Goal: Task Accomplishment & Management: Manage account settings

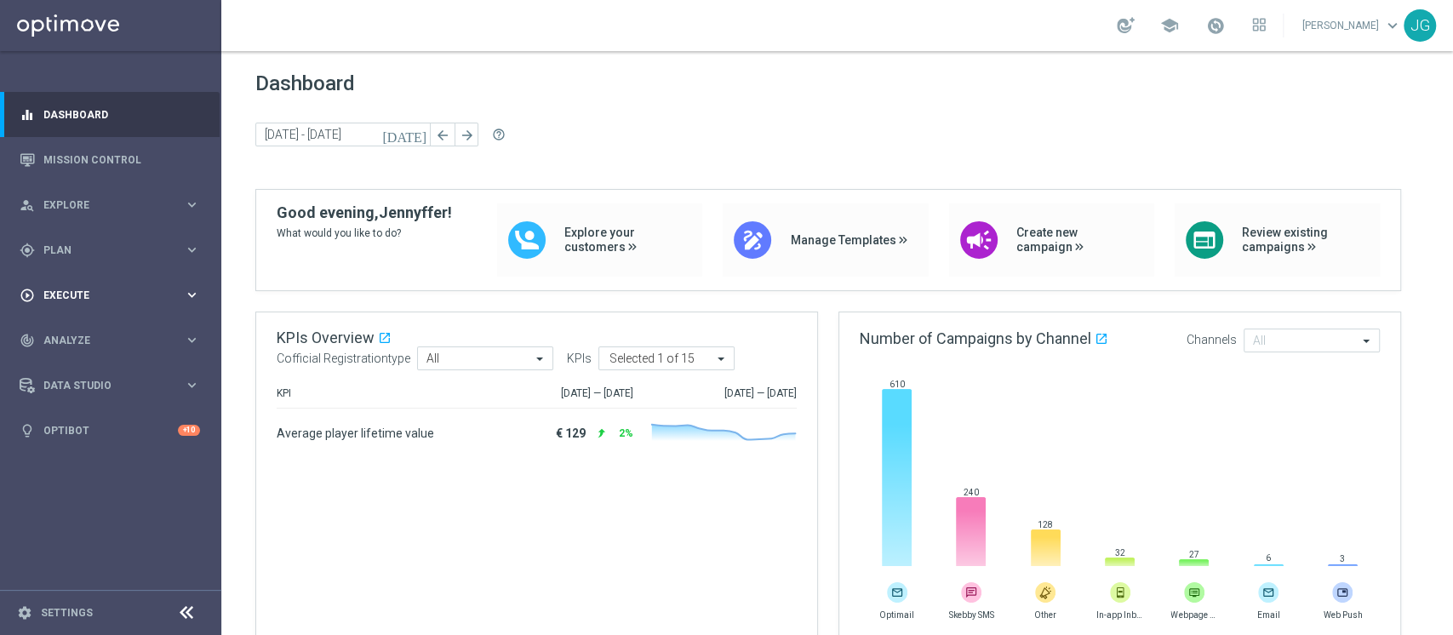
click at [114, 294] on span "Execute" at bounding box center [113, 295] width 140 height 10
click at [97, 245] on span "Plan" at bounding box center [113, 250] width 140 height 10
click at [100, 337] on span "Templates" at bounding box center [106, 336] width 122 height 10
click at [75, 363] on link "Optimail" at bounding box center [115, 362] width 124 height 14
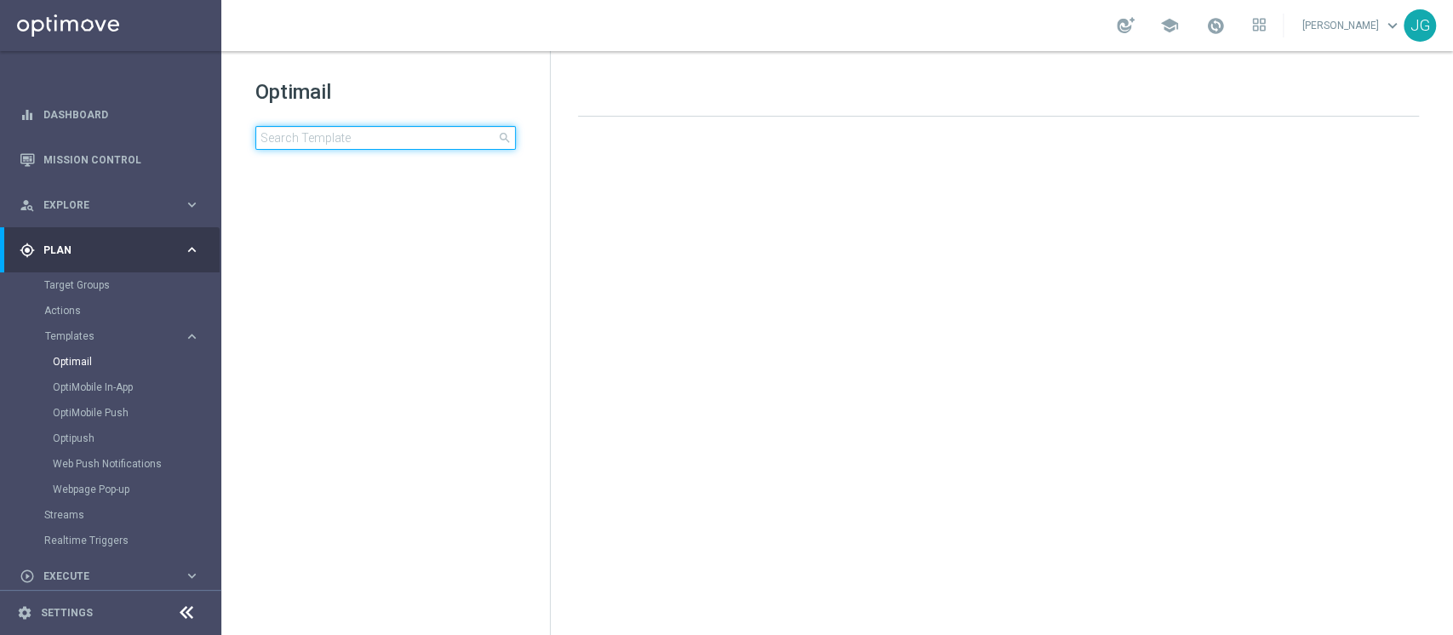
click at [403, 128] on input at bounding box center [385, 138] width 260 height 24
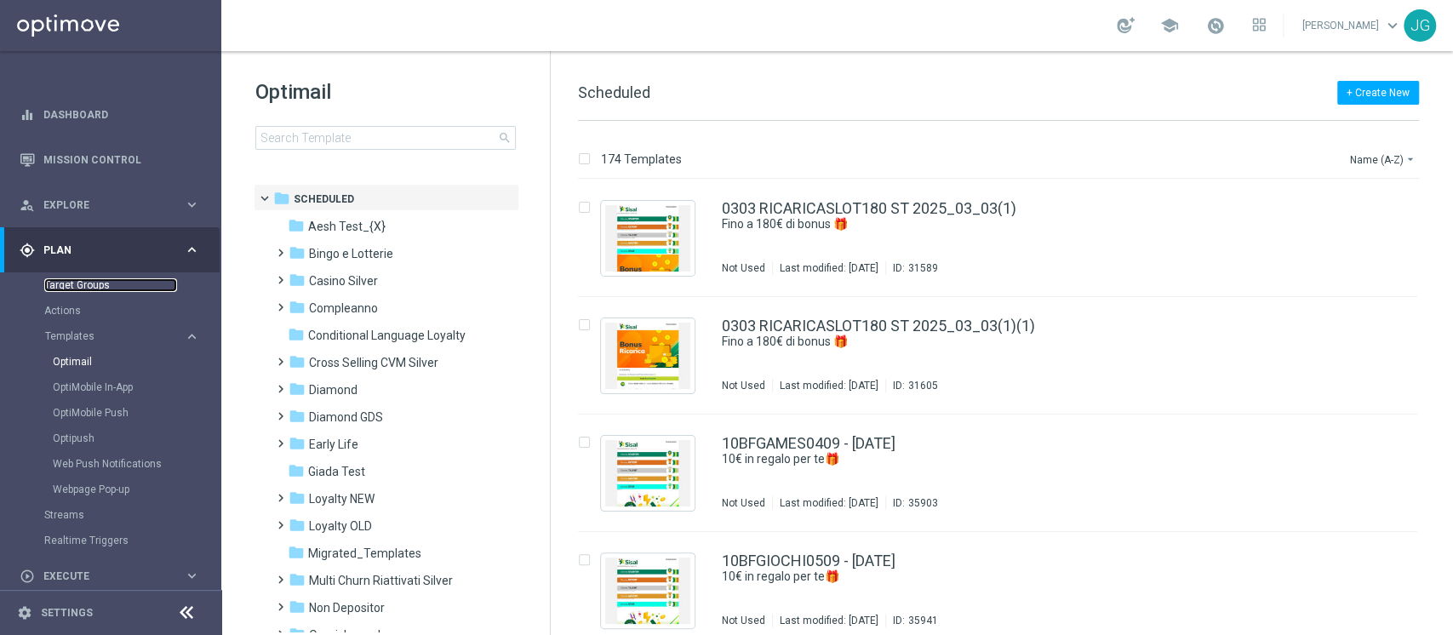
click at [102, 288] on link "Target Groups" at bounding box center [110, 285] width 133 height 14
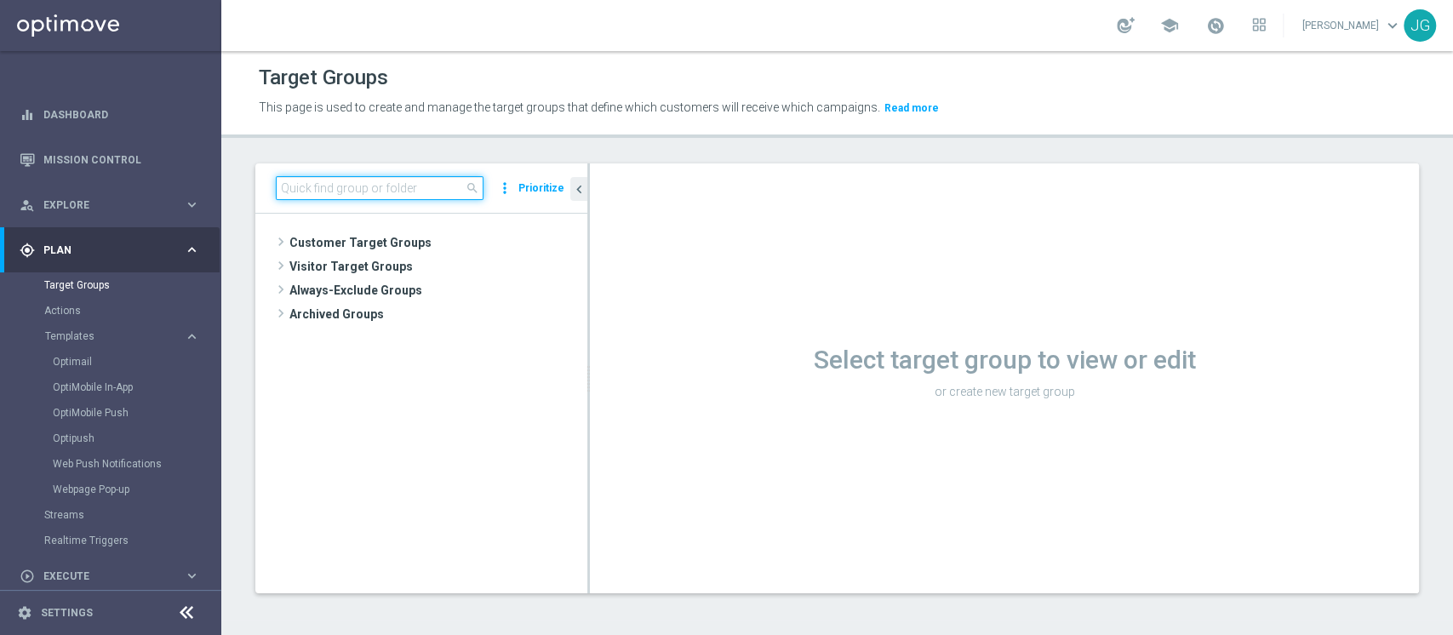
click at [403, 186] on input at bounding box center [380, 188] width 208 height 24
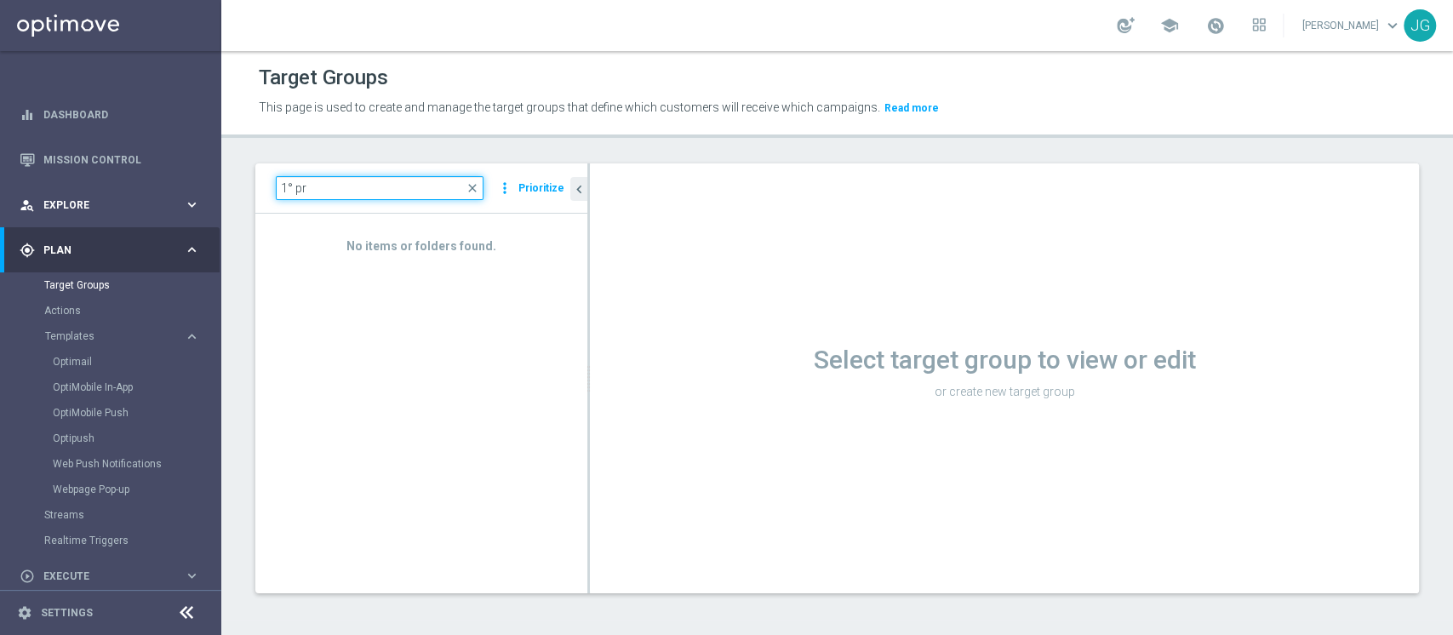
drag, startPoint x: 360, startPoint y: 182, endPoint x: 211, endPoint y: 197, distance: 149.6
click at [211, 197] on main "equalizer Dashboard Mission Control" at bounding box center [726, 317] width 1453 height 635
paste input "^ PRODOTTO POKER/SKILL L3M"
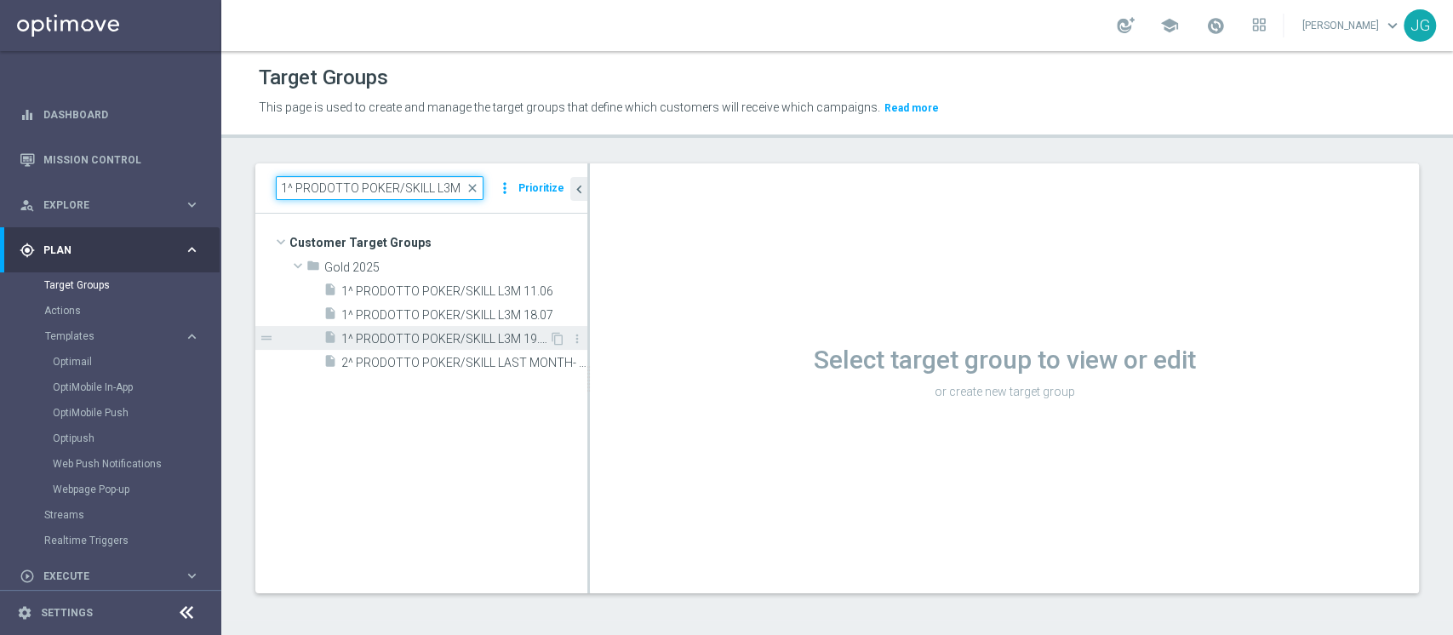
type input "1^ PRODOTTO POKER/SKILL L3M"
click at [434, 342] on span "1^ PRODOTTO POKER/SKILL L3M 19.06" at bounding box center [445, 339] width 208 height 14
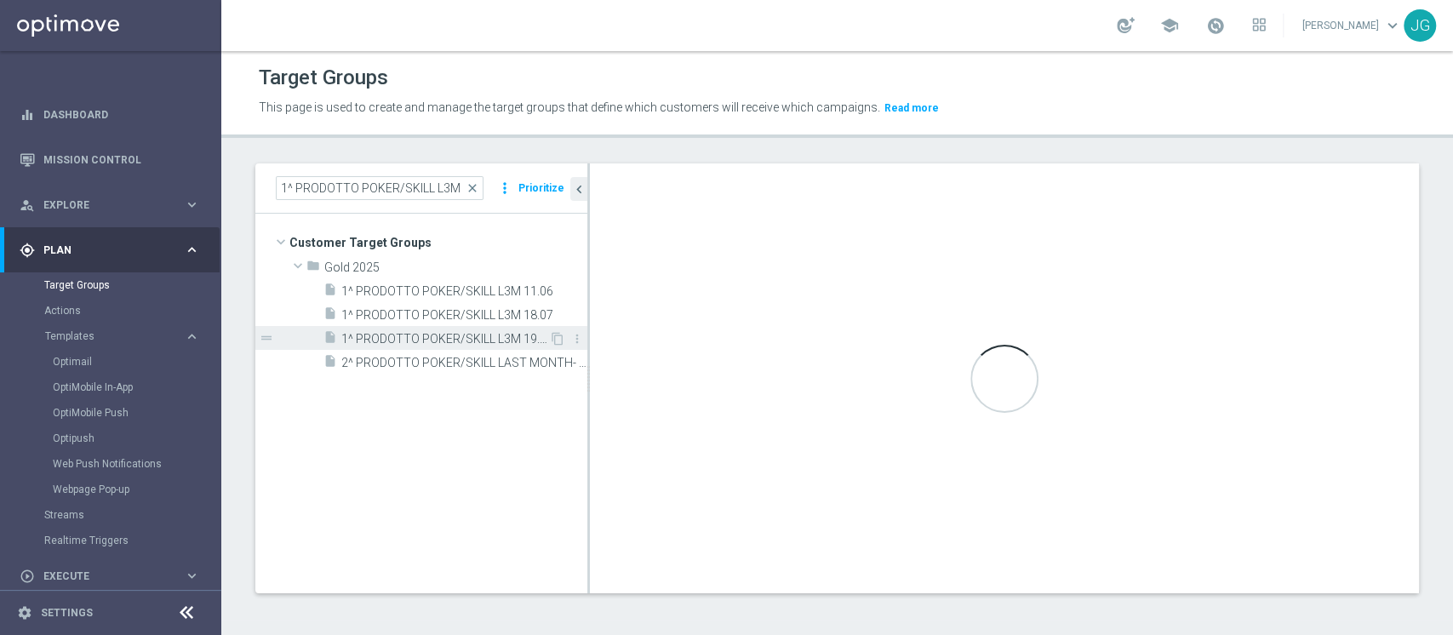
click at [434, 342] on span "1^ PRODOTTO POKER/SKILL L3M 19.06" at bounding box center [445, 339] width 208 height 14
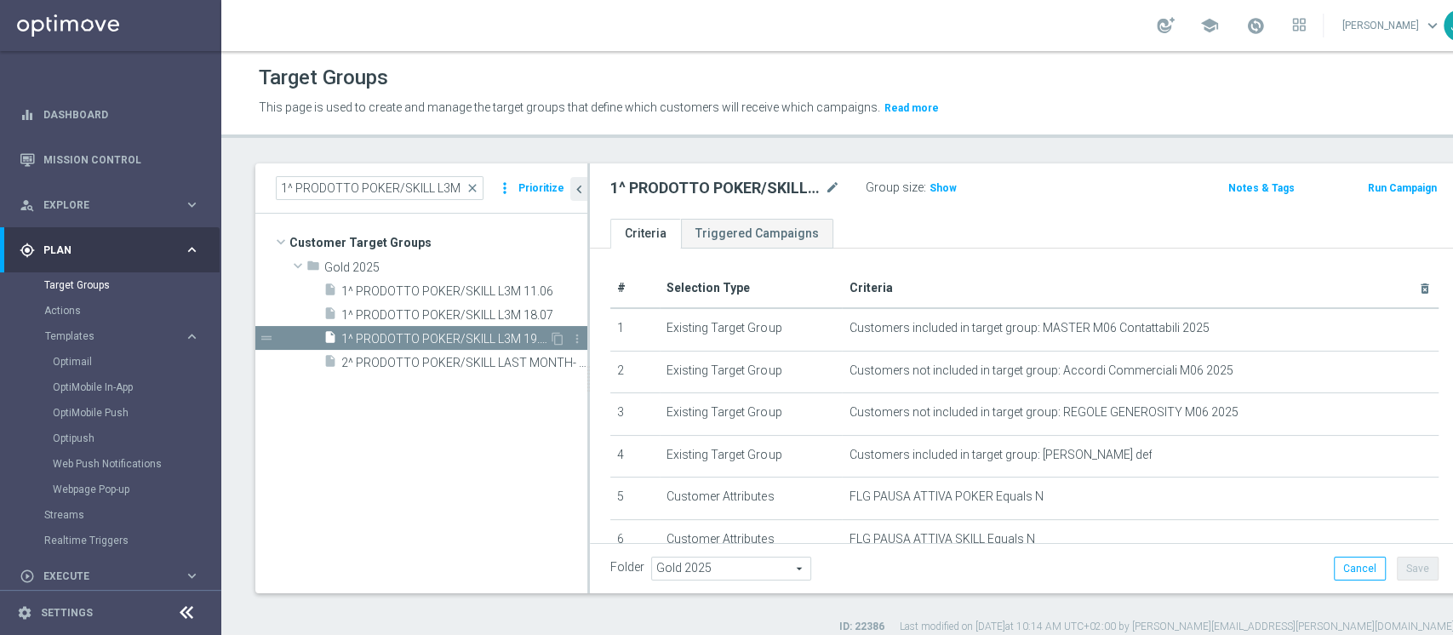
click at [434, 342] on span "1^ PRODOTTO POKER/SKILL L3M 19.06" at bounding box center [445, 339] width 208 height 14
click at [557, 336] on icon "content_copy" at bounding box center [558, 339] width 14 height 14
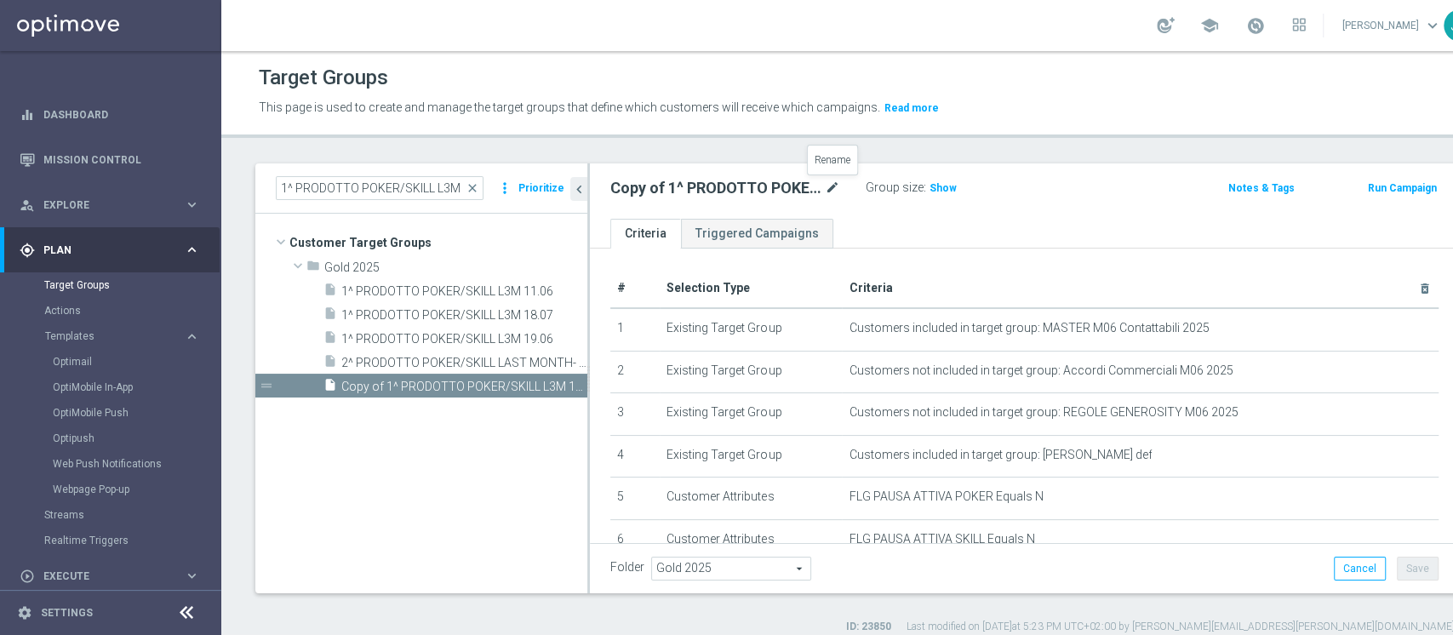
click at [834, 188] on icon "mode_edit" at bounding box center [832, 188] width 15 height 20
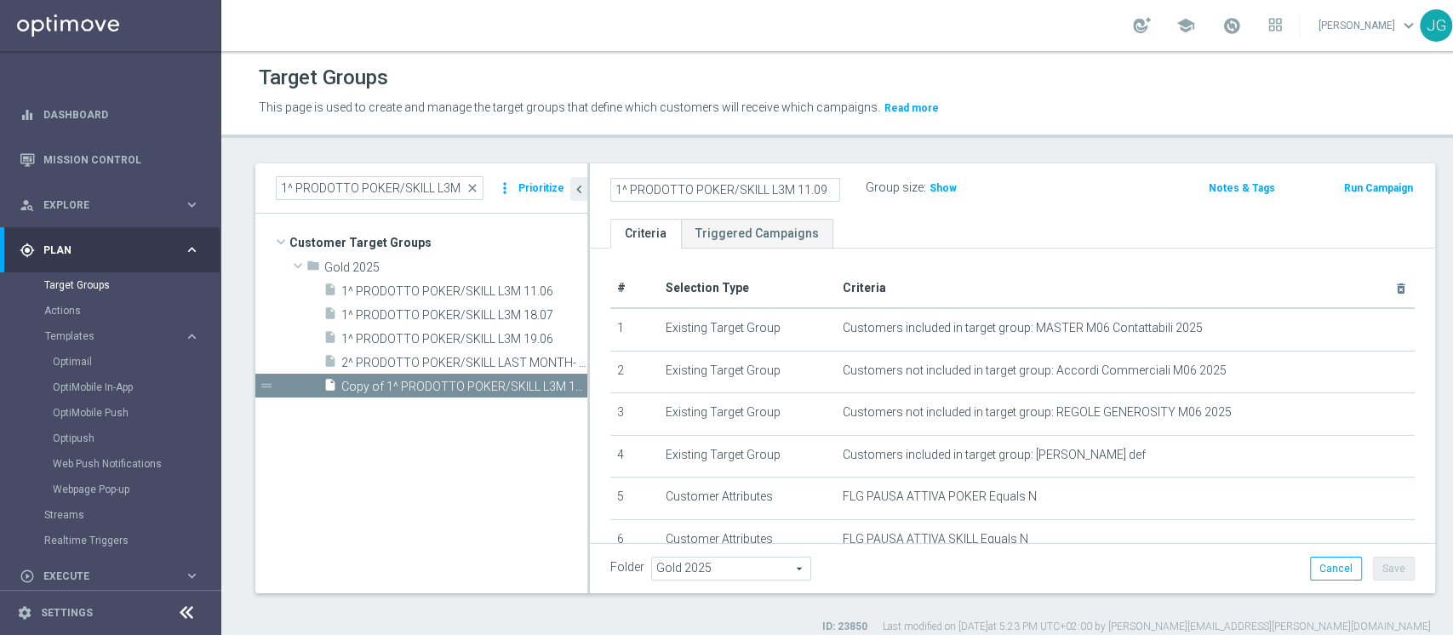
type input "1^ PRODOTTO POKER/SKILL L3M 11.09"
click at [1092, 234] on ul "Criteria Triggered Campaigns" at bounding box center [1012, 234] width 845 height 30
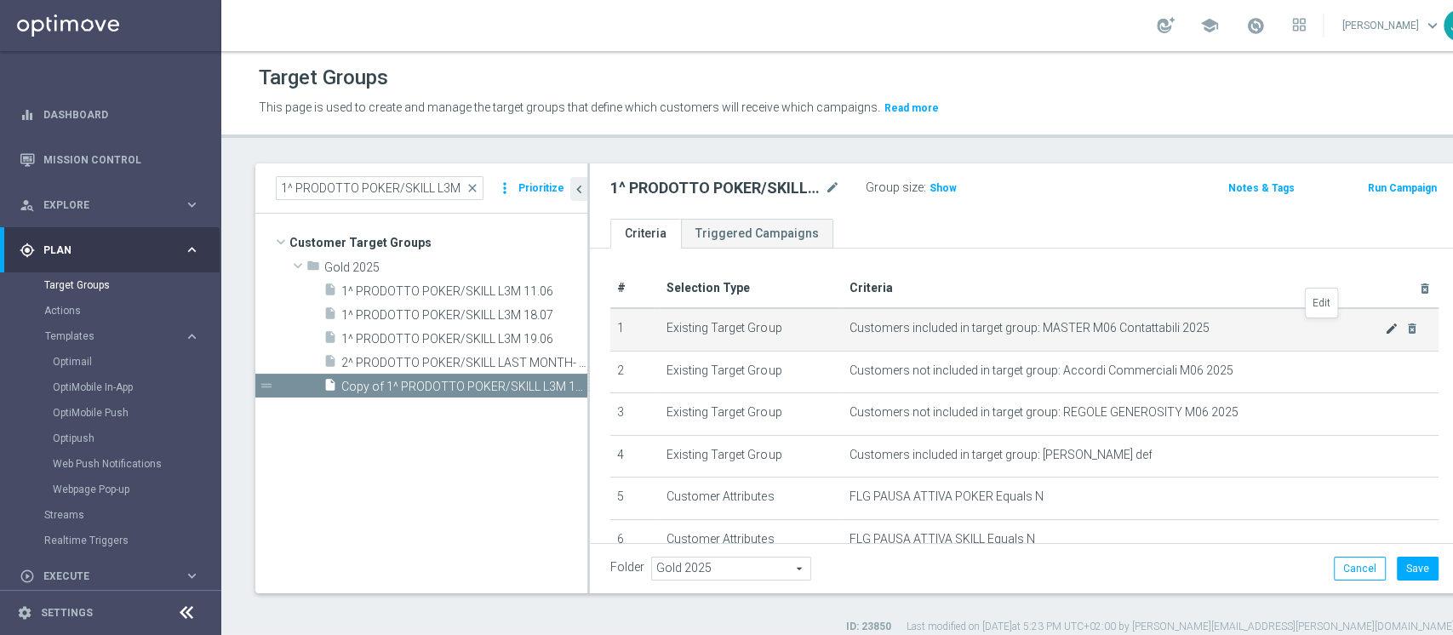
click at [1385, 323] on icon "mode_edit" at bounding box center [1392, 329] width 14 height 14
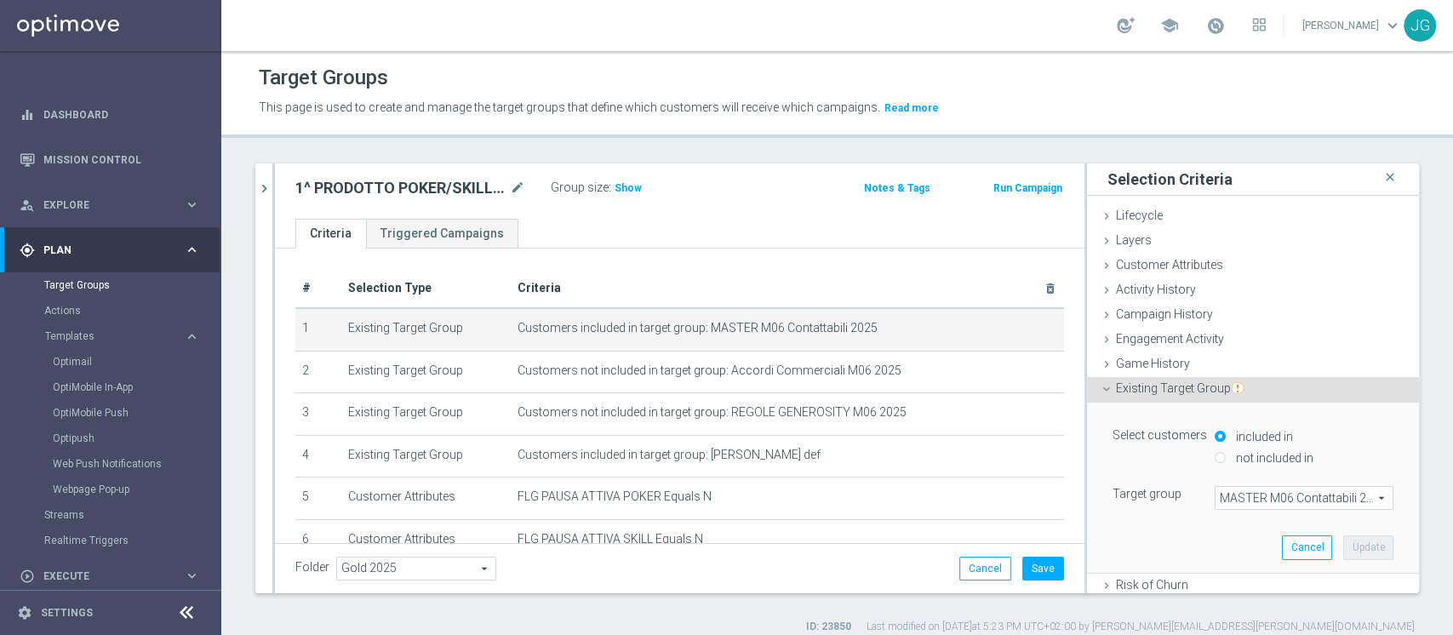
click at [1263, 494] on span "MASTER M06 Contattabili 2025" at bounding box center [1303, 498] width 177 height 22
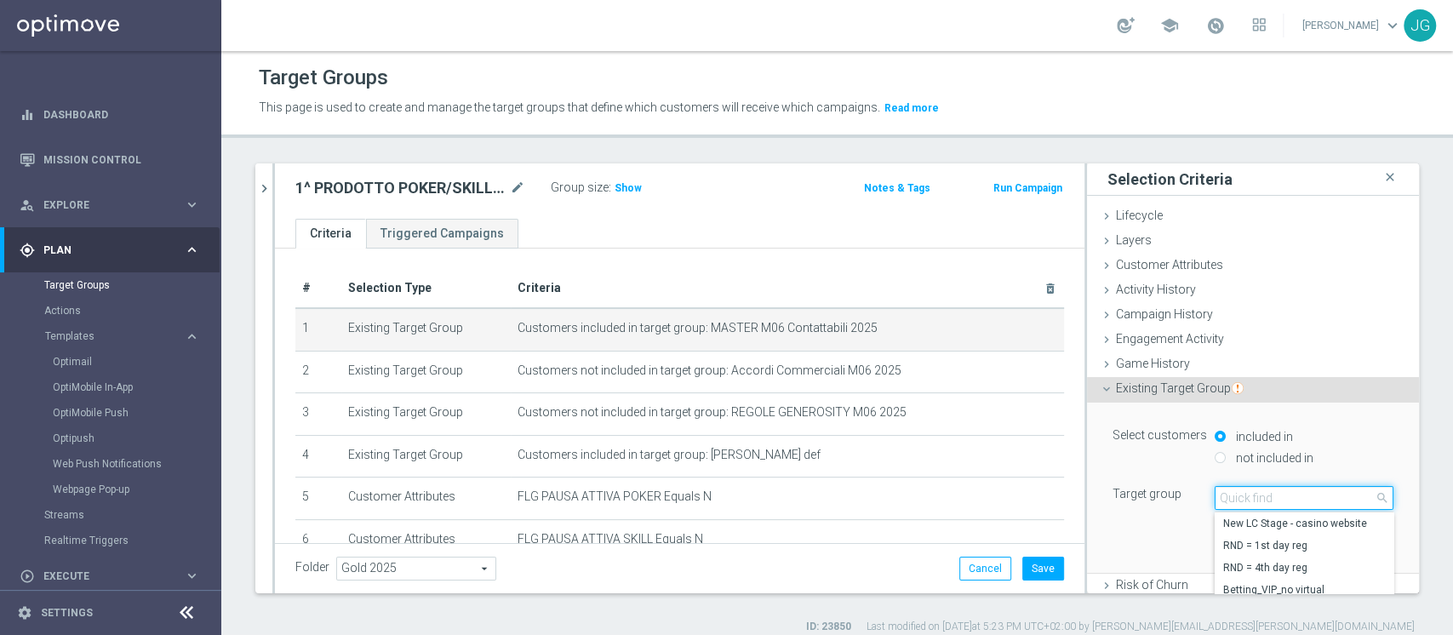
click at [1263, 494] on input "search" at bounding box center [1304, 498] width 179 height 24
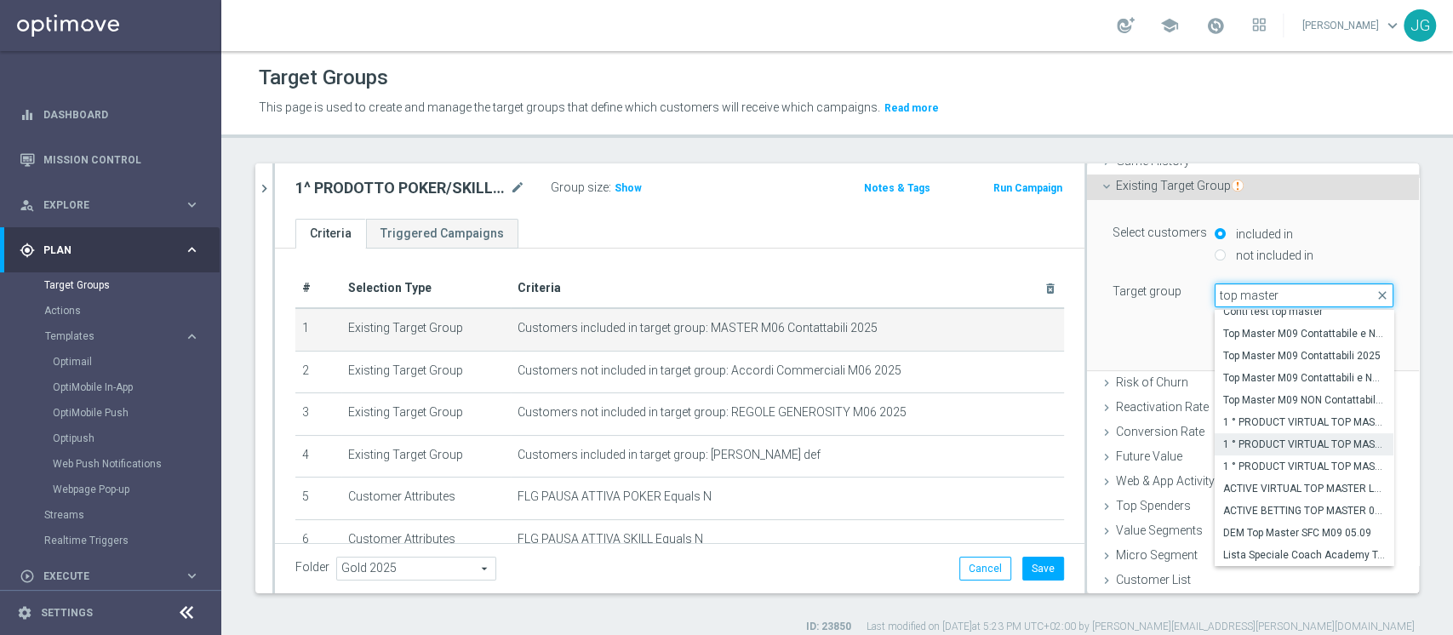
scroll to position [14, 0]
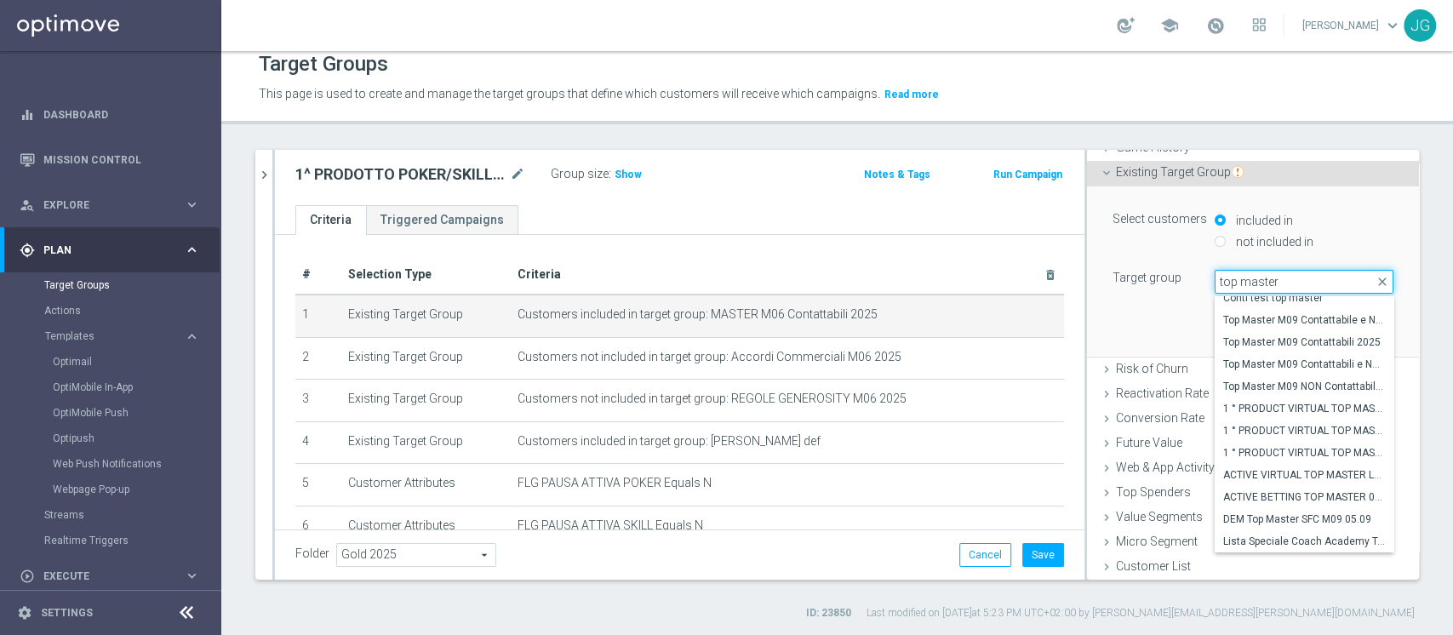
type input "top master"
click at [1279, 364] on span "Top Master M09 Contattabili e NON Contattabili 2025" at bounding box center [1304, 364] width 162 height 14
type input "Top Master M09 Contattabili e NON Contattabili 2025"
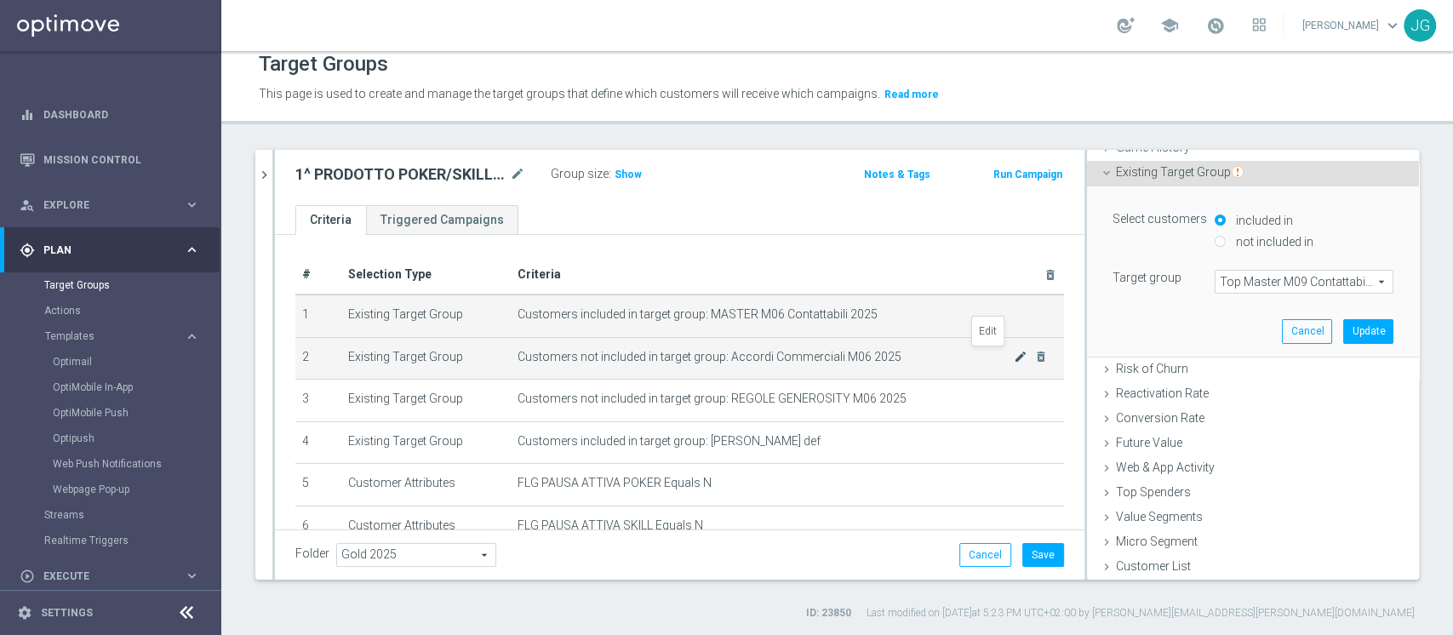
click at [1014, 357] on icon "mode_edit" at bounding box center [1021, 357] width 14 height 14
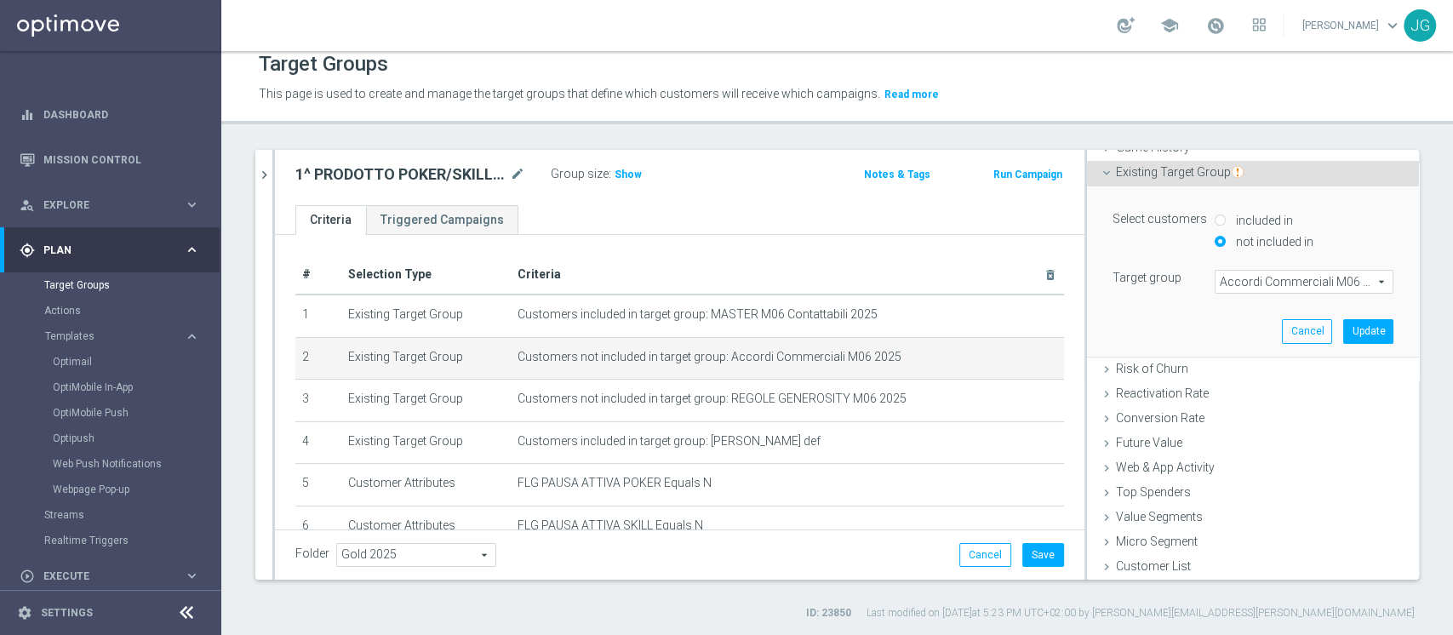
click at [1253, 277] on span "Accordi Commerciali M06 2025" at bounding box center [1303, 282] width 177 height 22
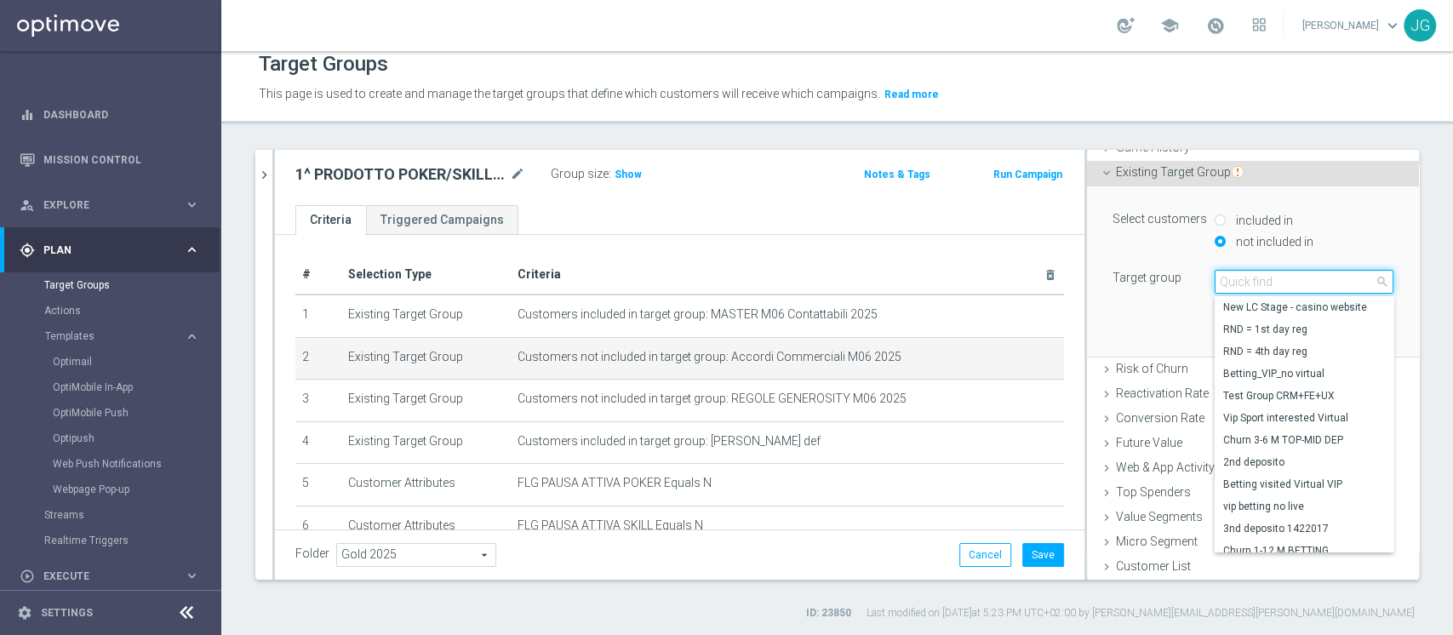
click at [1253, 277] on input "search" at bounding box center [1304, 282] width 179 height 24
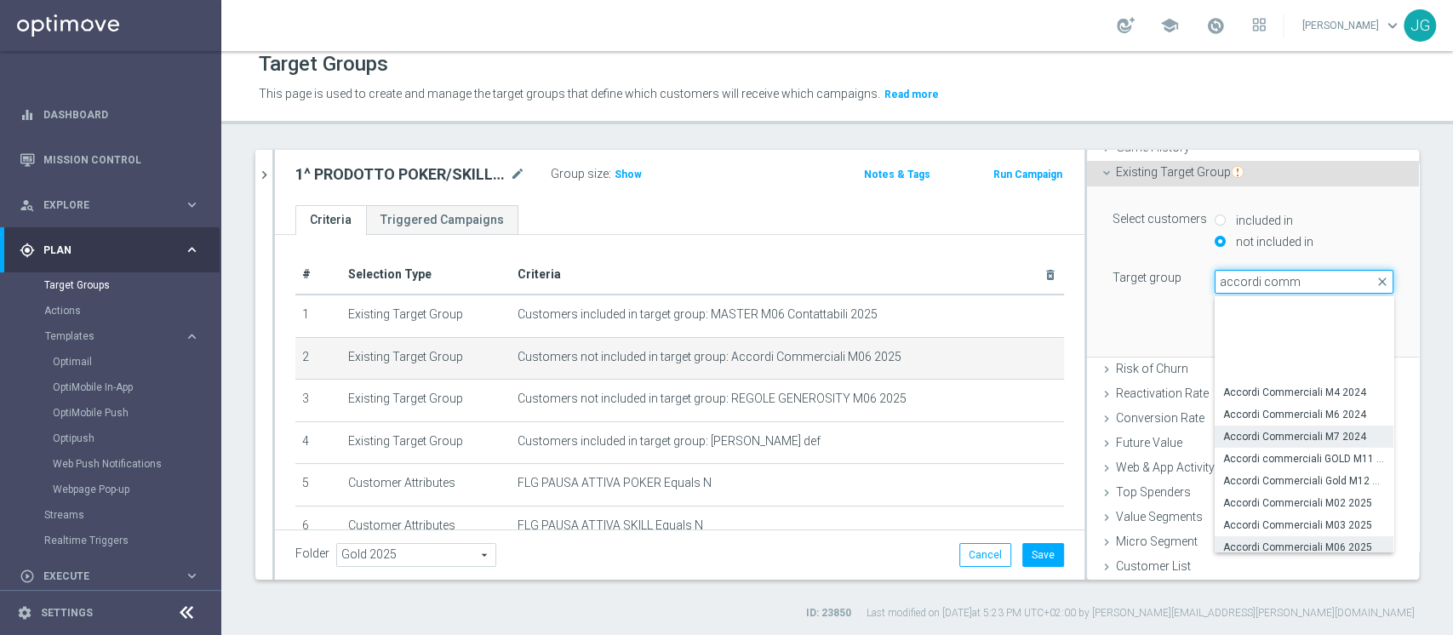
scroll to position [95, 0]
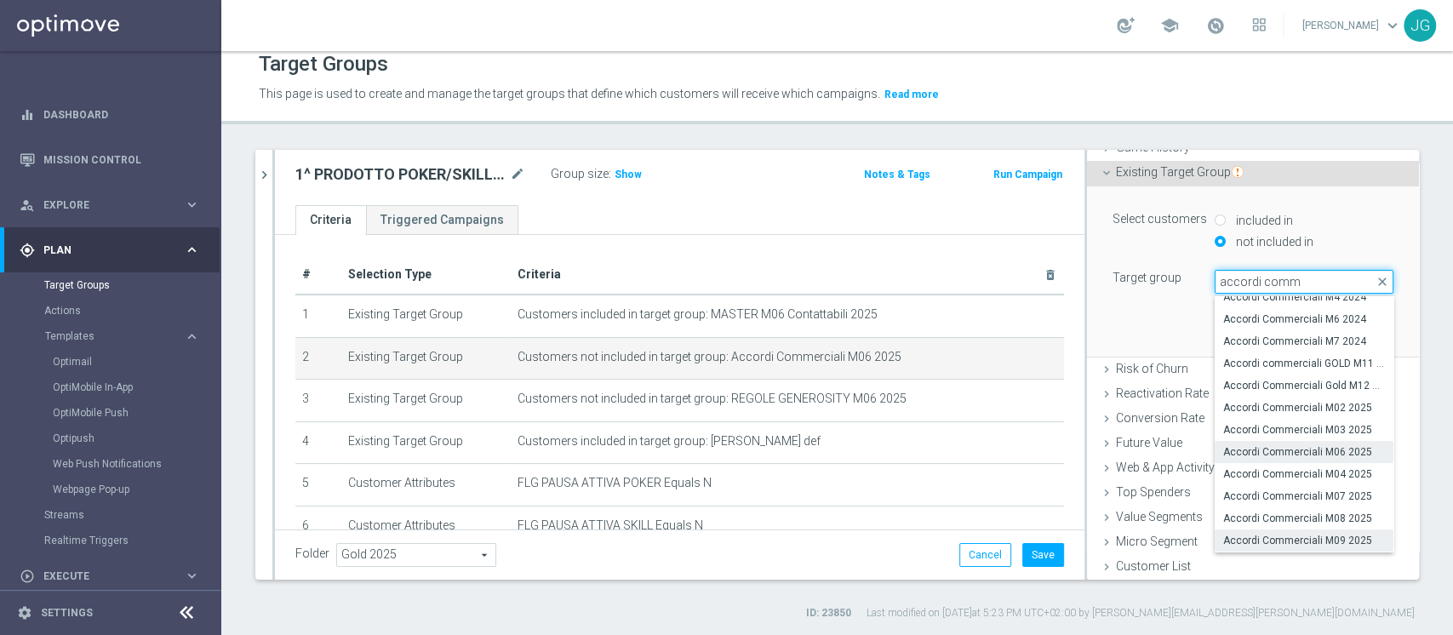
type input "accordi comm"
click at [1262, 534] on span "Accordi Commerciali M09 2025" at bounding box center [1304, 541] width 162 height 14
type input "Accordi Commerciali M09 2025"
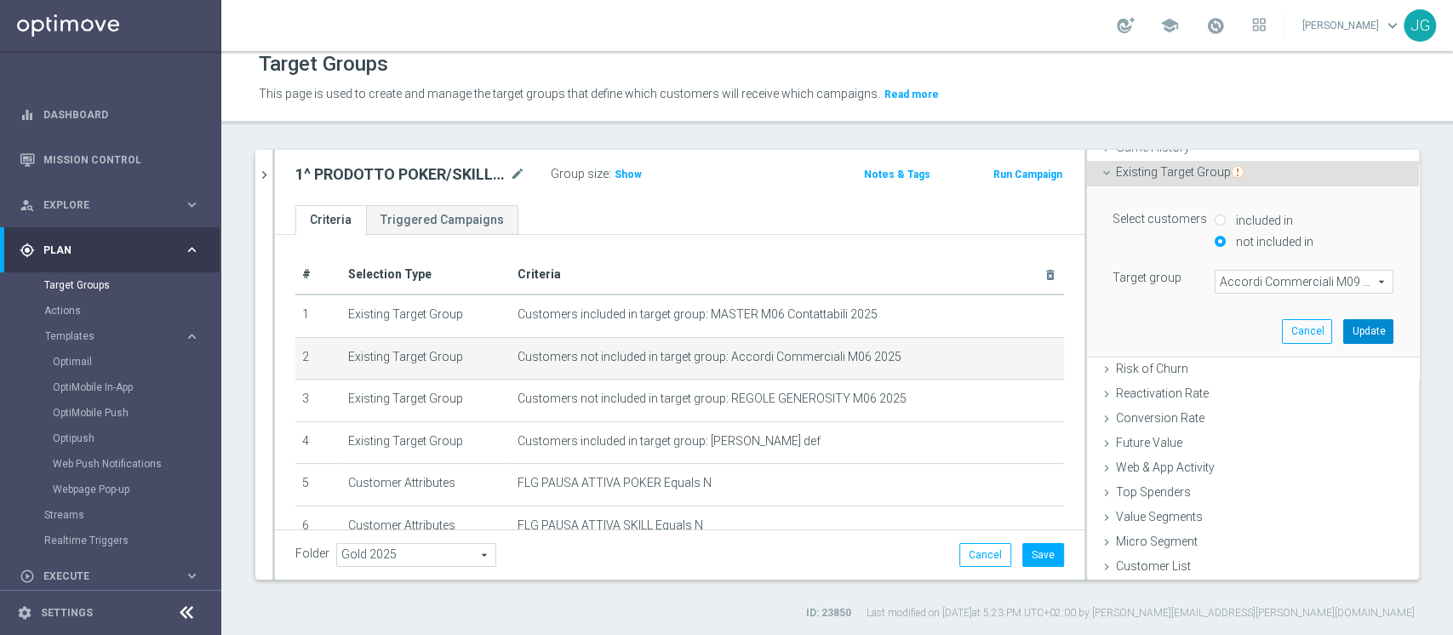
click at [1343, 327] on button "Update" at bounding box center [1368, 331] width 50 height 24
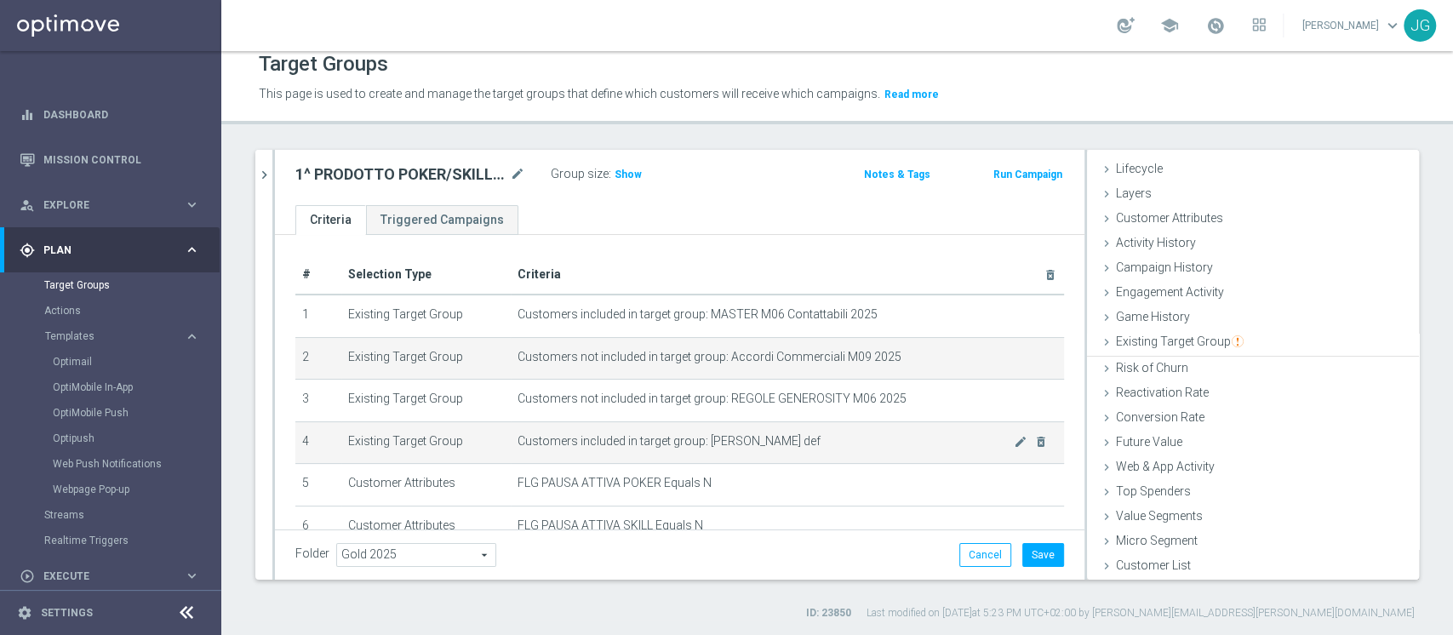
scroll to position [31, 0]
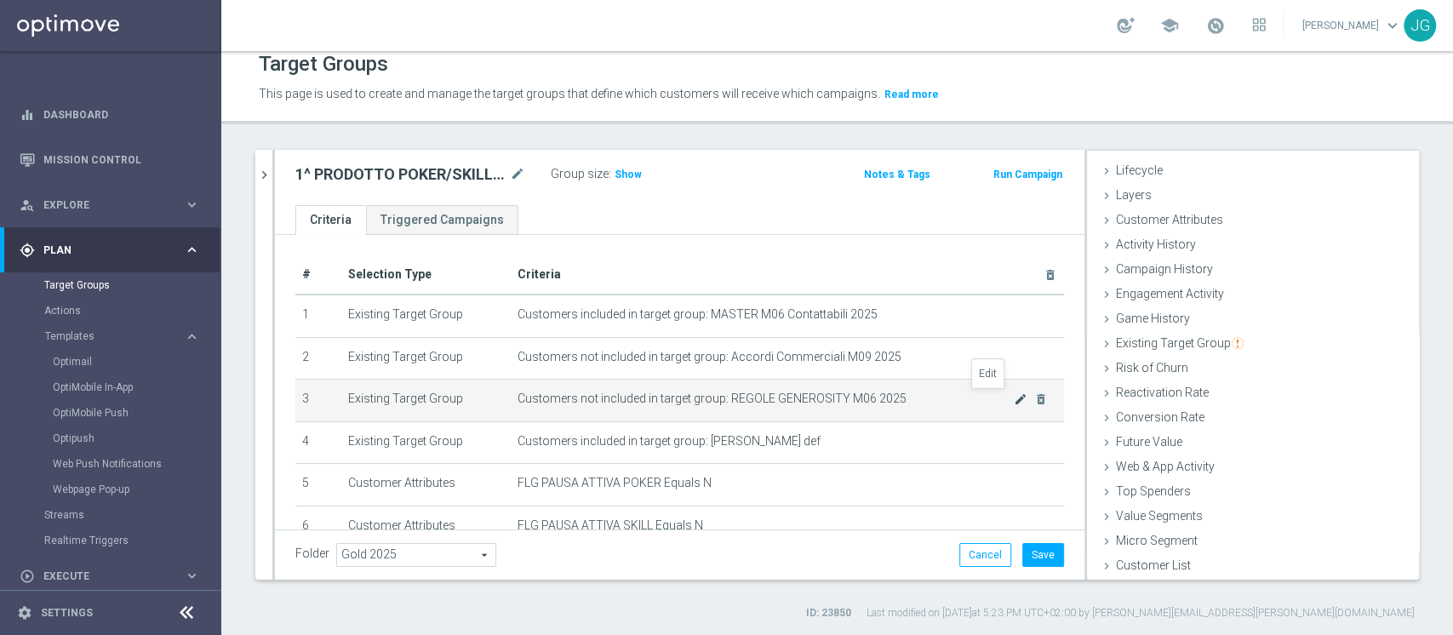
click at [1014, 397] on icon "mode_edit" at bounding box center [1021, 399] width 14 height 14
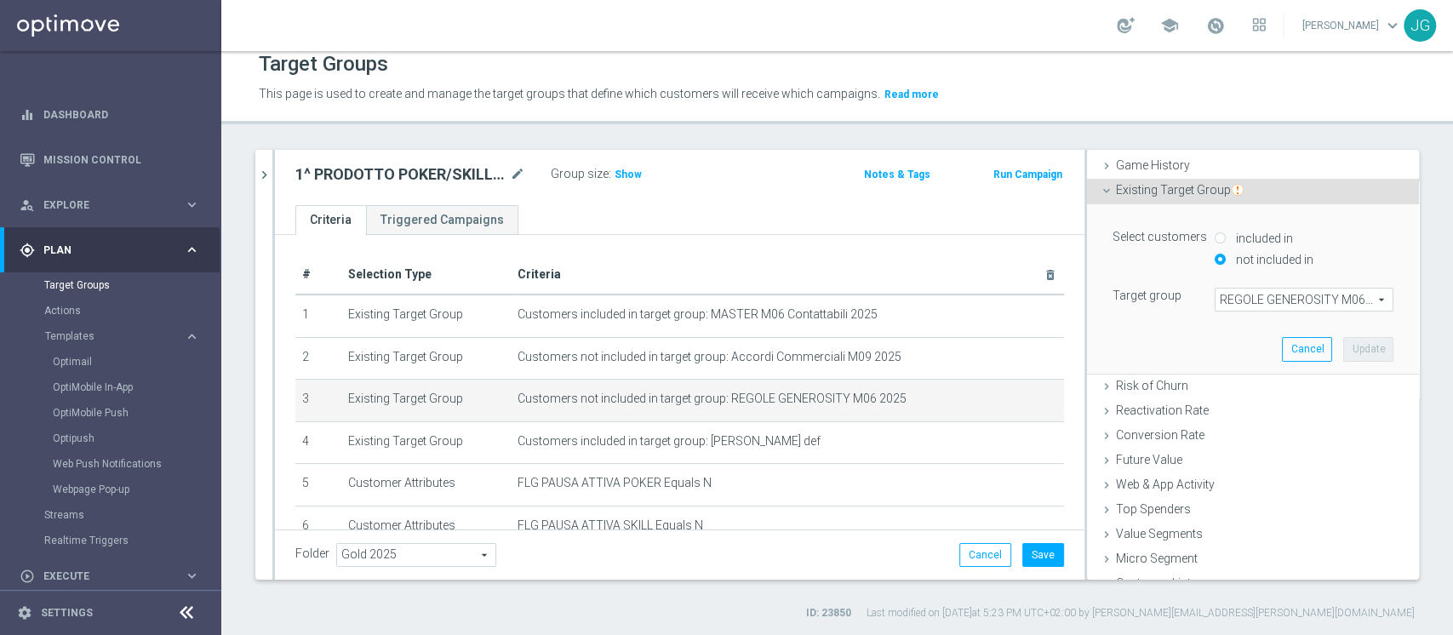
scroll to position [203, 0]
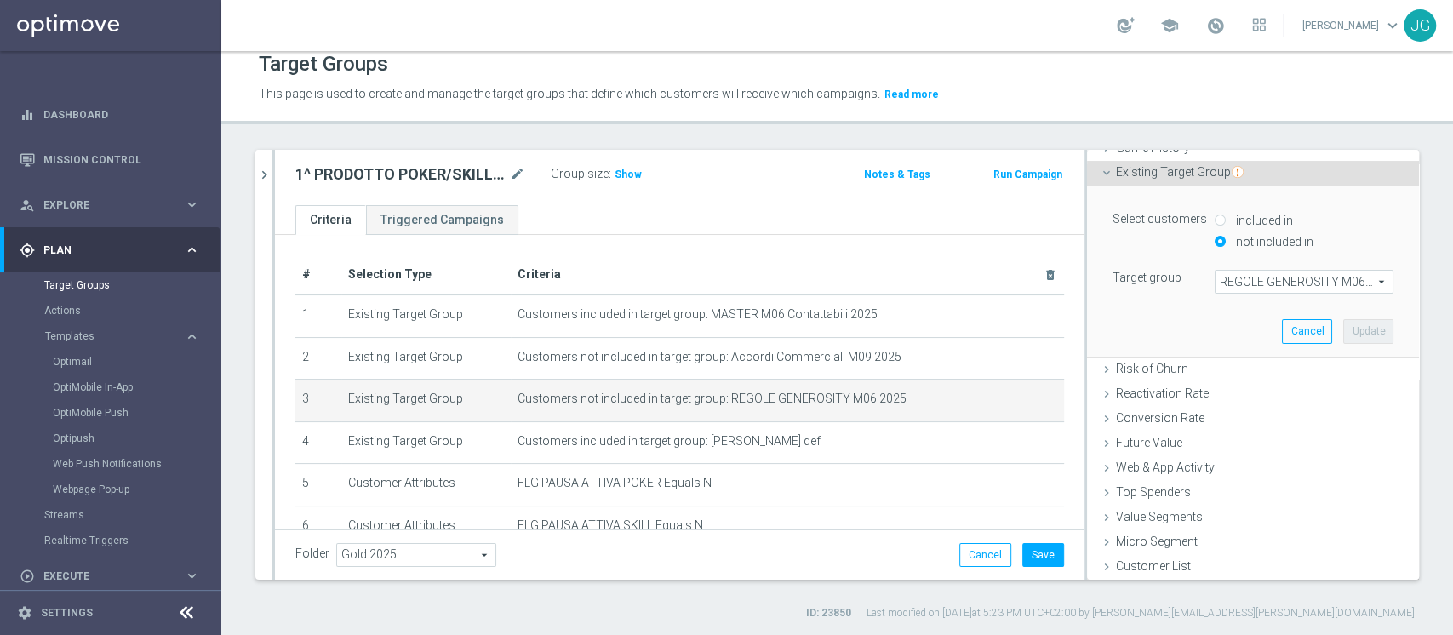
click at [1239, 271] on span "REGOLE GENEROSITY M06 2025" at bounding box center [1303, 282] width 177 height 22
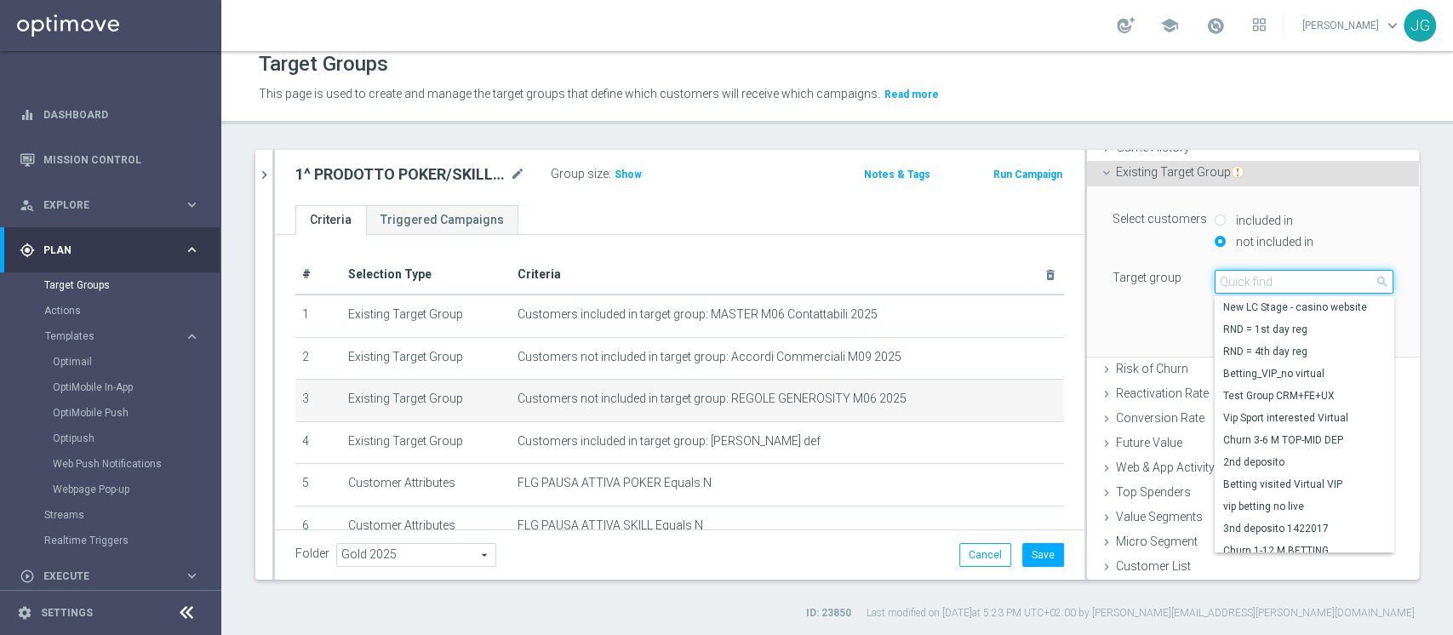
click at [1239, 270] on input "search" at bounding box center [1304, 282] width 179 height 24
click at [1239, 270] on input "ge" at bounding box center [1304, 282] width 179 height 24
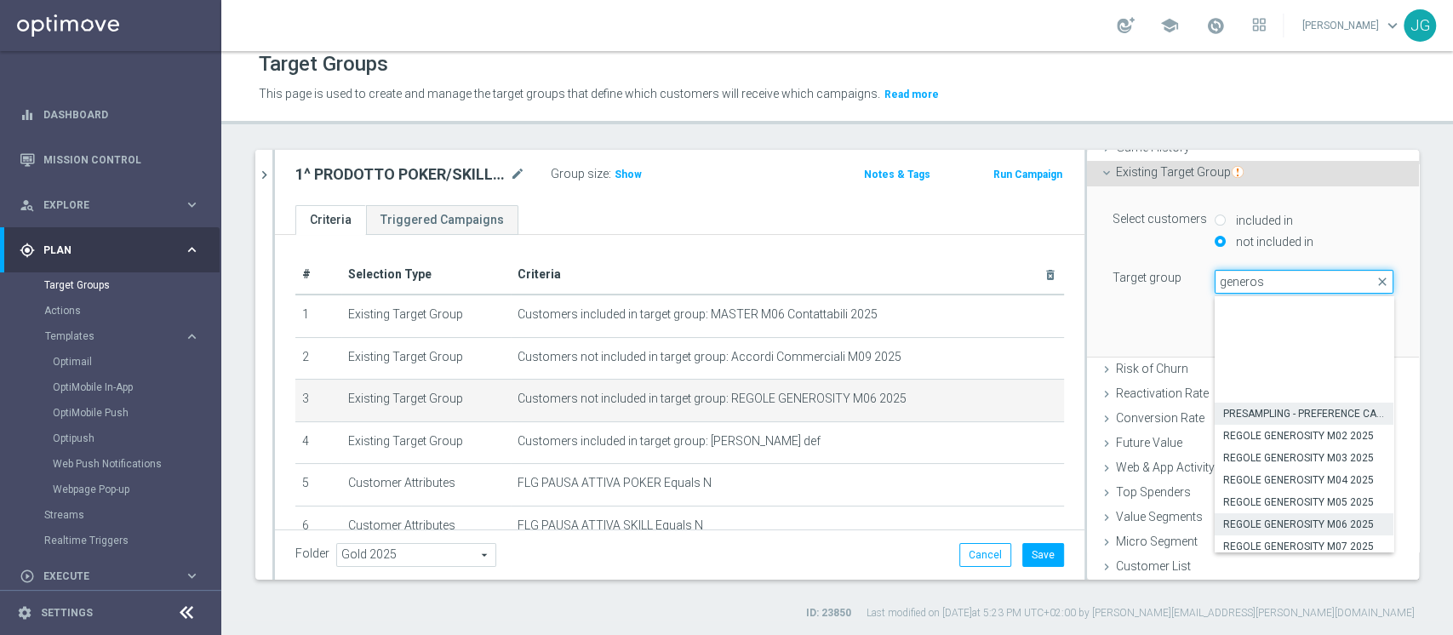
scroll to position [116, 0]
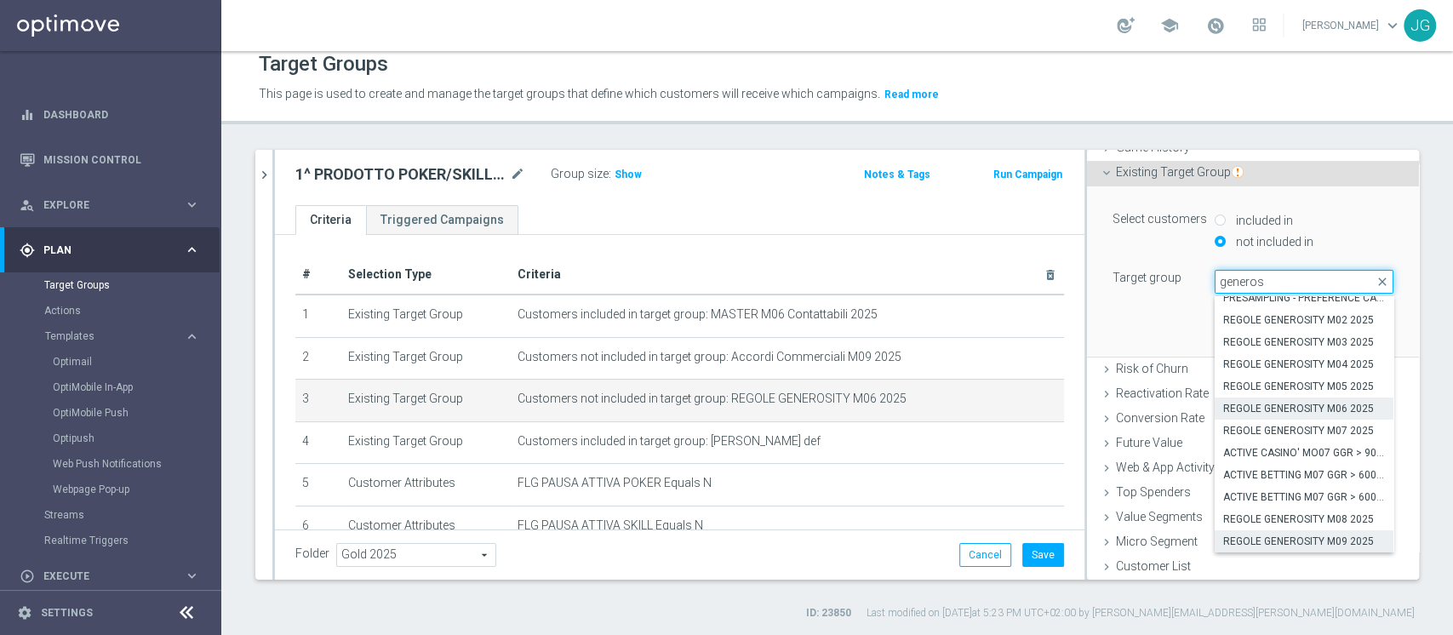
type input "generos"
click at [1260, 534] on span "REGOLE GENEROSITY M09 2025" at bounding box center [1304, 541] width 162 height 14
type input "REGOLE GENEROSITY M09 2025"
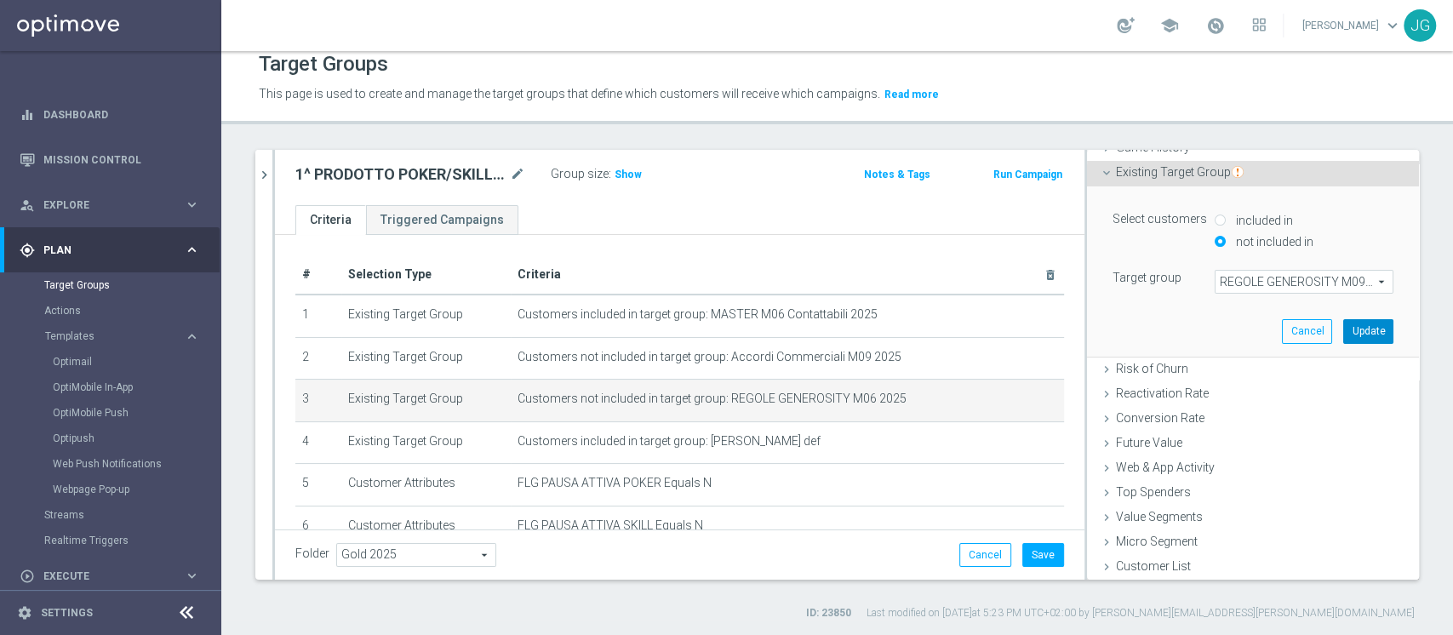
click at [1343, 323] on button "Update" at bounding box center [1368, 331] width 50 height 24
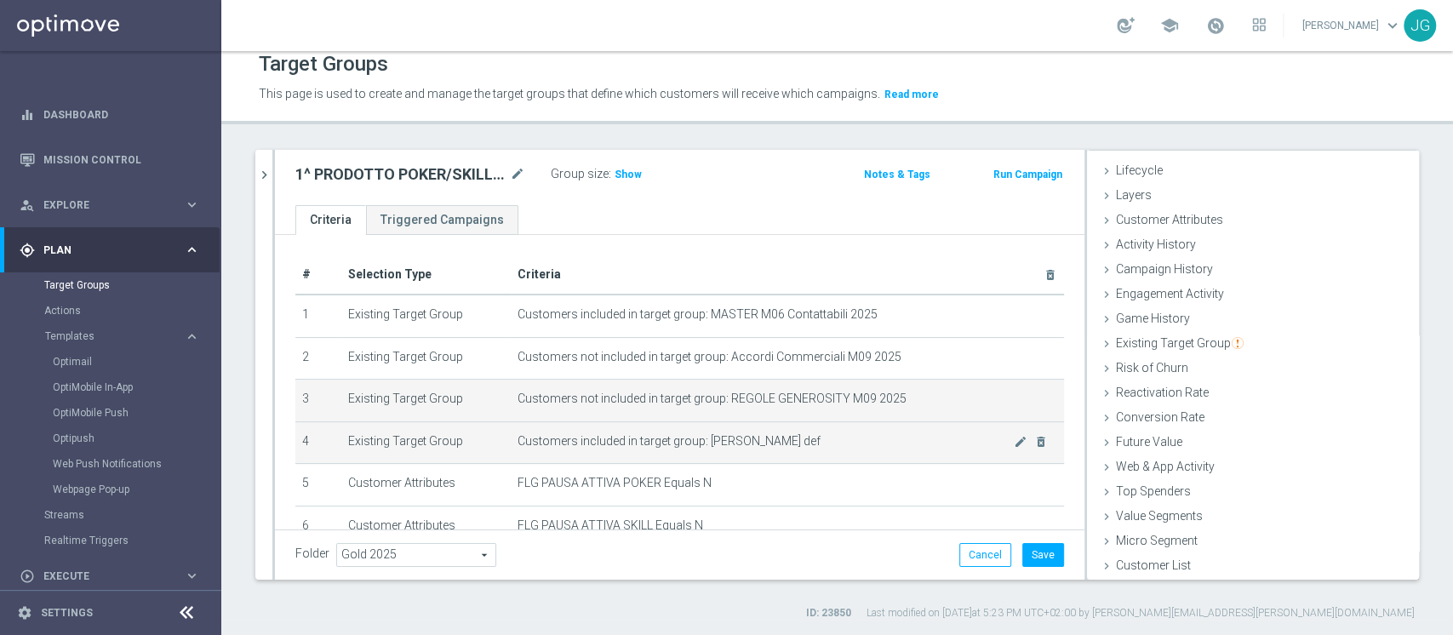
scroll to position [186, 0]
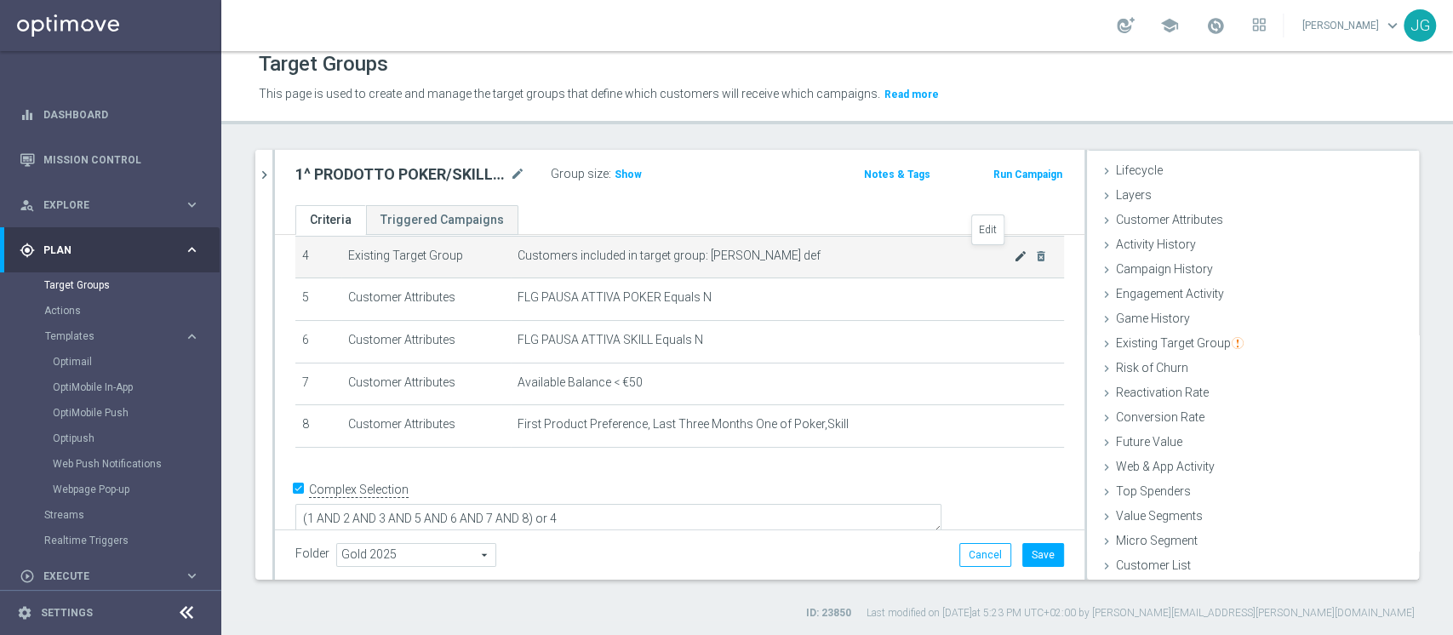
click at [1014, 253] on icon "mode_edit" at bounding box center [1021, 256] width 14 height 14
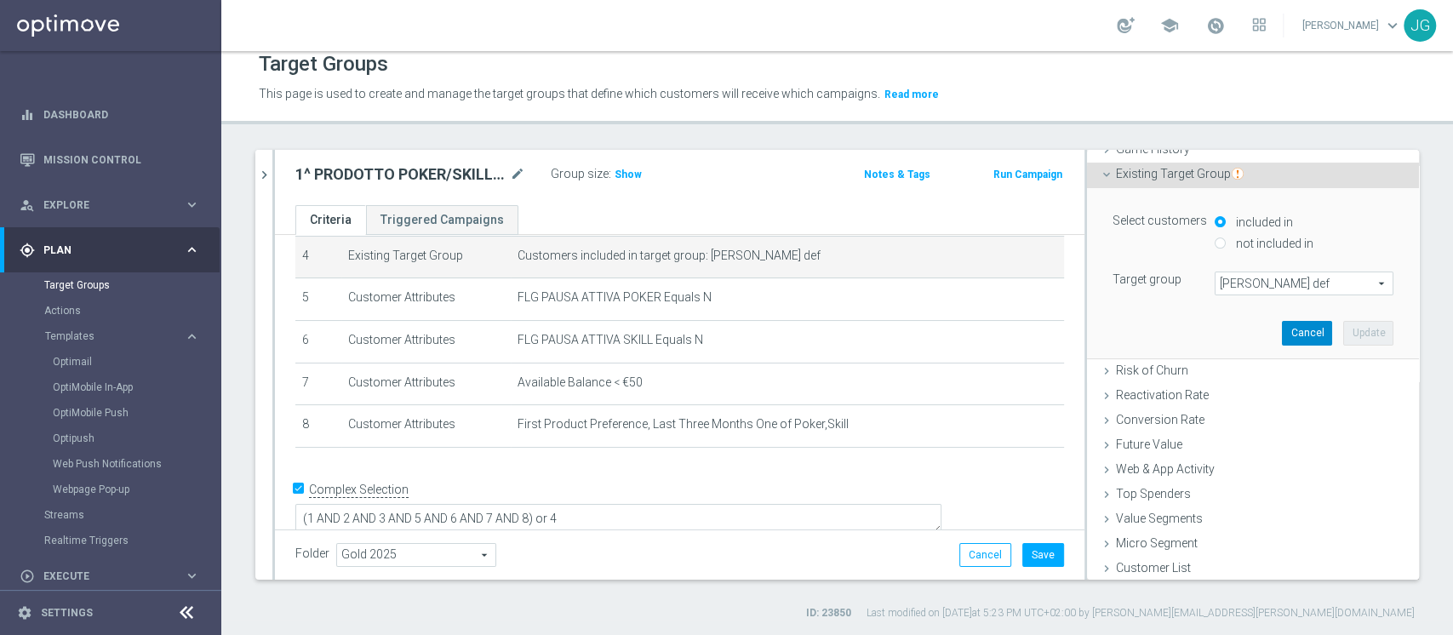
scroll to position [203, 0]
click at [1254, 271] on span "[PERSON_NAME] def" at bounding box center [1303, 282] width 177 height 22
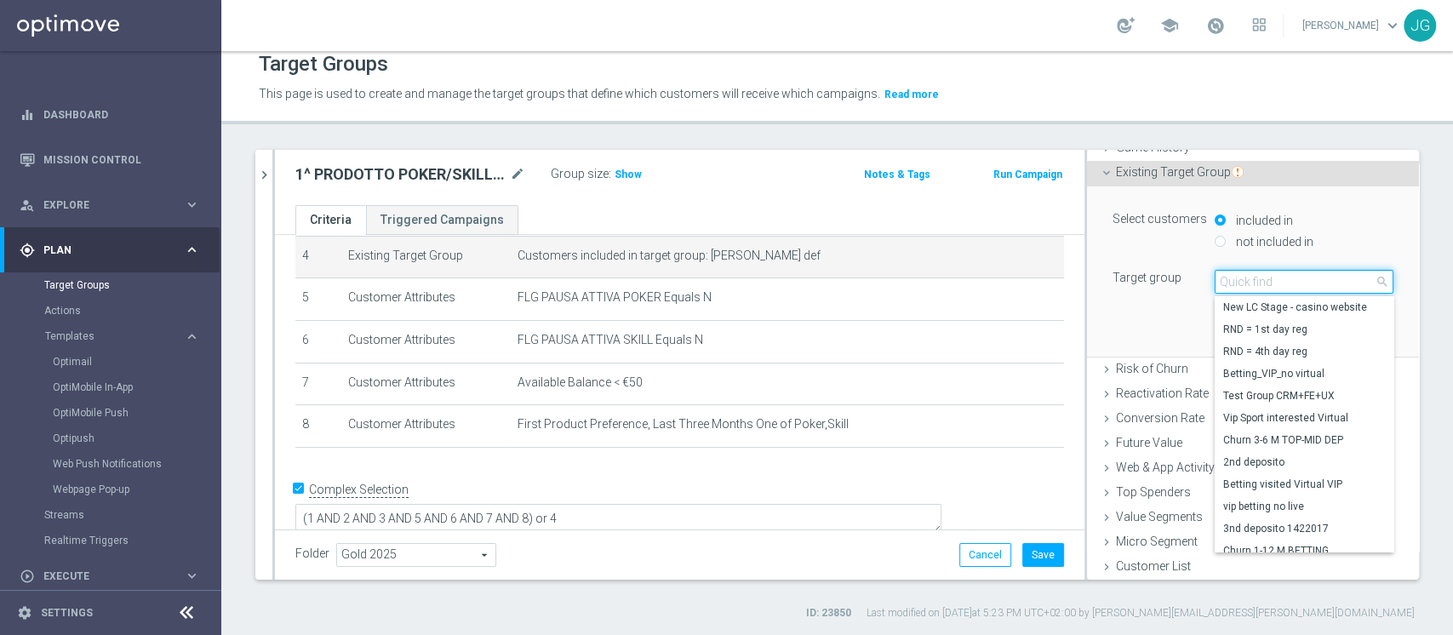
click at [1252, 278] on input "search" at bounding box center [1304, 282] width 179 height 24
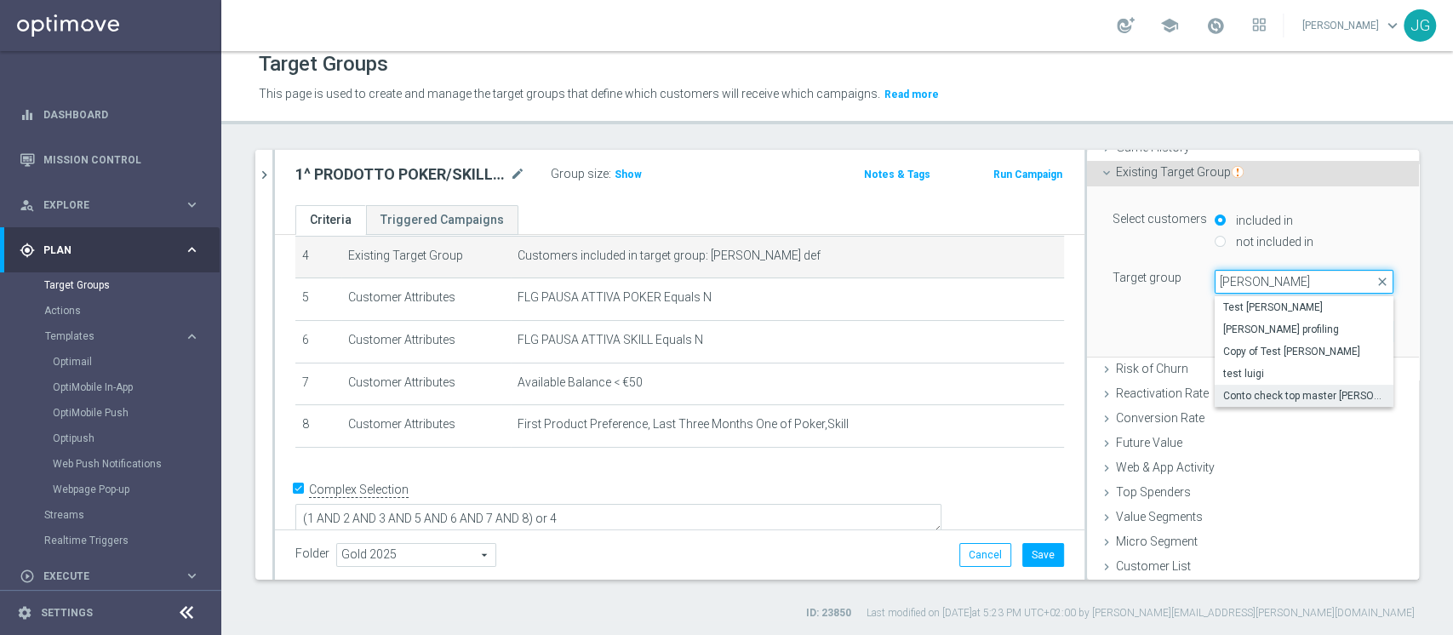
type input "[PERSON_NAME]"
click at [1251, 391] on span "Conto check top master [PERSON_NAME]" at bounding box center [1304, 396] width 162 height 14
type input "Conto check top master [PERSON_NAME]"
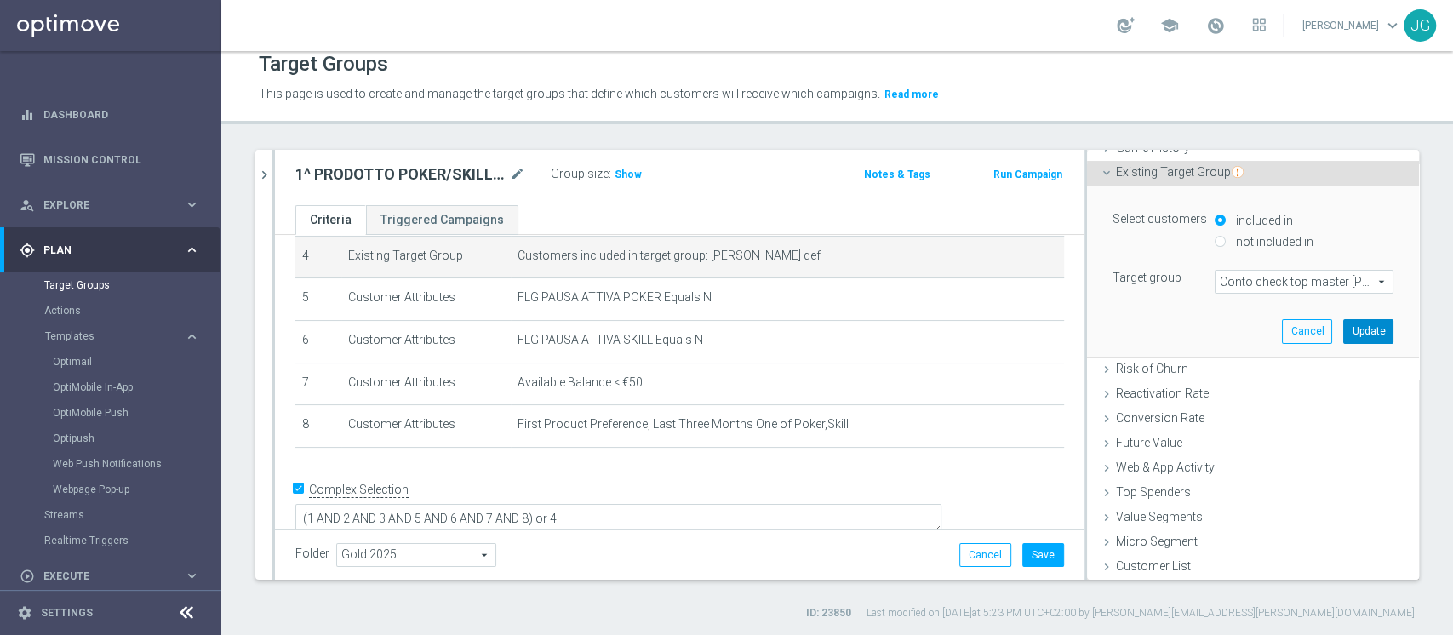
click at [1343, 331] on button "Update" at bounding box center [1368, 331] width 50 height 24
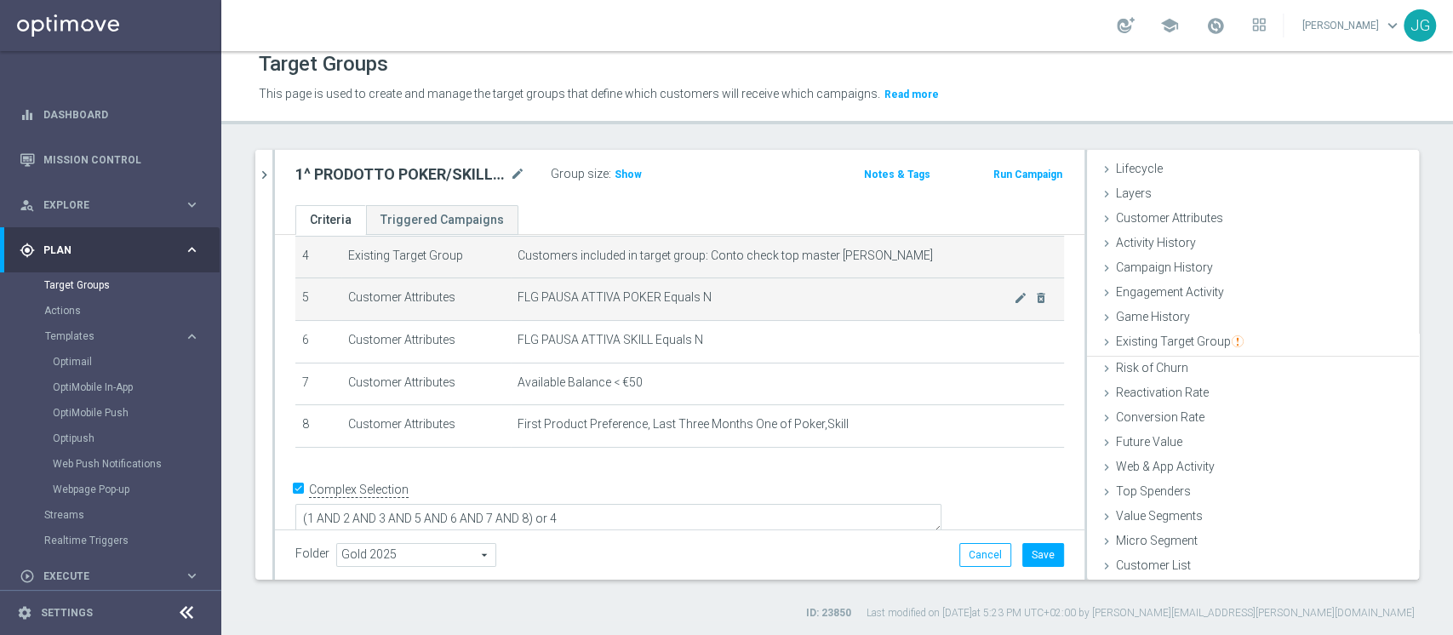
scroll to position [31, 0]
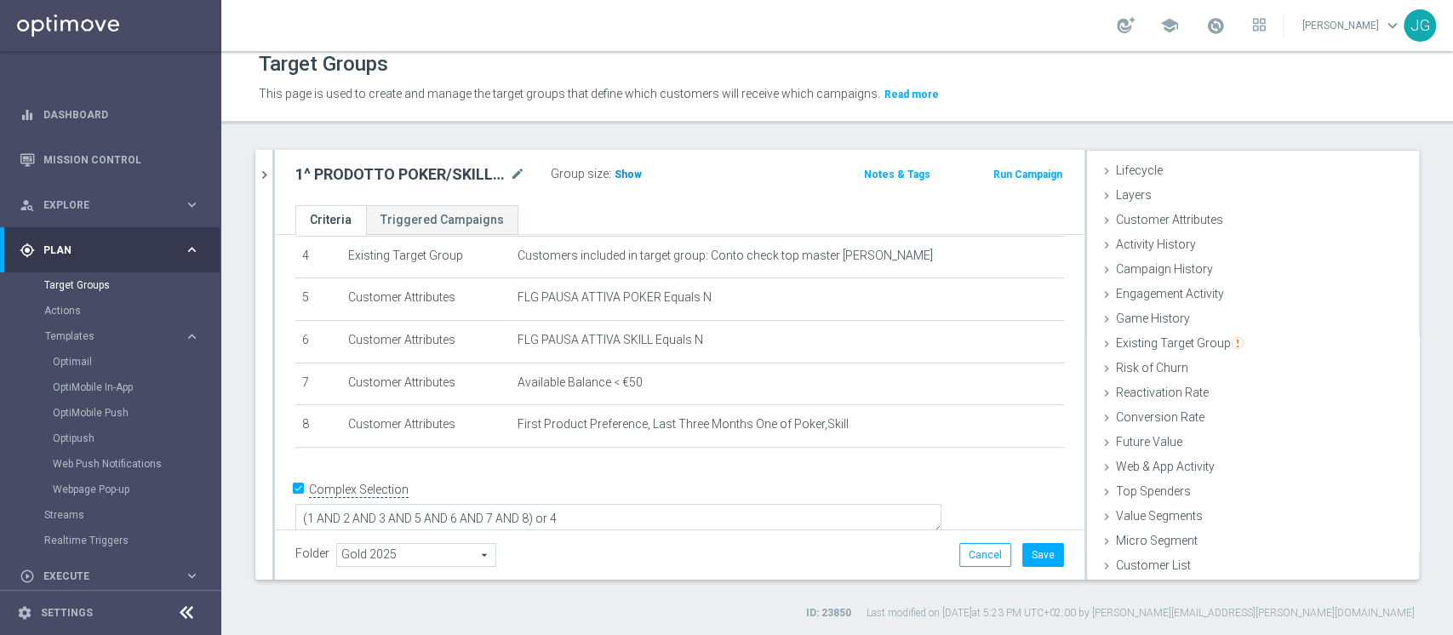
click at [624, 174] on span "Show" at bounding box center [627, 175] width 27 height 12
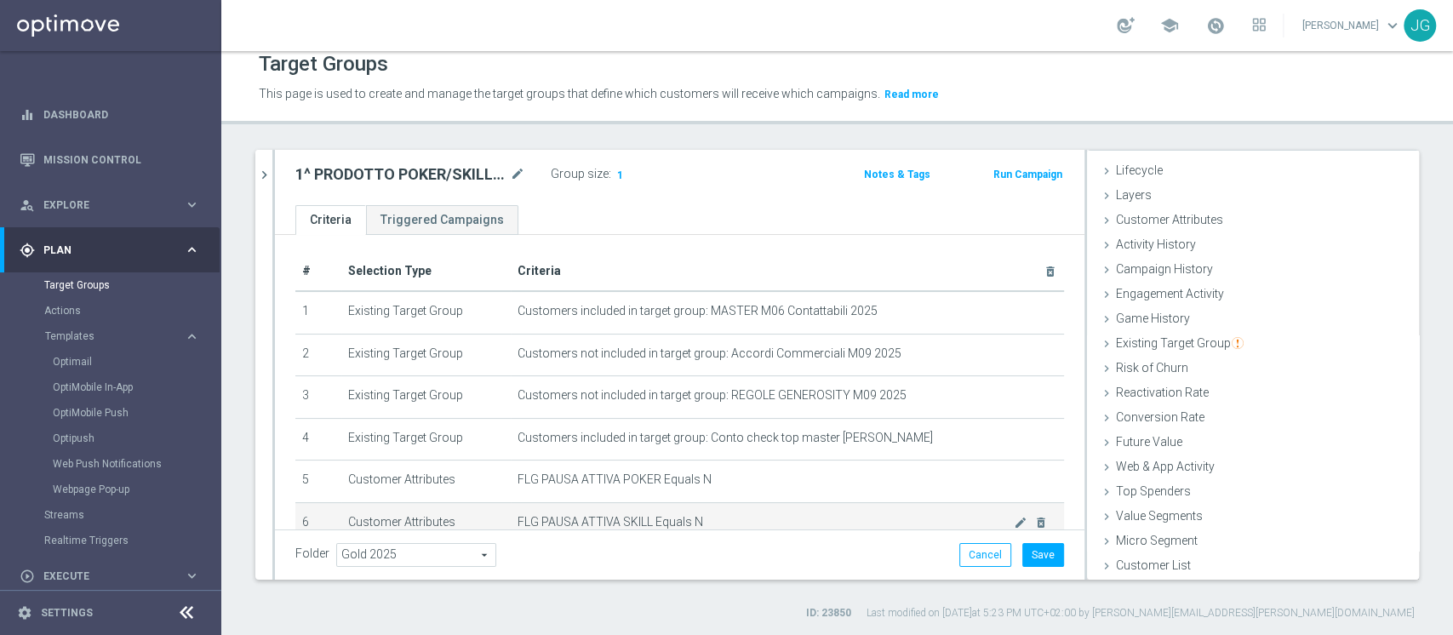
scroll to position [0, 0]
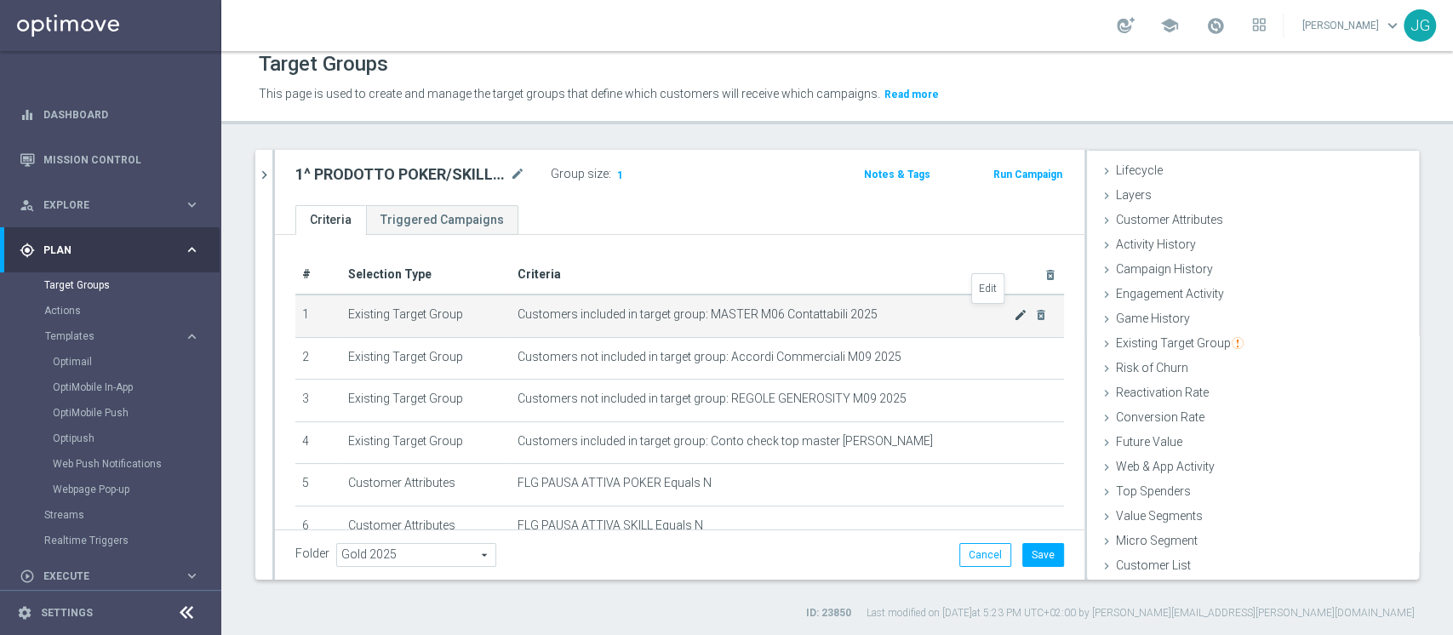
click at [1014, 310] on icon "mode_edit" at bounding box center [1021, 315] width 14 height 14
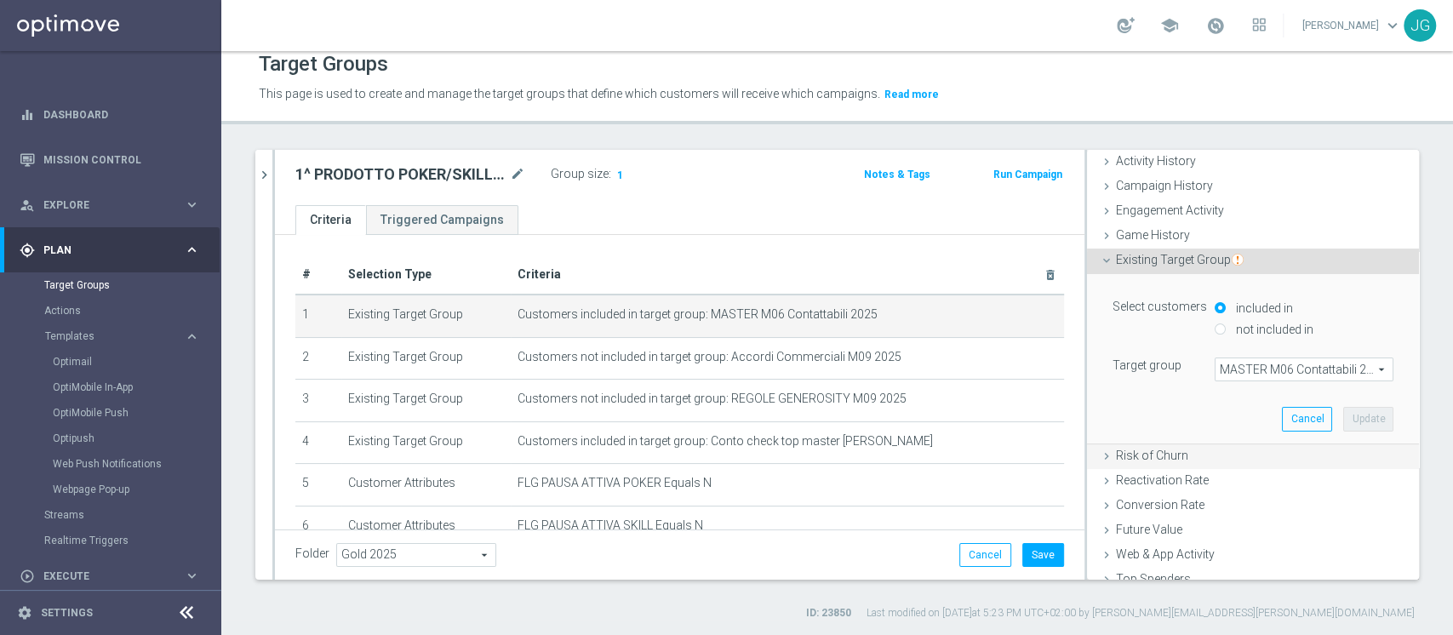
scroll to position [203, 0]
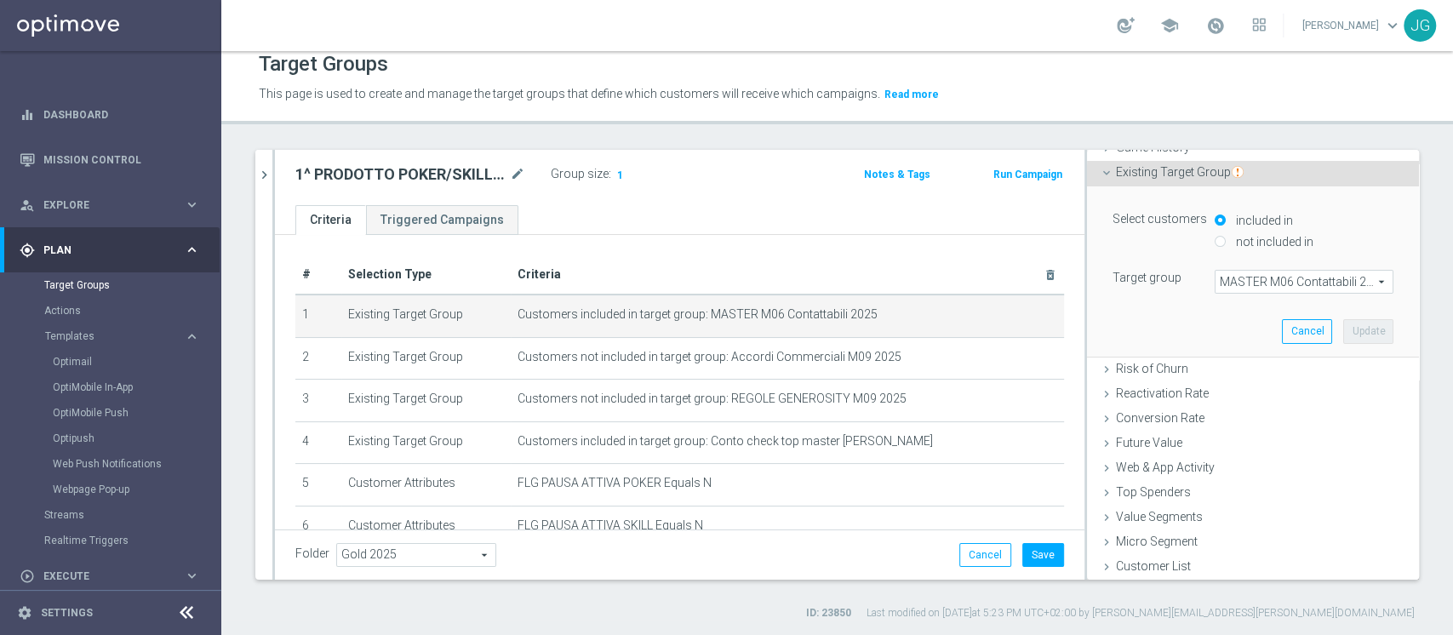
click at [1237, 283] on span "MASTER M06 Contattabili 2025" at bounding box center [1303, 282] width 177 height 22
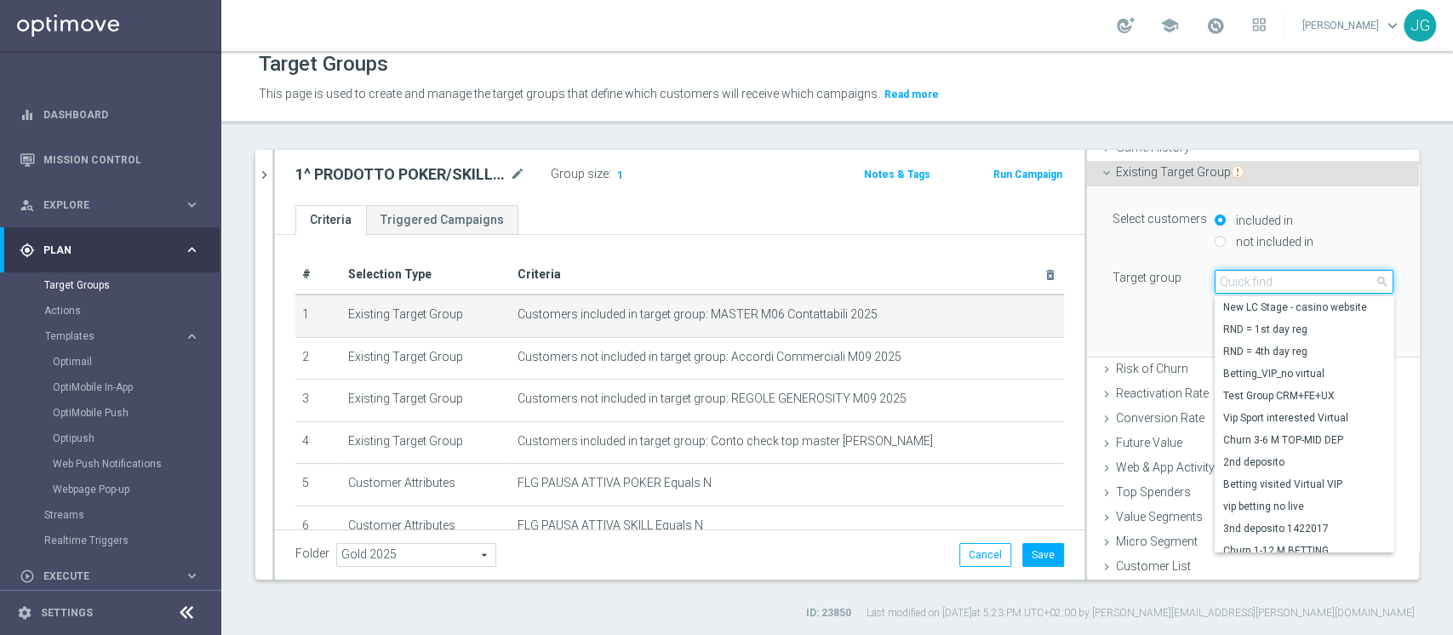
click at [1237, 283] on input "search" at bounding box center [1304, 282] width 179 height 24
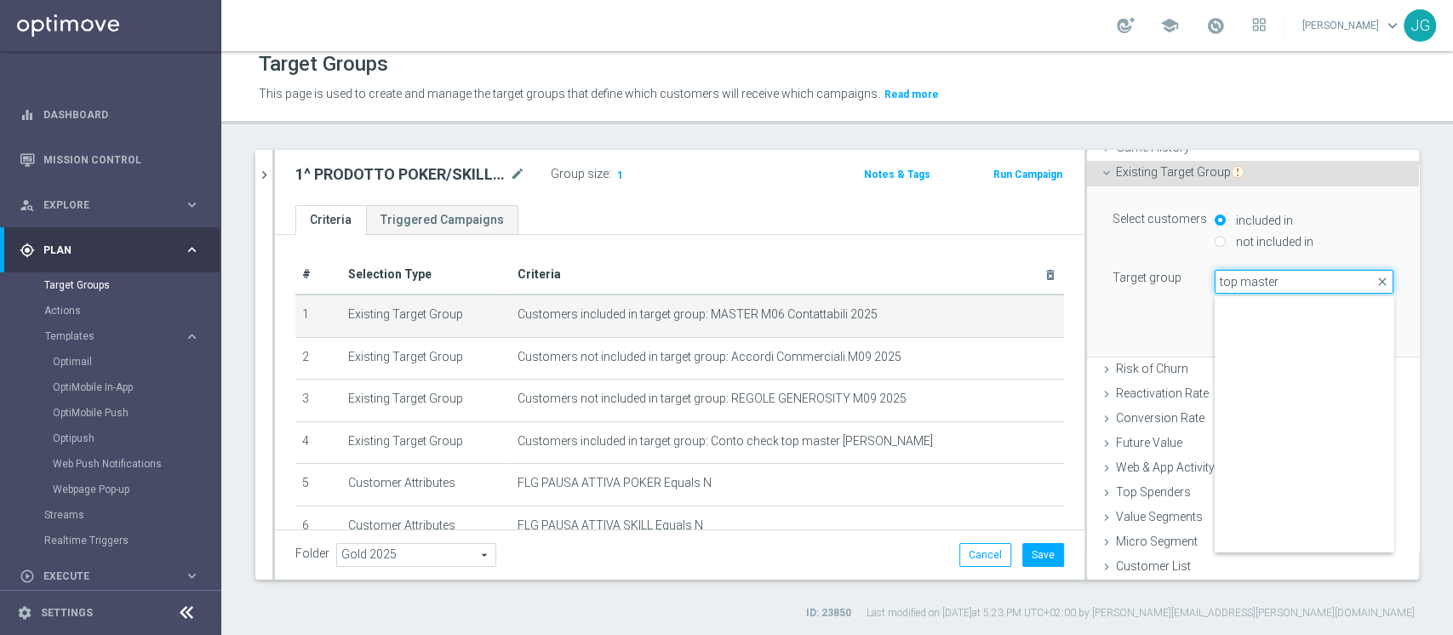
scroll to position [414, 0]
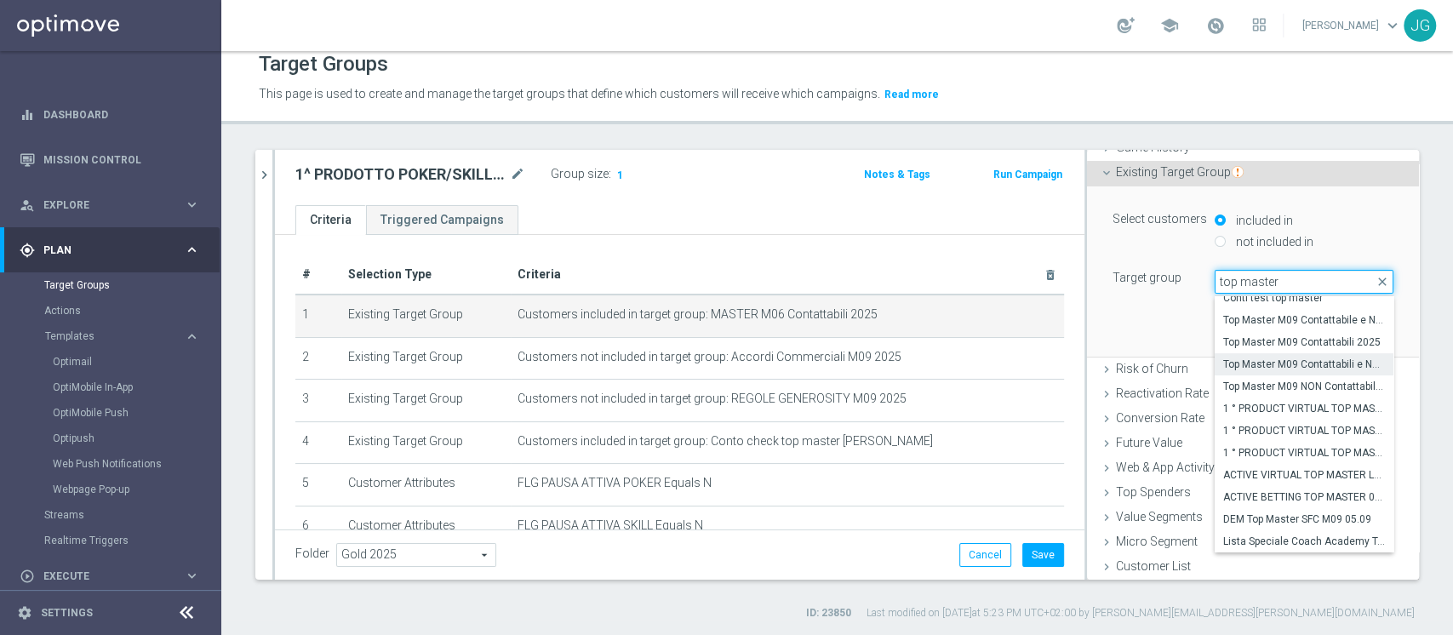
type input "top master"
click at [1261, 368] on span "Top Master M09 Contattabili e NON Contattabili 2025" at bounding box center [1304, 364] width 162 height 14
type input "Top Master M09 Contattabili e NON Contattabili 2025"
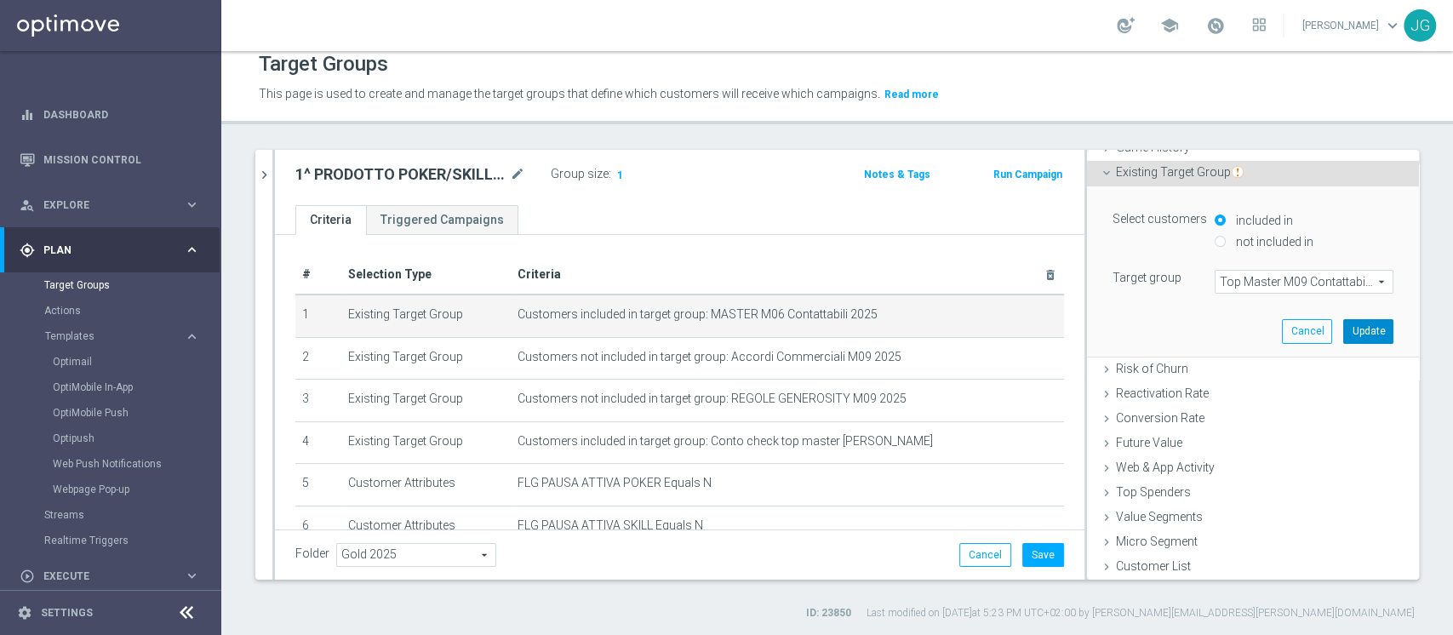
click at [1343, 323] on button "Update" at bounding box center [1368, 331] width 50 height 24
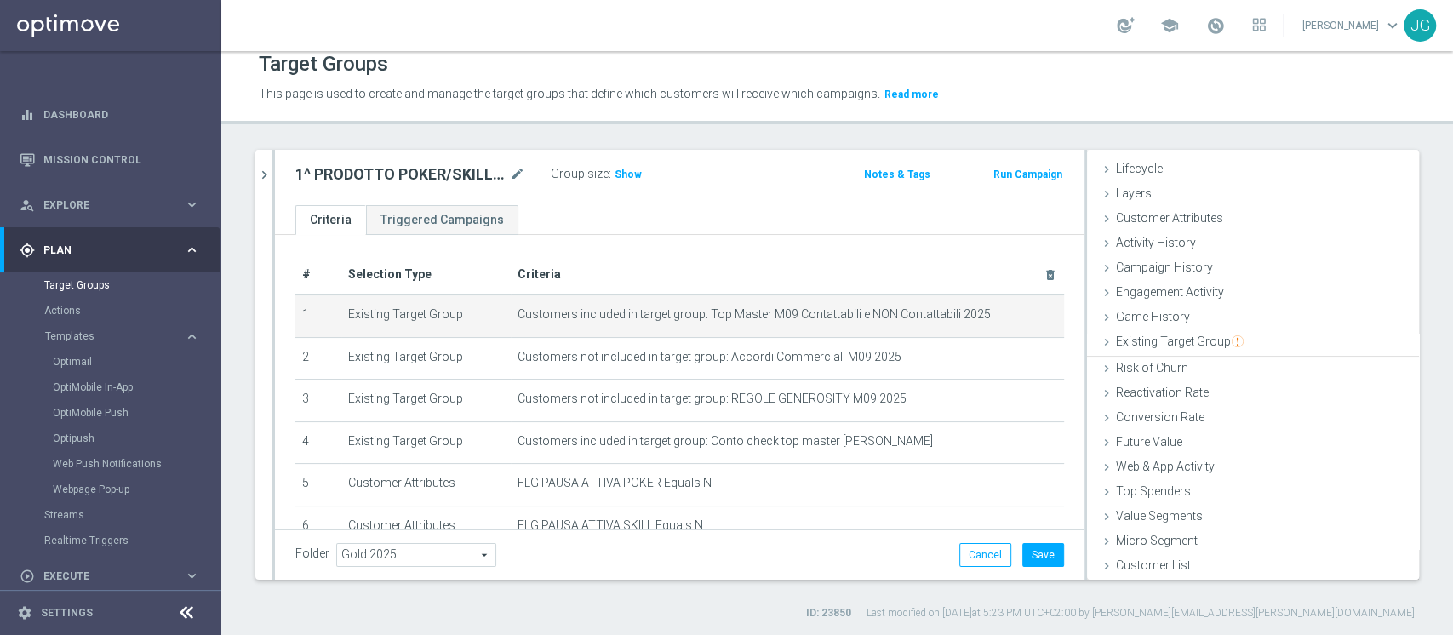
scroll to position [31, 0]
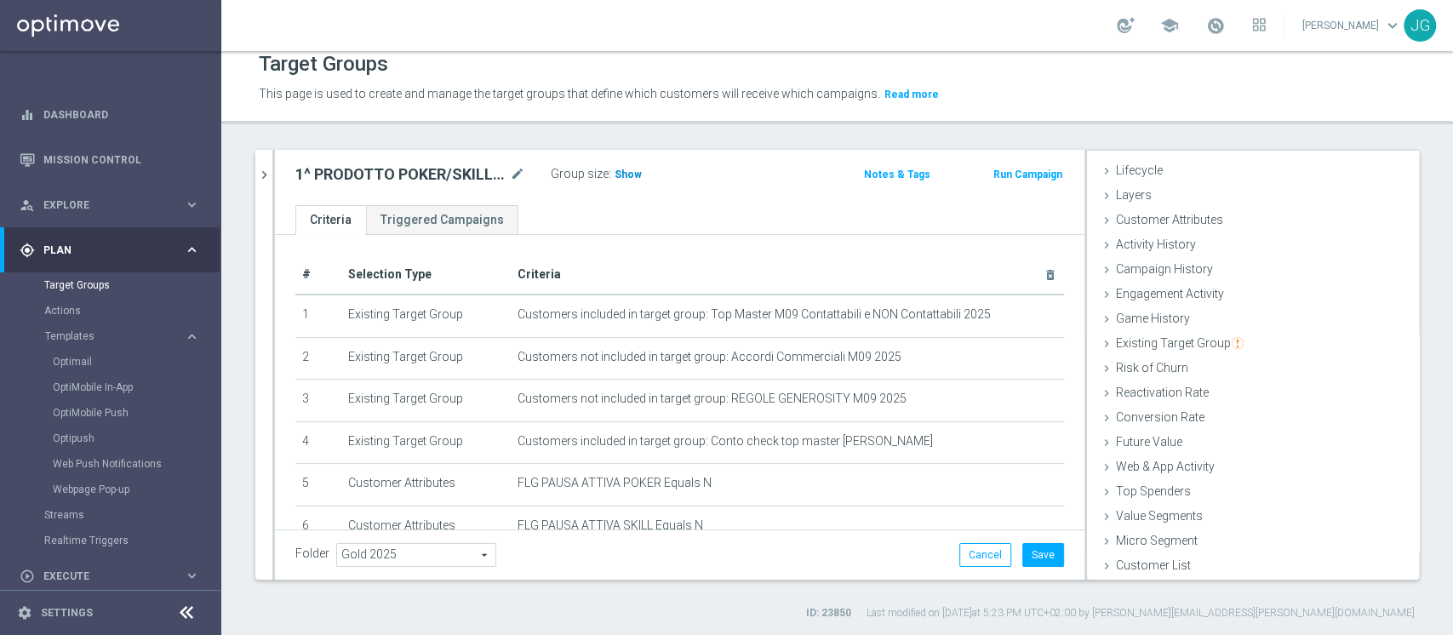
click at [628, 169] on span "Show" at bounding box center [627, 175] width 27 height 12
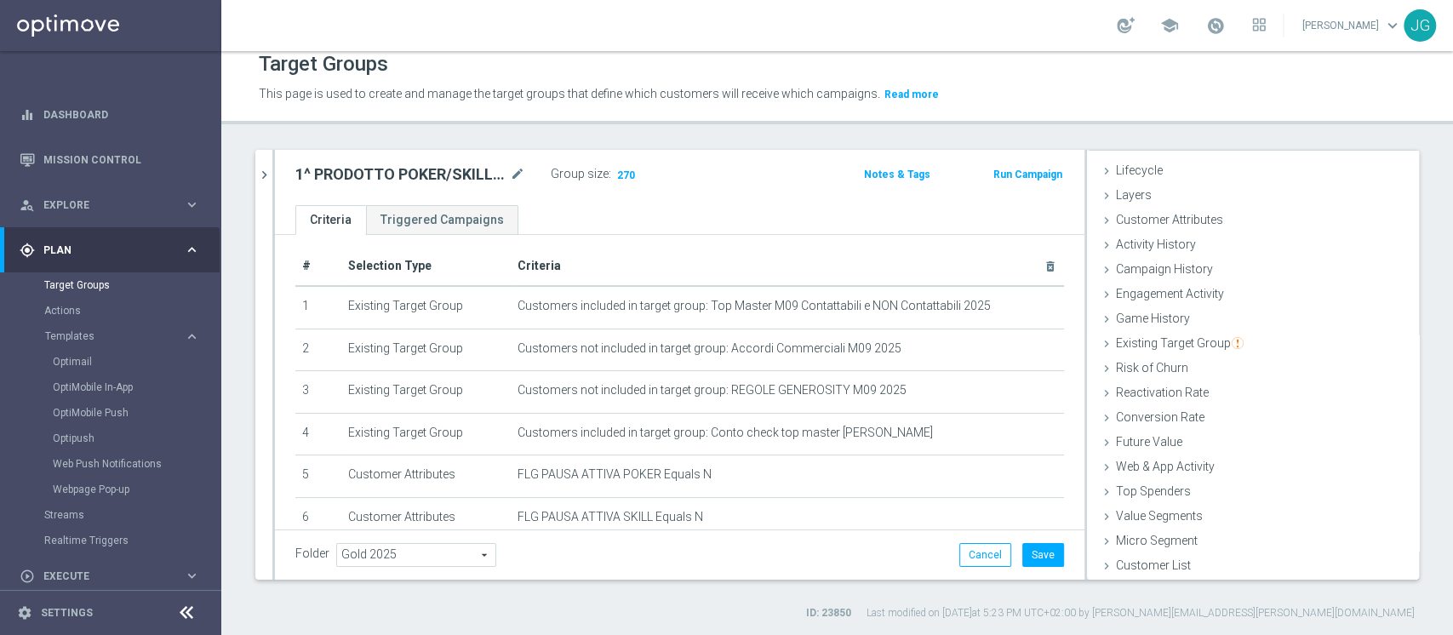
scroll to position [0, 0]
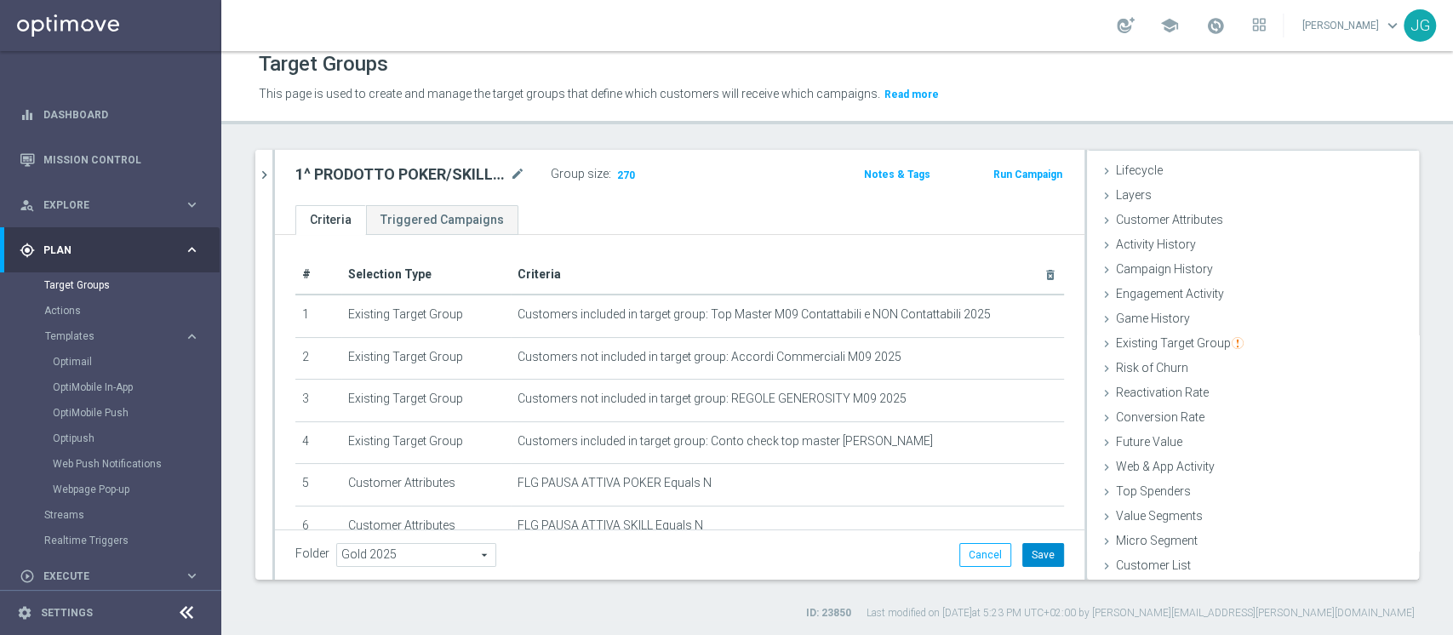
click at [1025, 552] on button "Save" at bounding box center [1043, 555] width 42 height 24
click at [260, 179] on icon "chevron_right" at bounding box center [264, 175] width 16 height 16
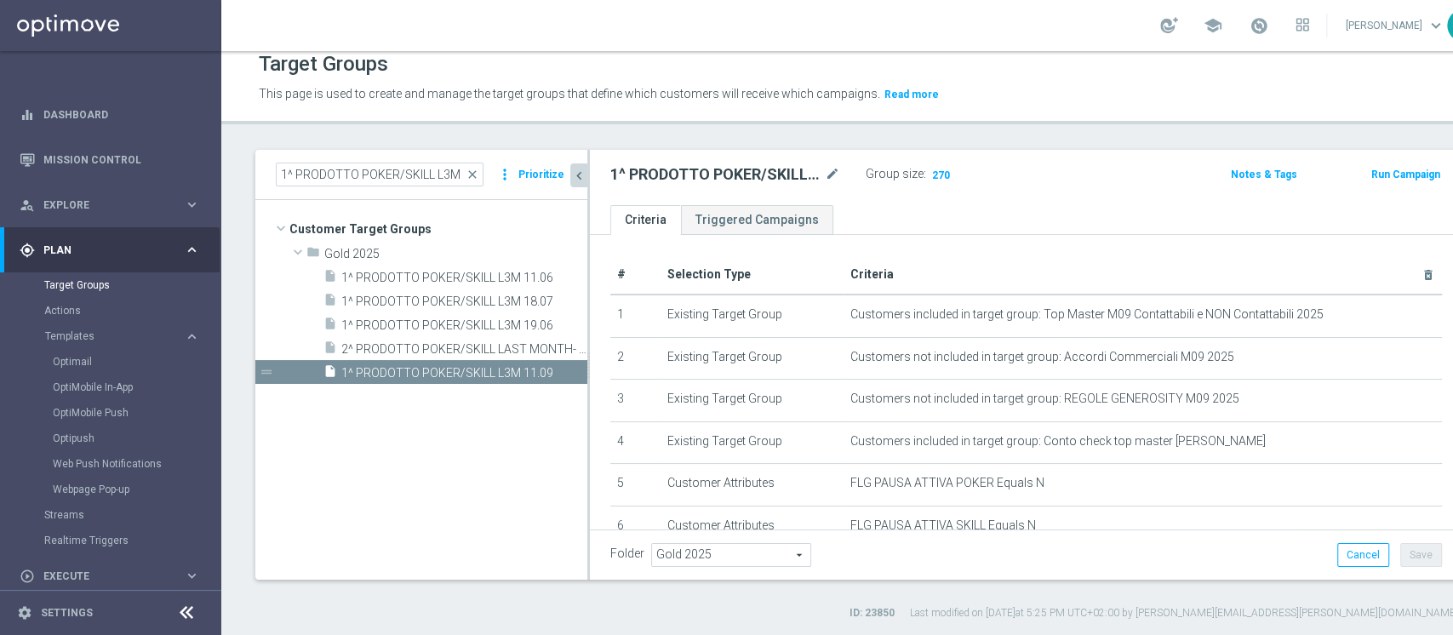
scroll to position [64, 0]
click at [382, 376] on span "1^ PRODOTTO POKER/SKILL L3M 11.09" at bounding box center [445, 373] width 208 height 14
click at [939, 177] on span "Show" at bounding box center [942, 175] width 27 height 12
click at [1246, 17] on span at bounding box center [1255, 25] width 19 height 19
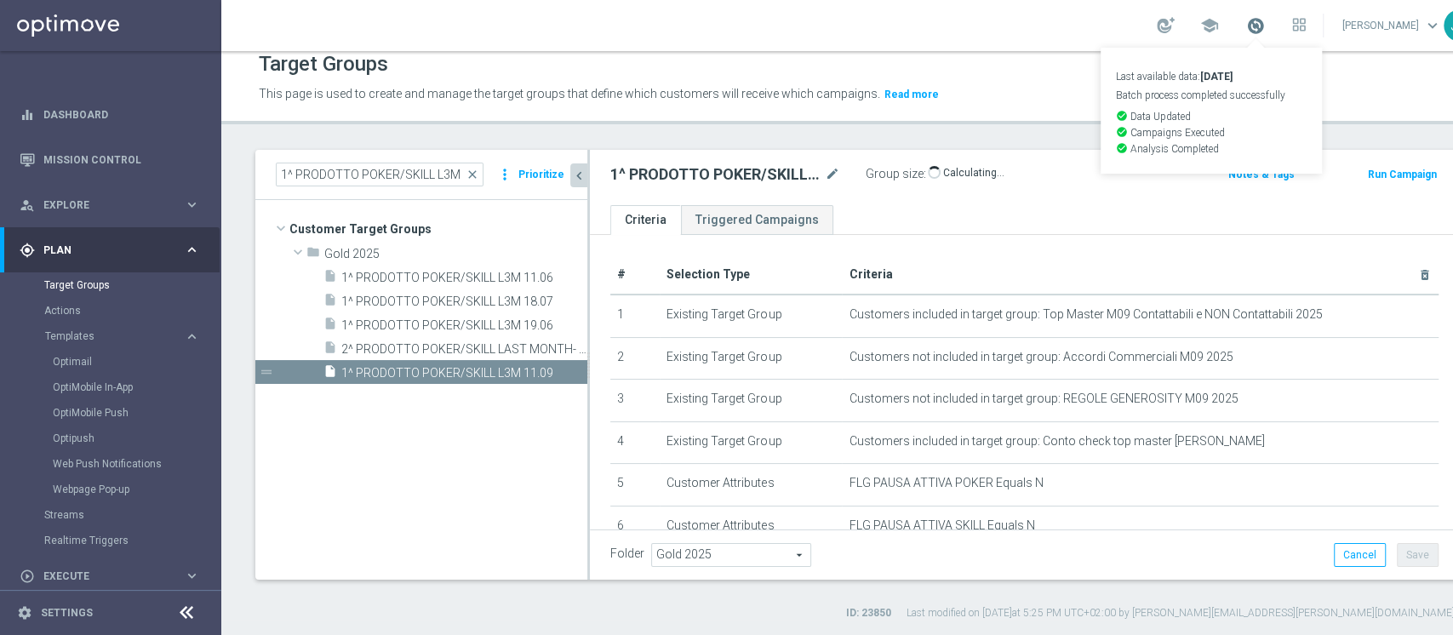
click at [1246, 17] on span at bounding box center [1255, 25] width 19 height 19
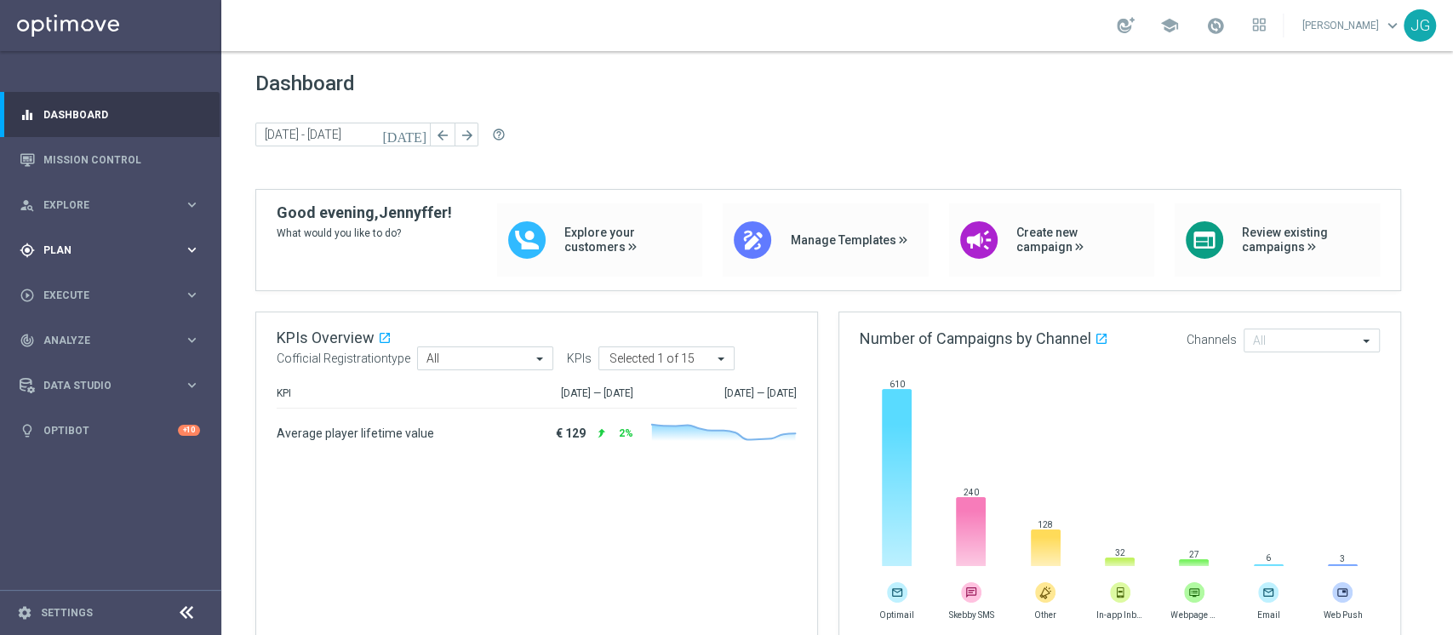
click at [137, 243] on div "gps_fixed Plan" at bounding box center [102, 250] width 164 height 15
click at [71, 289] on link "Target Groups" at bounding box center [110, 285] width 133 height 14
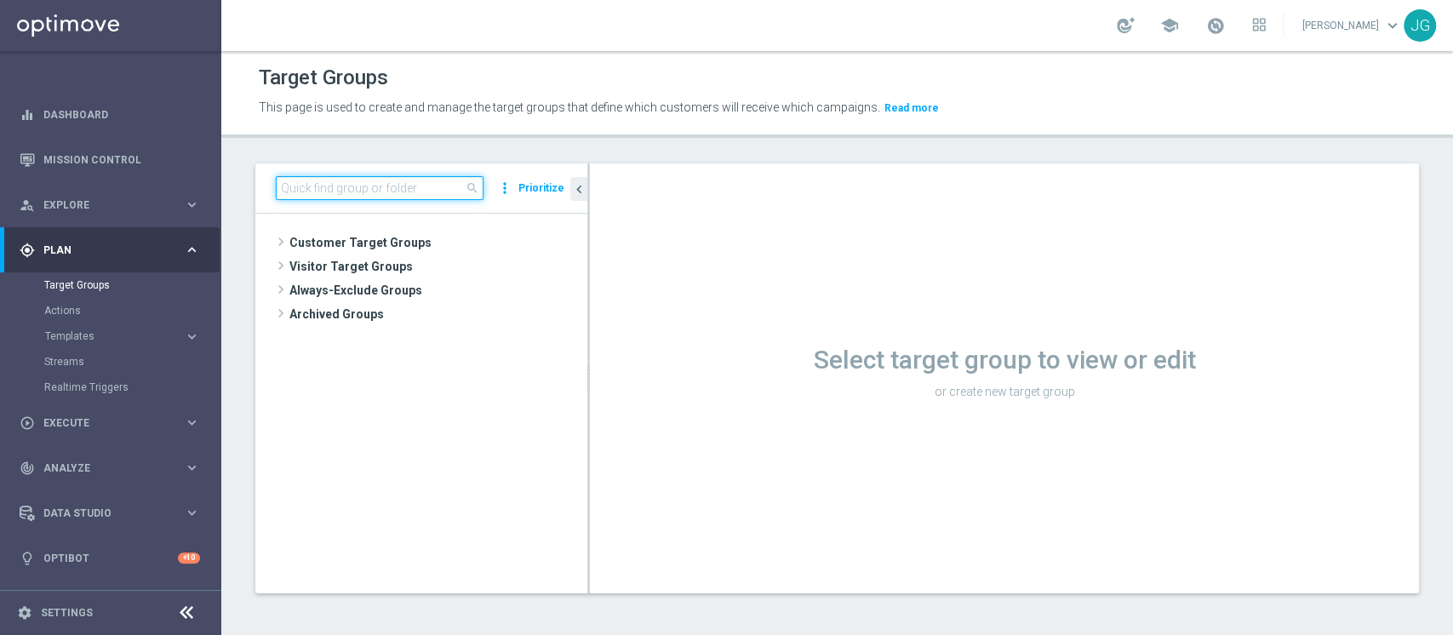
click at [364, 187] on input at bounding box center [380, 188] width 208 height 24
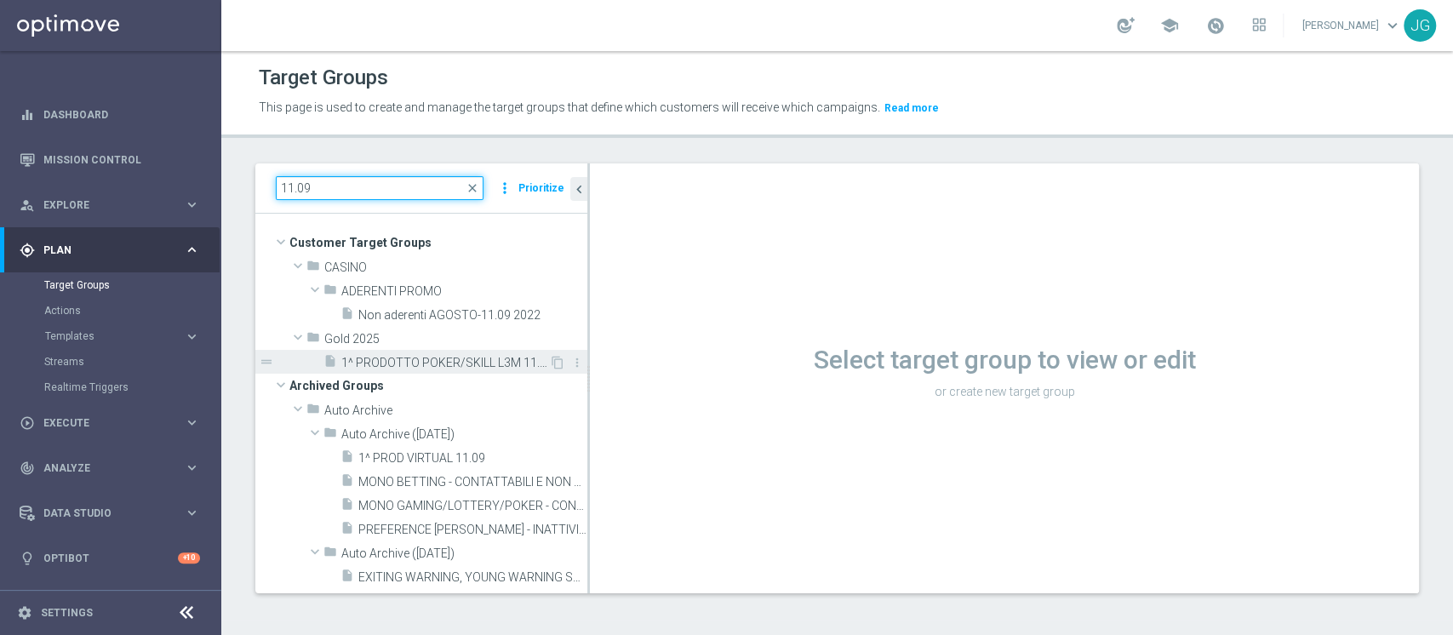
type input "11.09"
click at [393, 359] on span "1^ PRODOTTO POKER/SKILL L3M 11.09" at bounding box center [445, 363] width 208 height 14
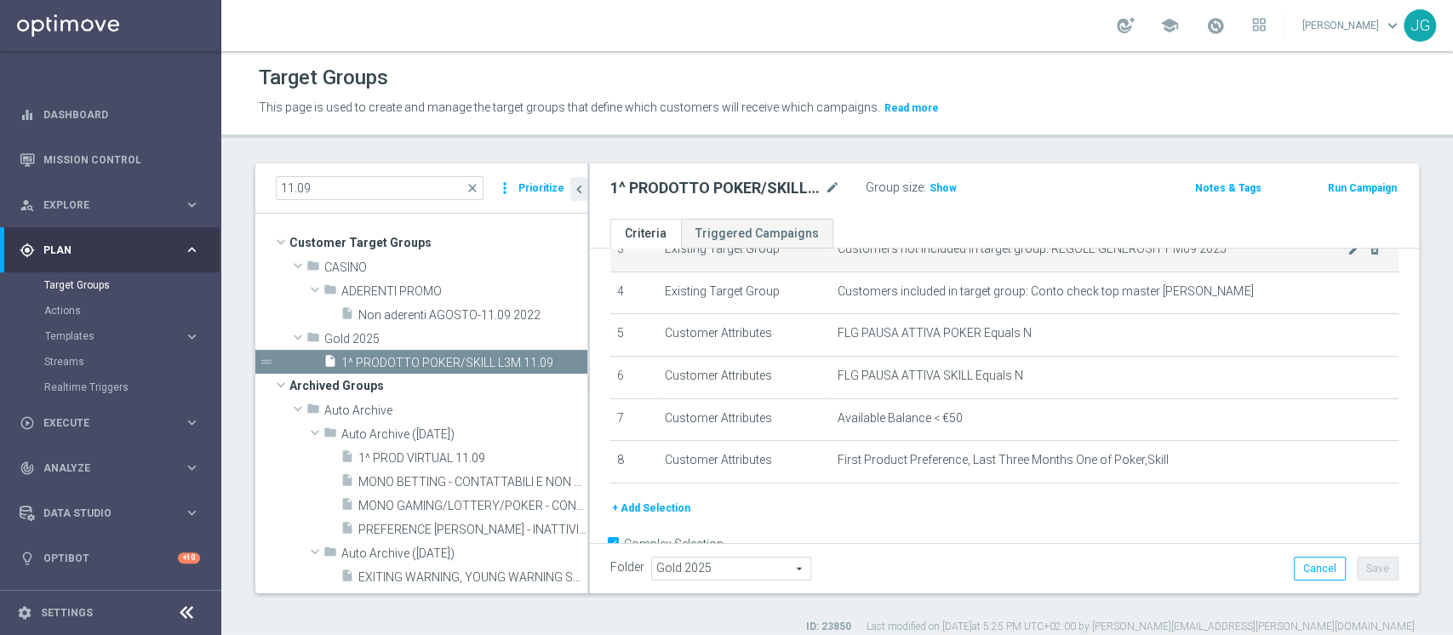
scroll to position [163, 0]
click at [934, 185] on span "Show" at bounding box center [942, 188] width 27 height 12
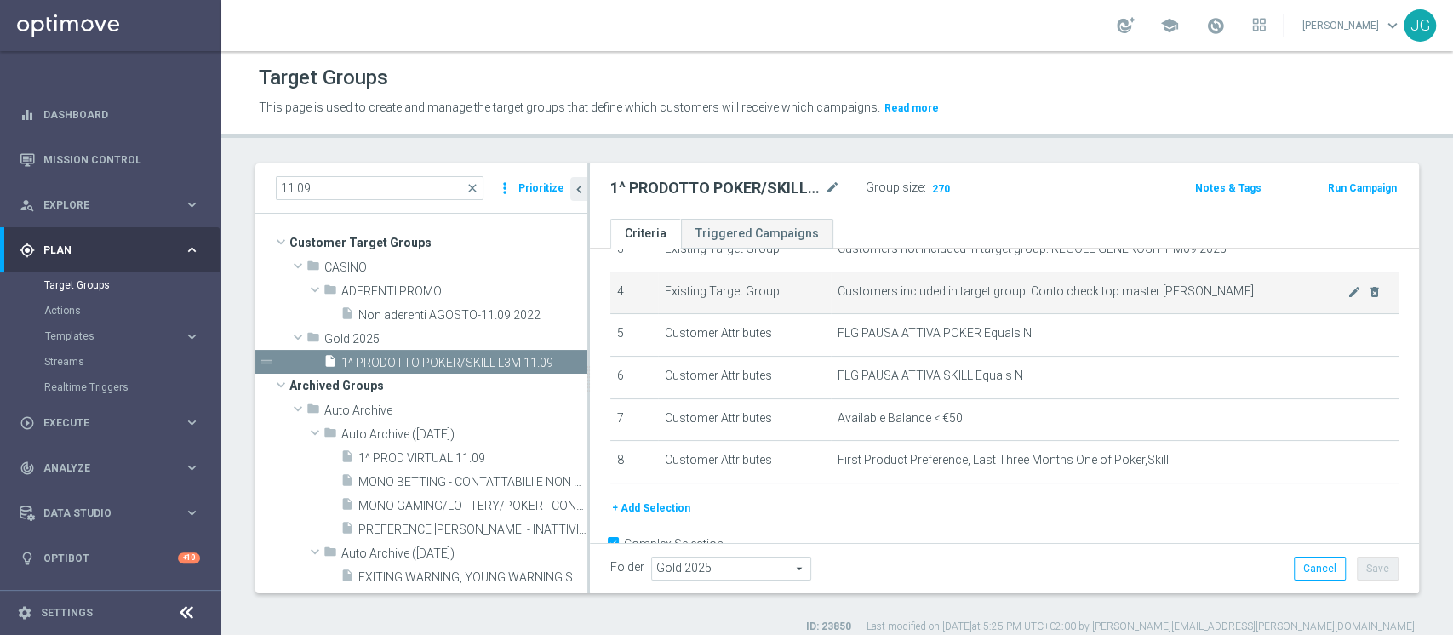
scroll to position [0, 0]
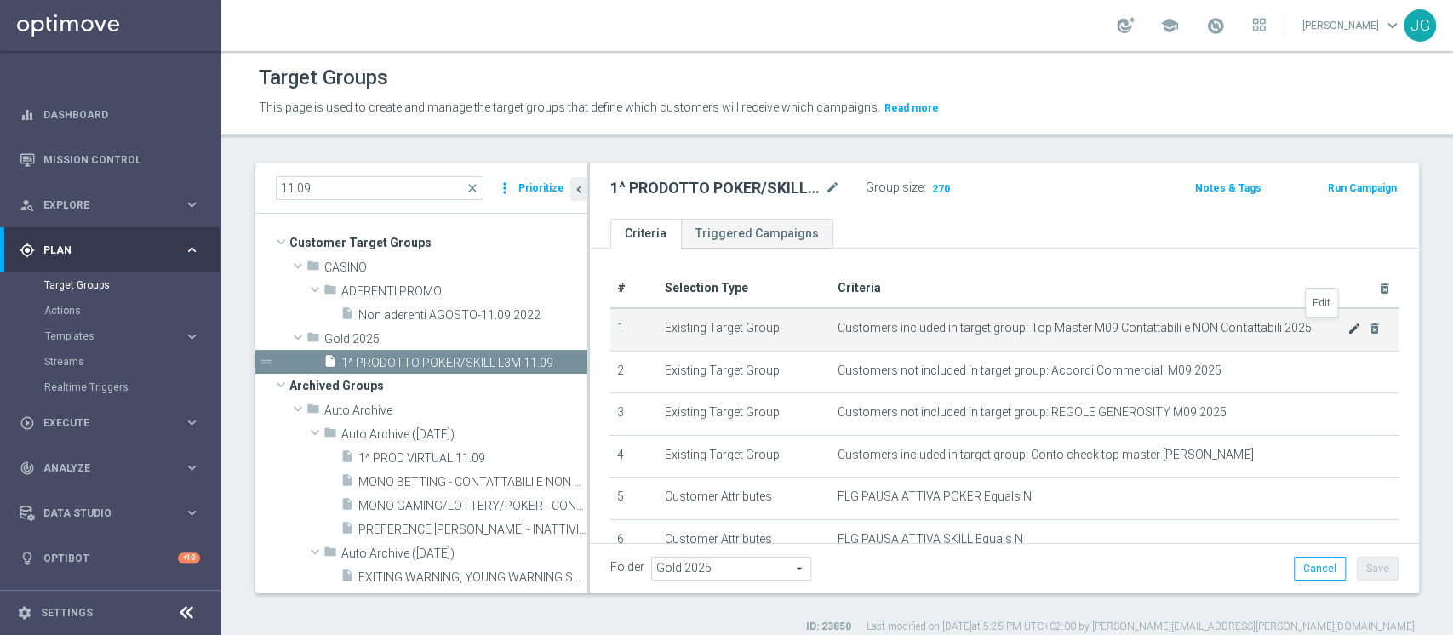
click at [1347, 329] on icon "mode_edit" at bounding box center [1354, 329] width 14 height 14
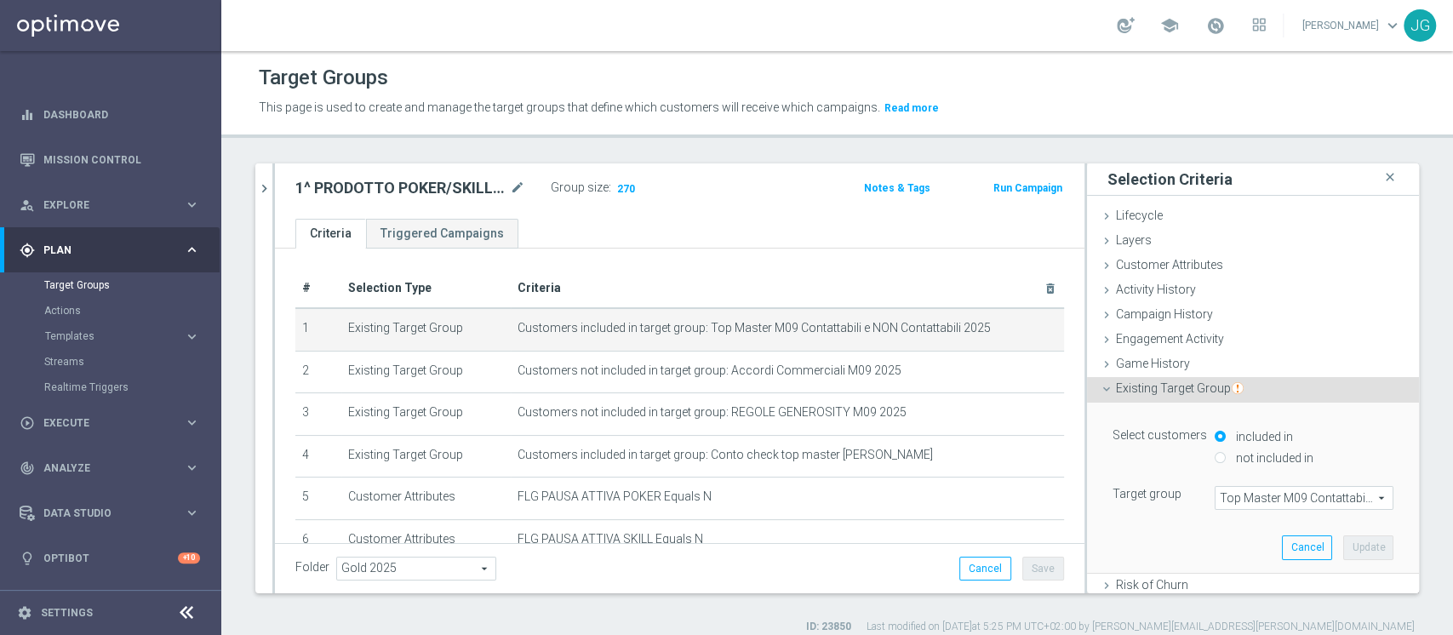
click at [1226, 492] on span "Top Master M09 Contattabili e NON Contattabili 2025" at bounding box center [1303, 498] width 177 height 22
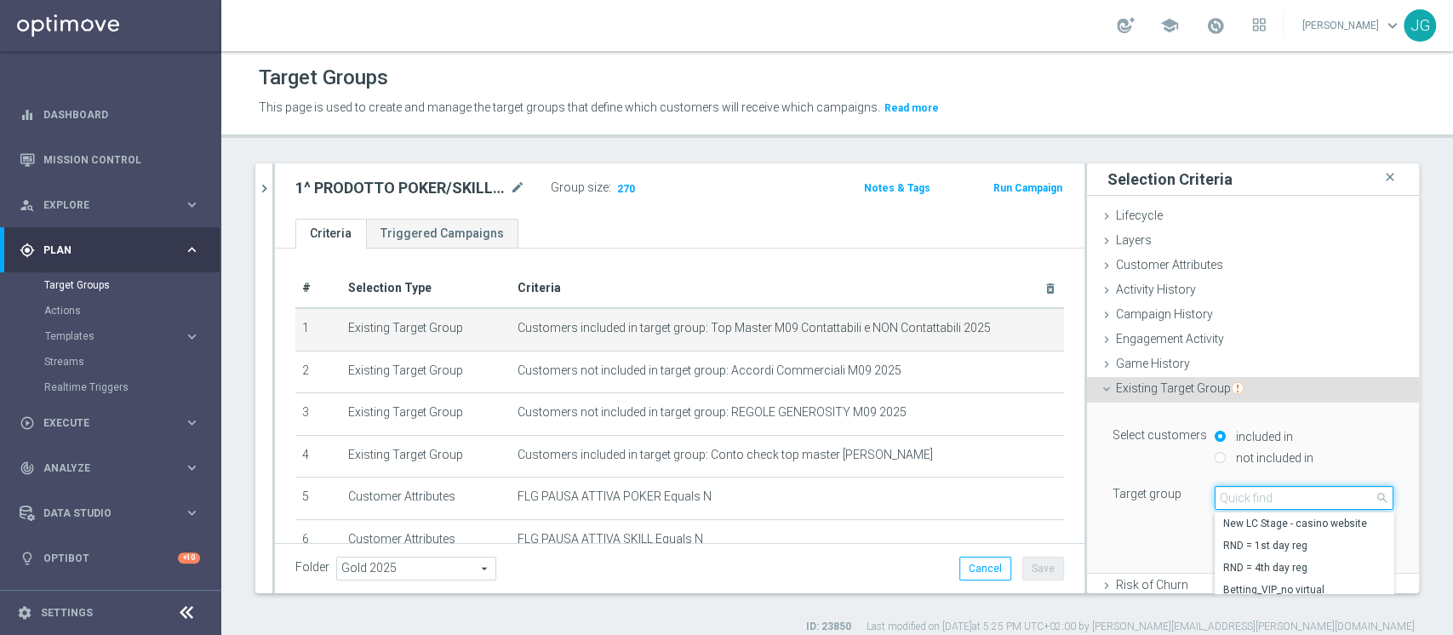
click at [1239, 498] on input "search" at bounding box center [1304, 498] width 179 height 24
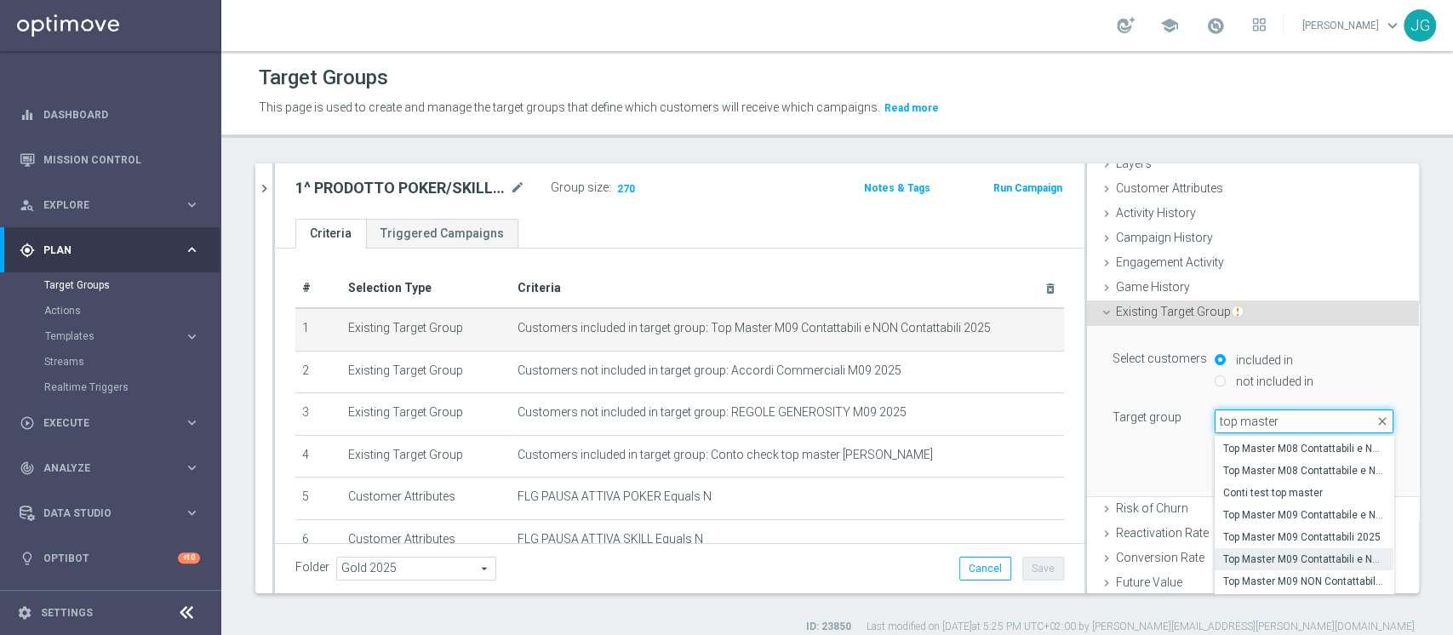
scroll to position [203, 0]
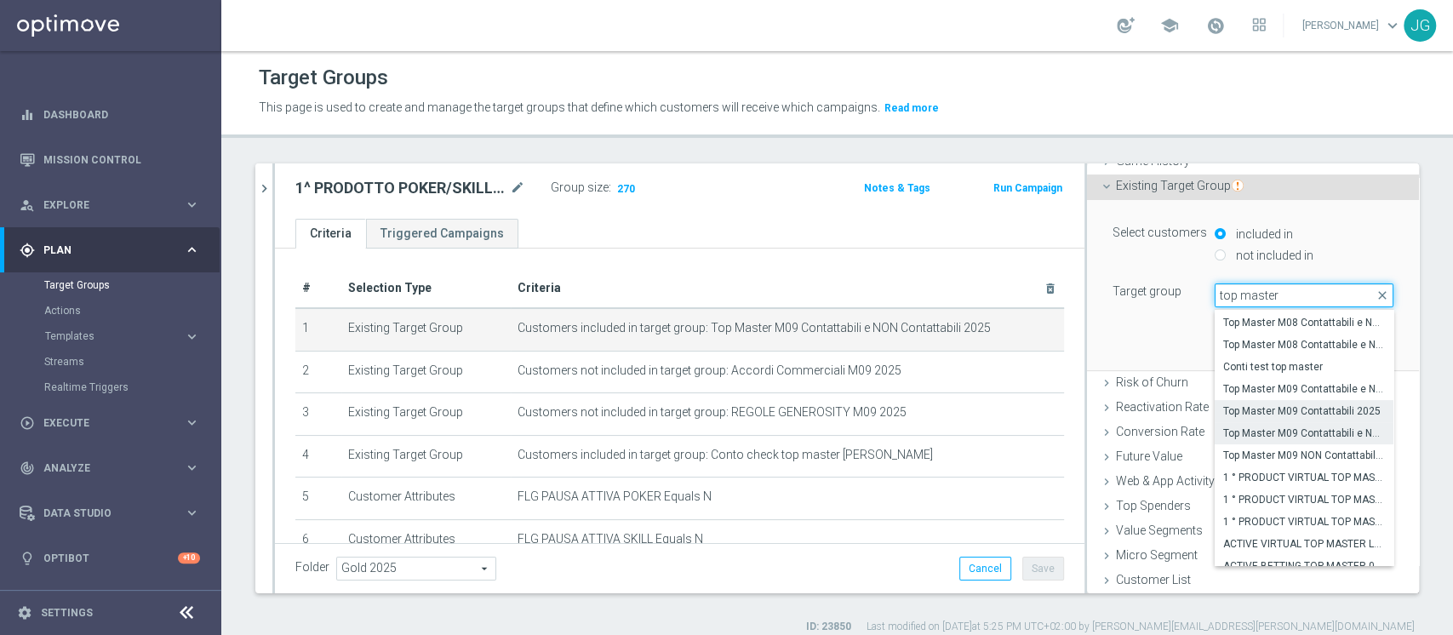
type input "top master"
click at [1273, 413] on span "Top Master M09 Contattabili 2025" at bounding box center [1304, 411] width 162 height 14
type input "Top Master M09 Contattabili 2025"
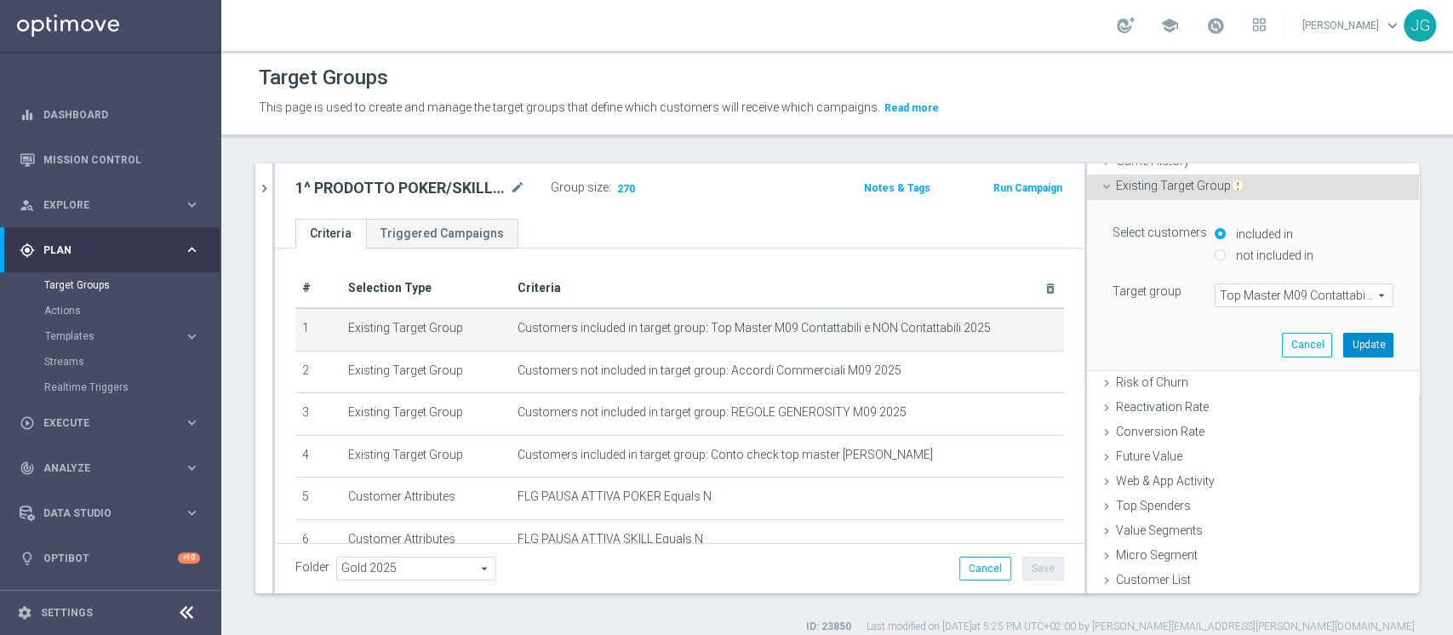
click at [1343, 346] on button "Update" at bounding box center [1368, 345] width 50 height 24
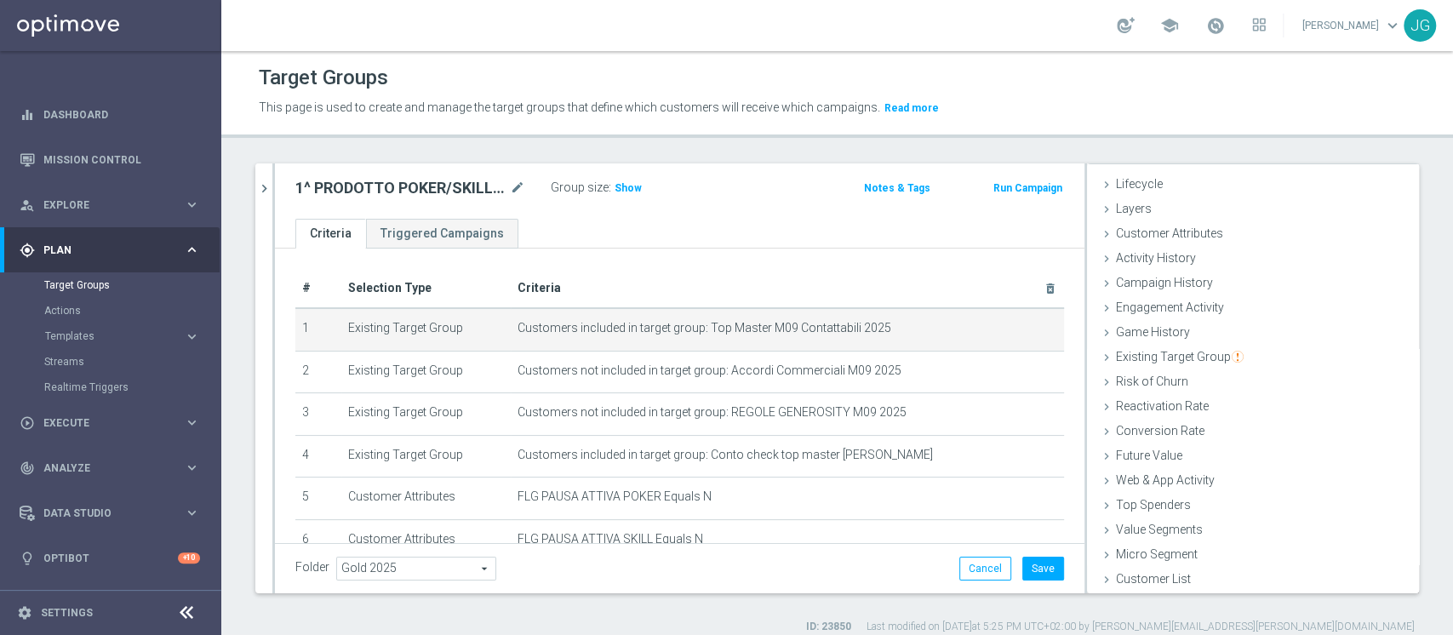
scroll to position [31, 0]
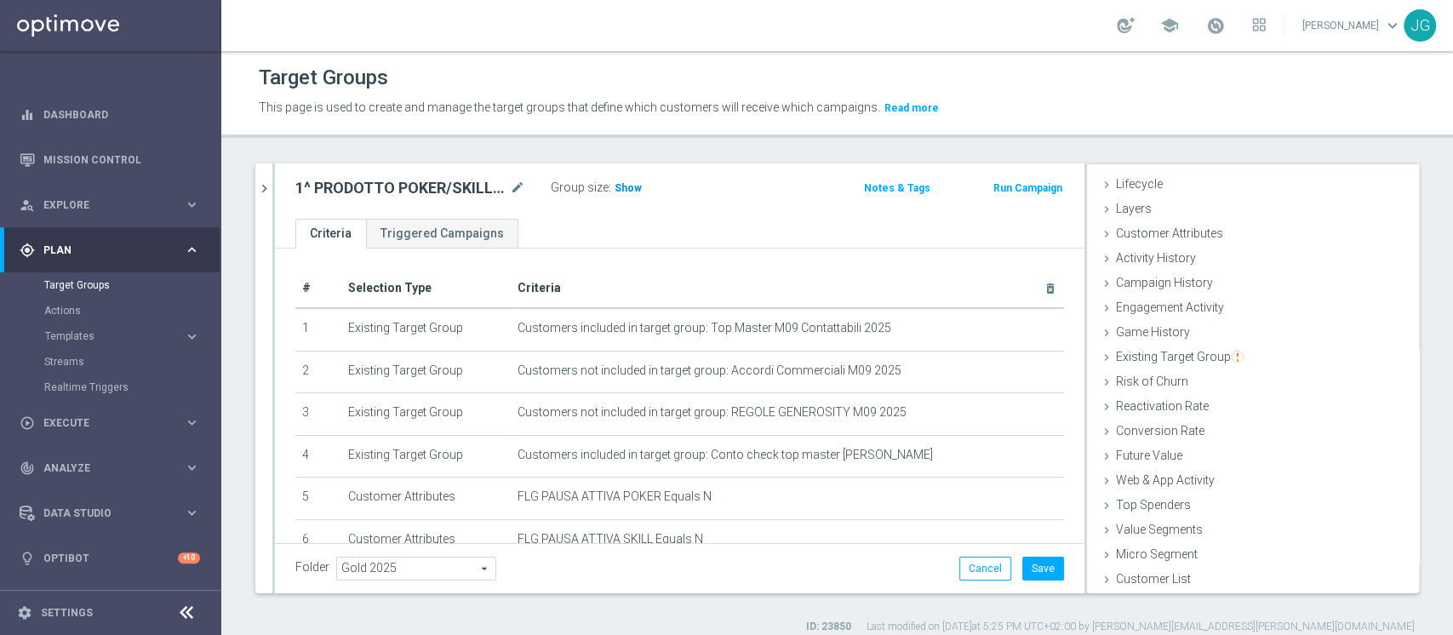
click at [622, 184] on span "Show" at bounding box center [627, 188] width 27 height 12
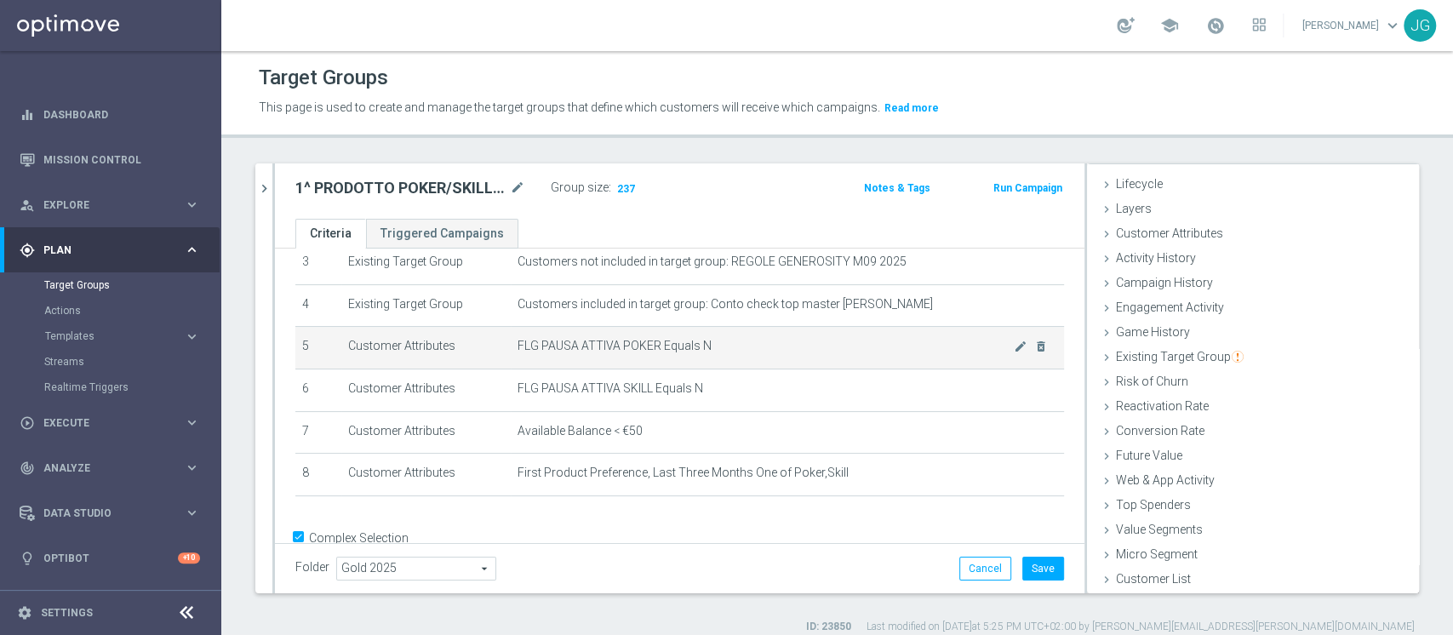
scroll to position [186, 0]
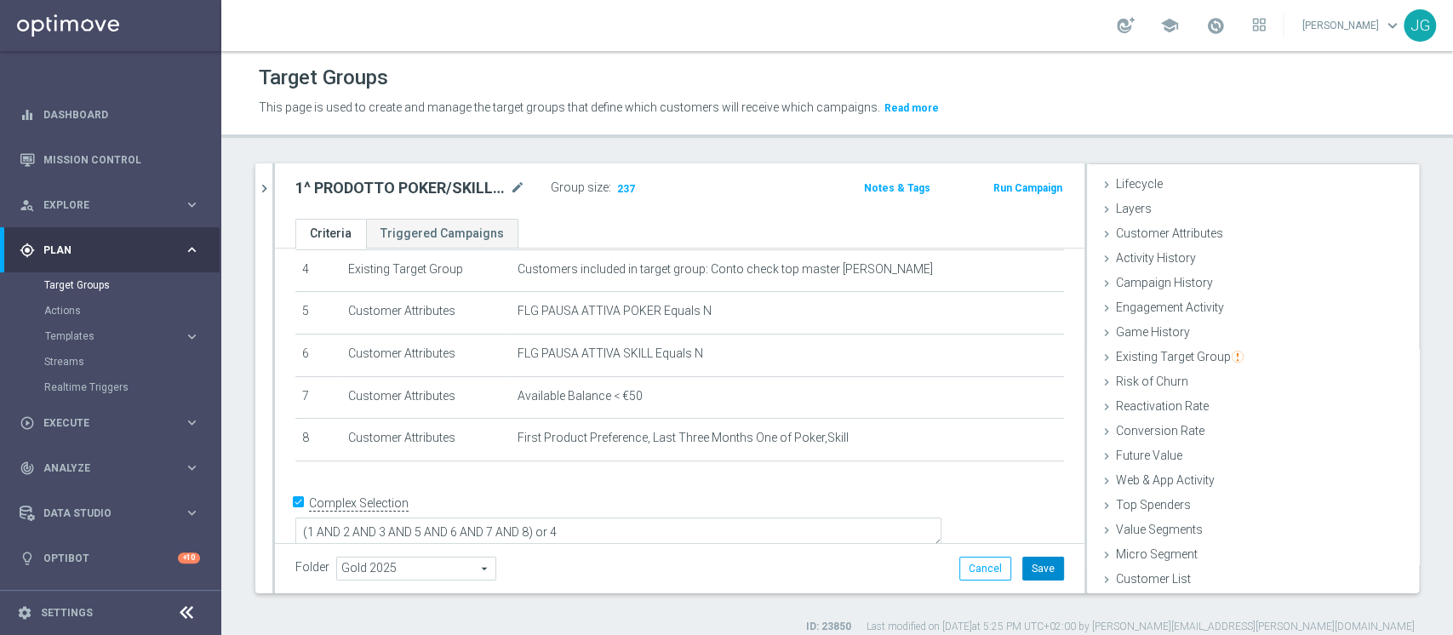
click at [1025, 569] on button "Save" at bounding box center [1043, 569] width 42 height 24
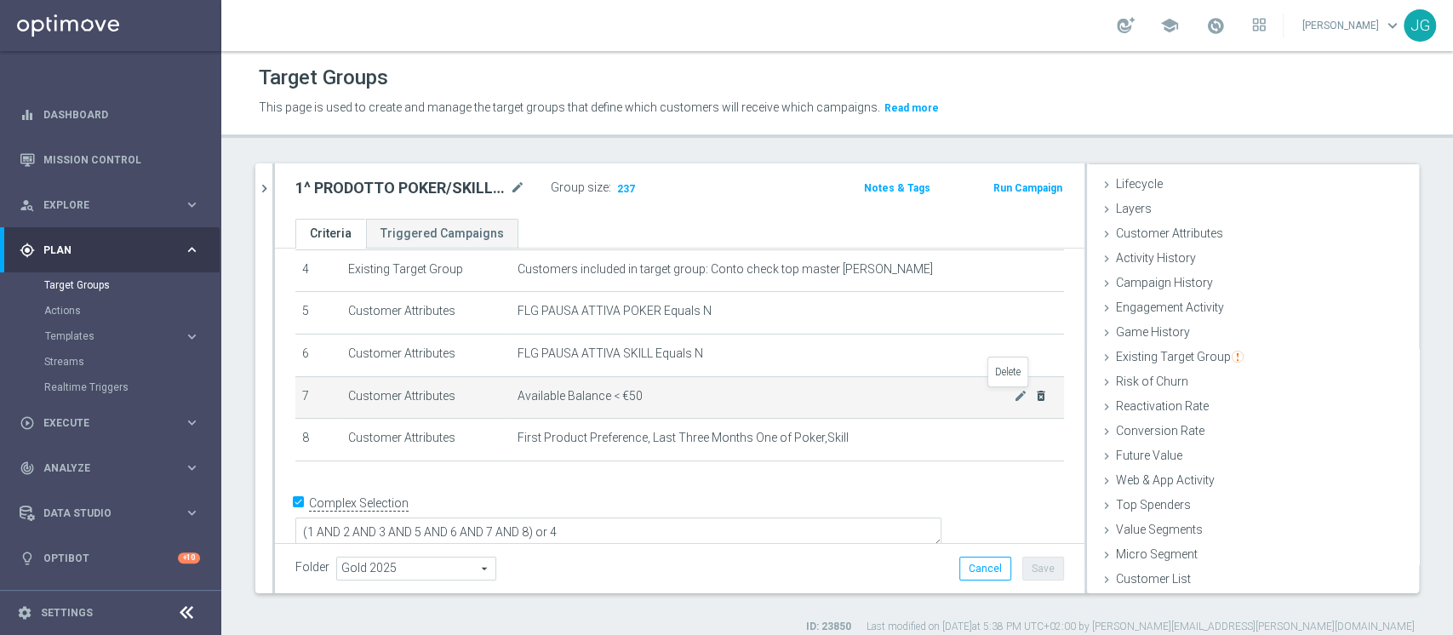
click at [1034, 398] on icon "delete_forever" at bounding box center [1041, 396] width 14 height 14
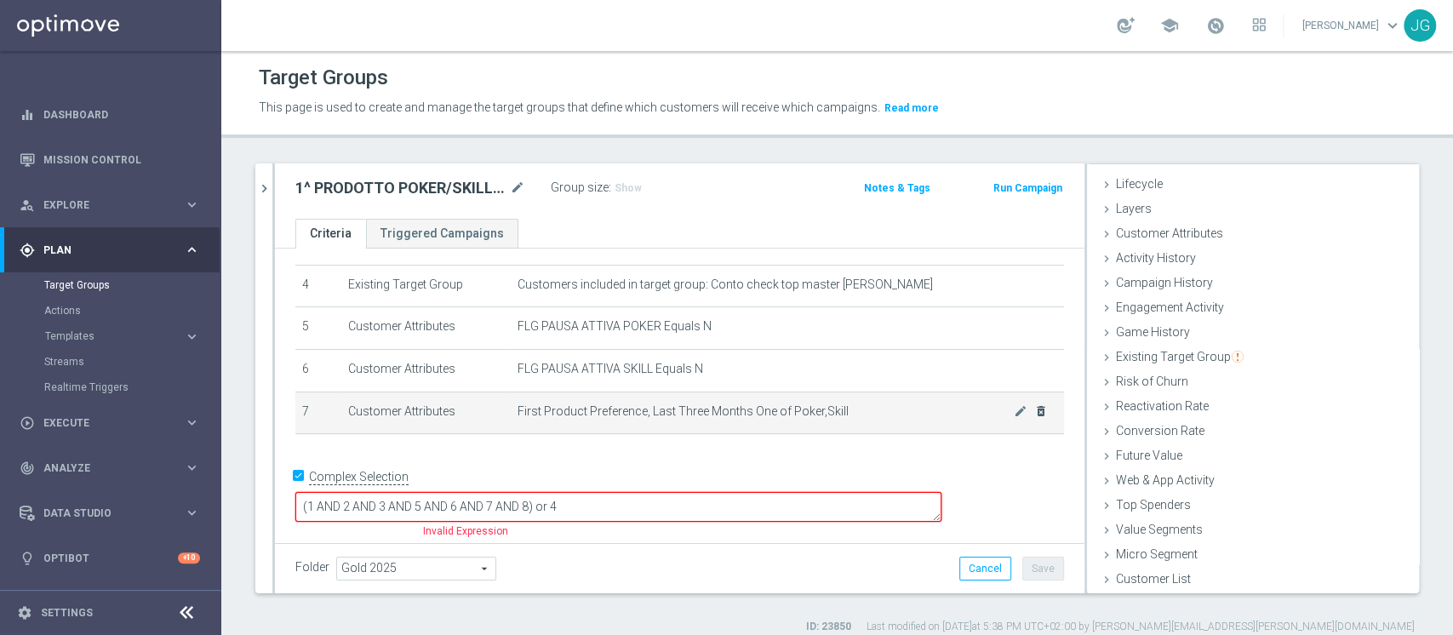
scroll to position [145, 0]
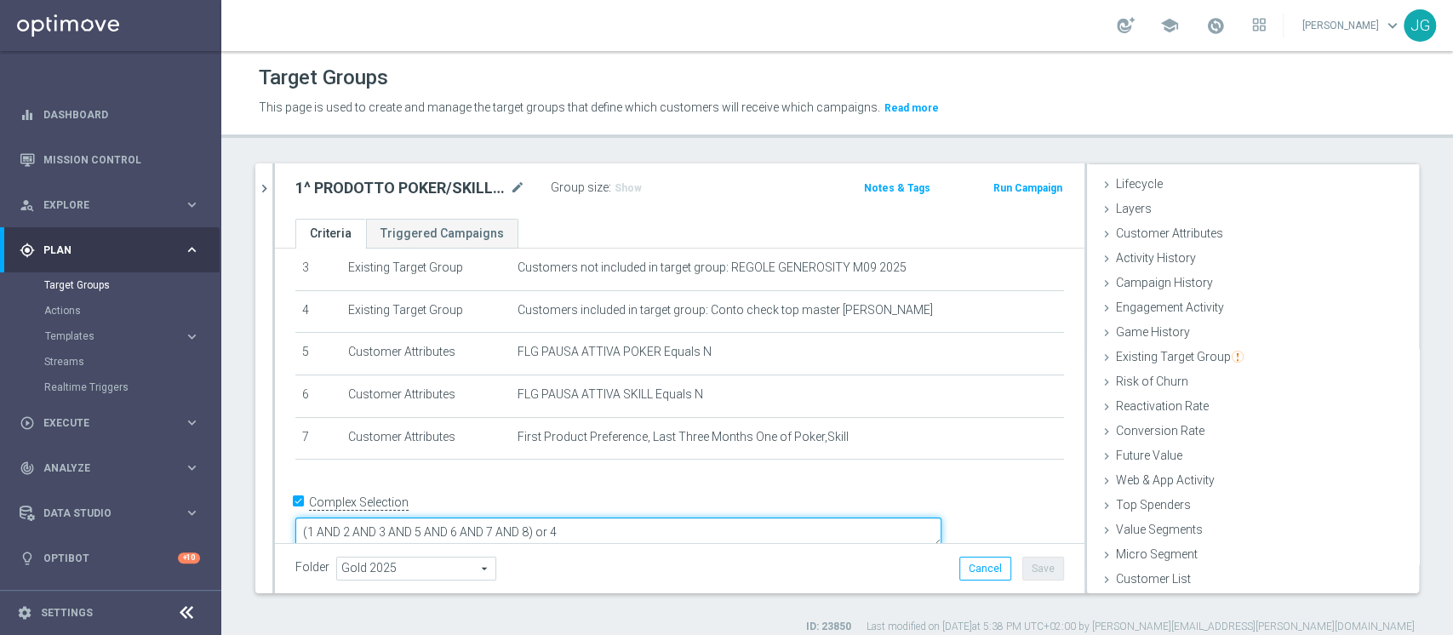
click at [649, 517] on textarea "(1 AND 2 AND 3 AND 5 AND 6 AND 7 AND 8) or 4" at bounding box center [618, 532] width 646 height 30
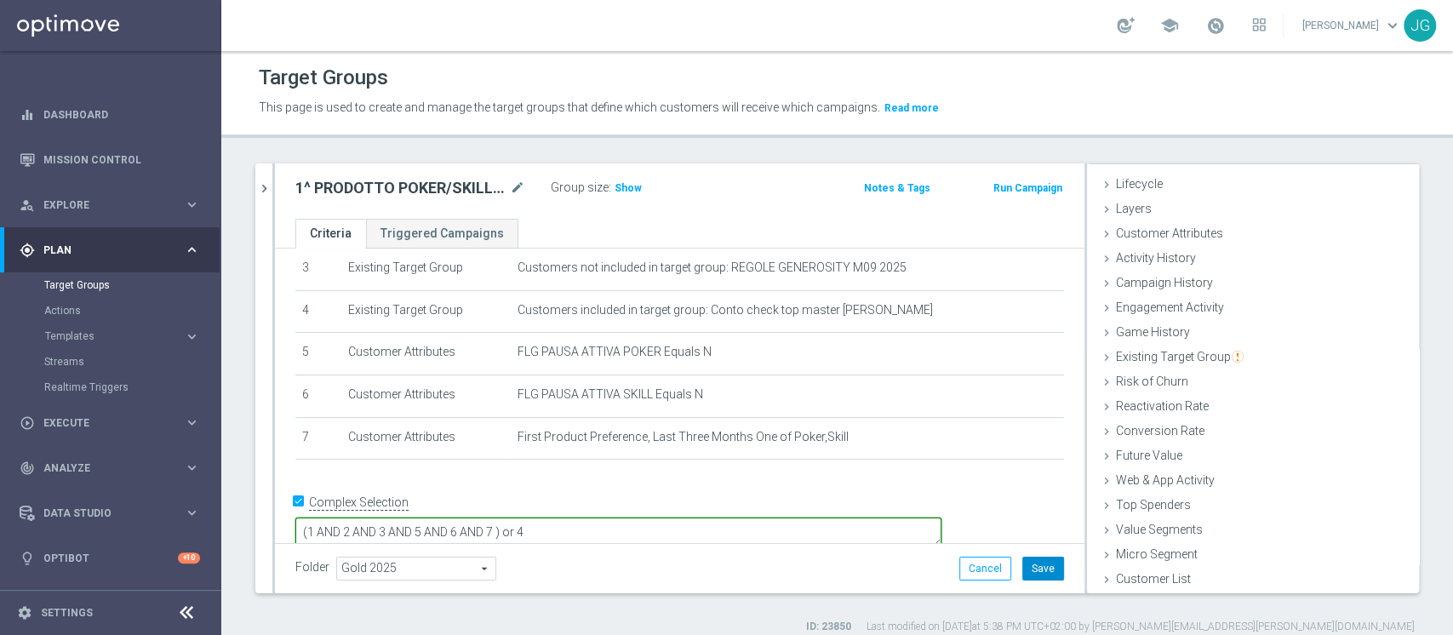
type textarea "(1 AND 2 AND 3 AND 5 AND 6 AND 7 ) or 4"
click at [1030, 564] on button "Save" at bounding box center [1043, 569] width 42 height 24
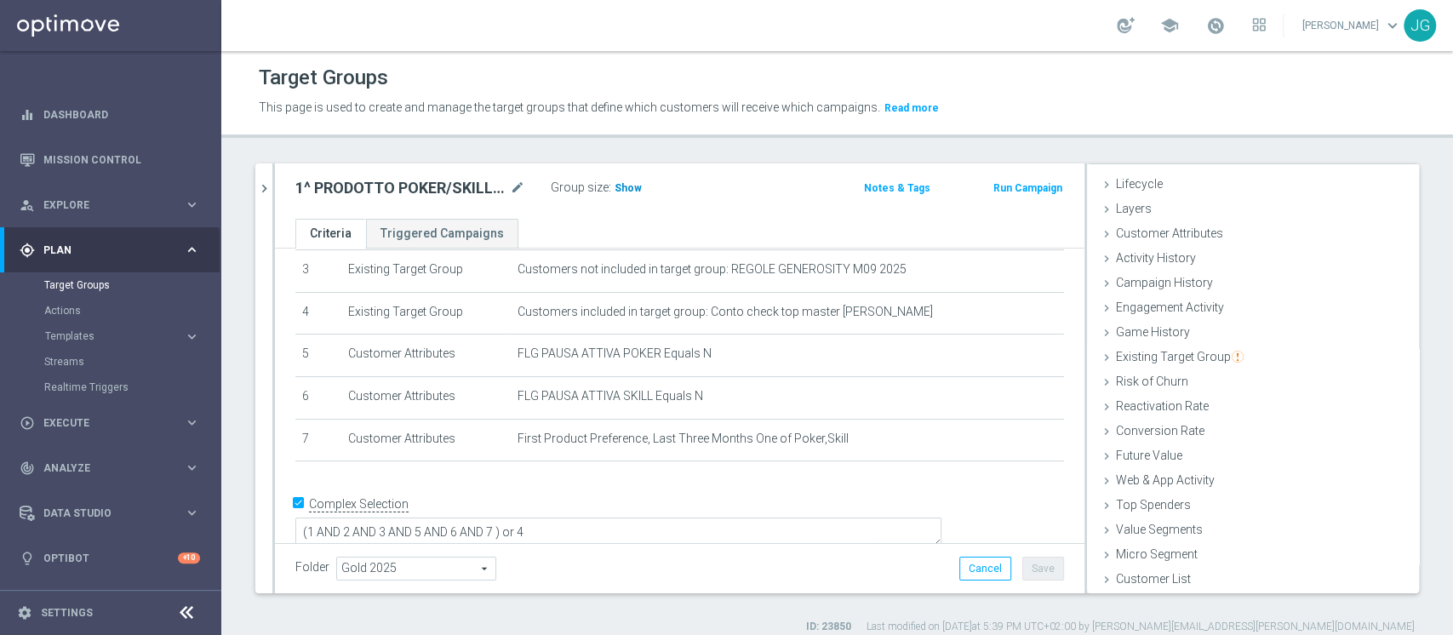
click at [622, 190] on span "Show" at bounding box center [627, 188] width 27 height 12
click at [1162, 262] on span "Activity History" at bounding box center [1156, 258] width 80 height 14
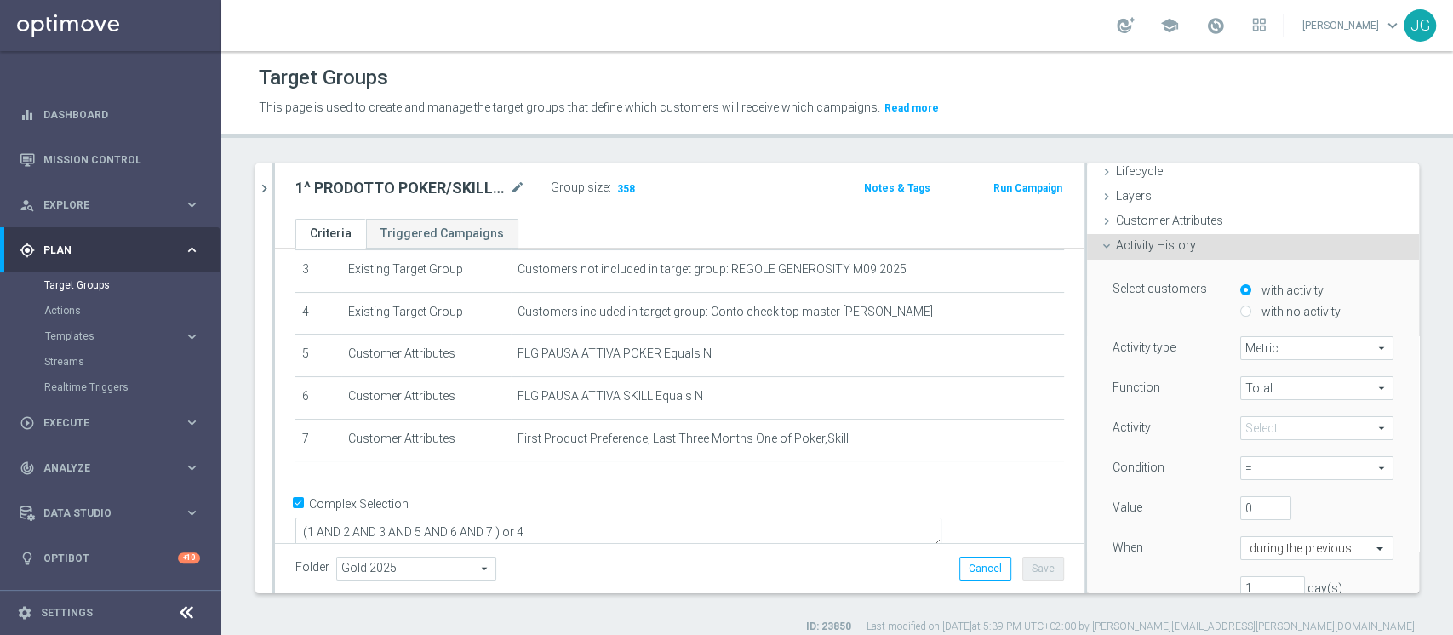
scroll to position [38, 0]
click at [1158, 254] on span "Activity History" at bounding box center [1156, 251] width 80 height 14
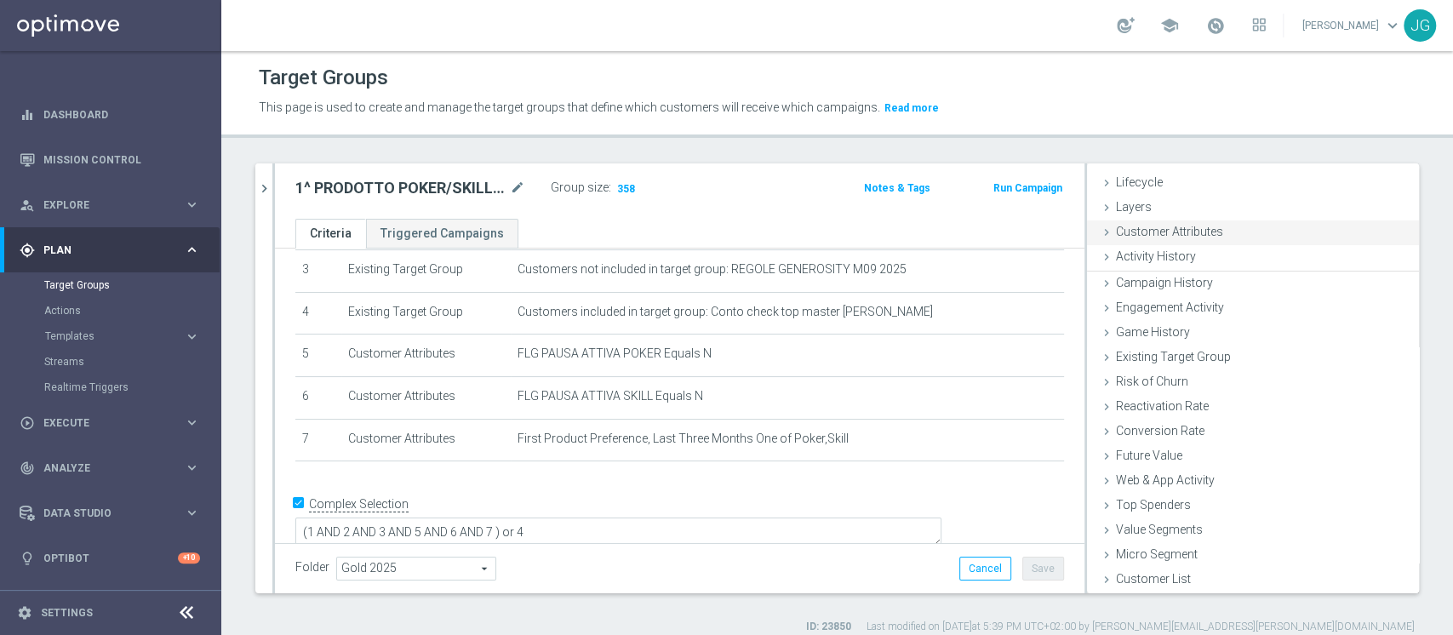
scroll to position [31, 0]
click at [1186, 240] on div "Customer Attributes done" at bounding box center [1253, 235] width 332 height 26
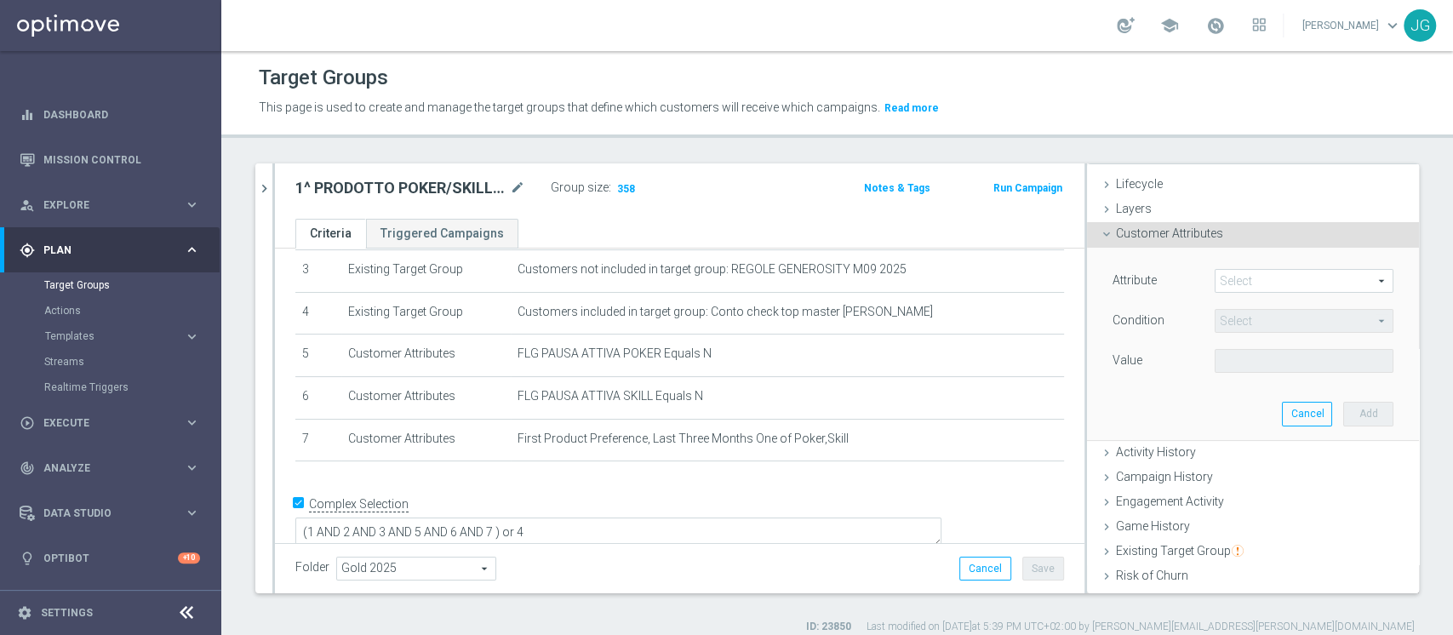
scroll to position [38, 0]
click at [1246, 277] on span at bounding box center [1303, 274] width 177 height 22
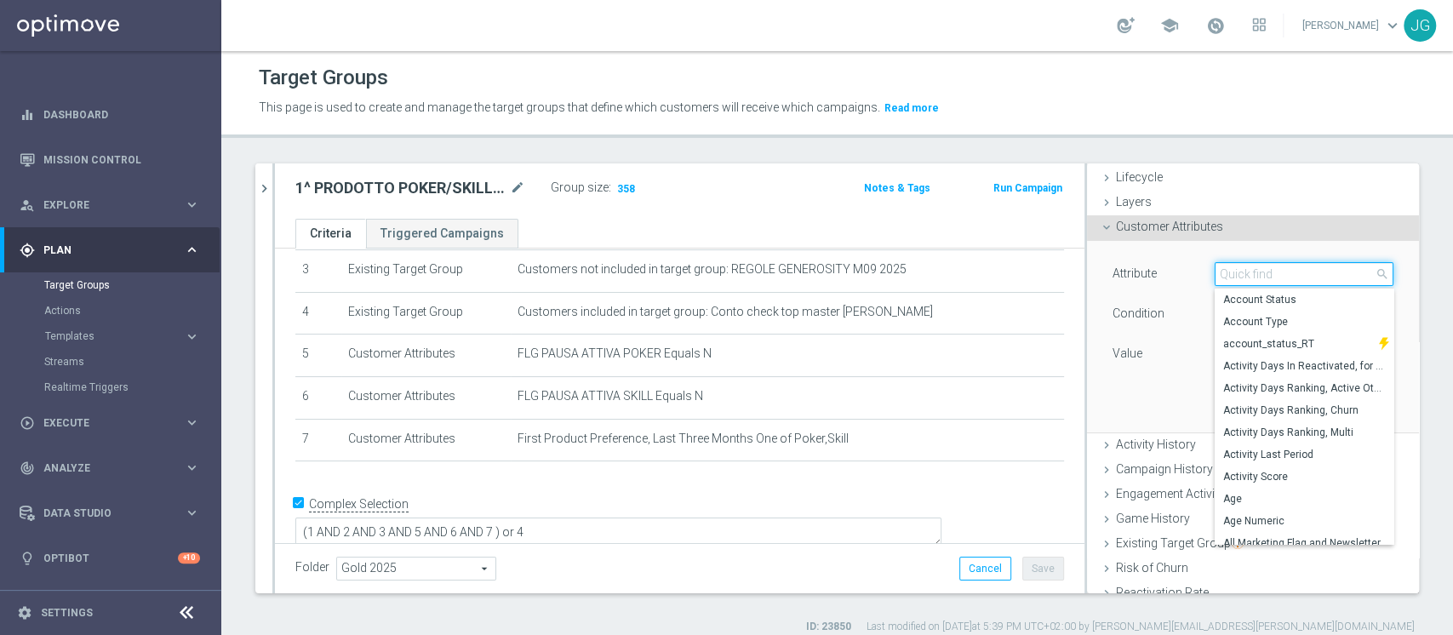
click at [1246, 277] on input "search" at bounding box center [1304, 274] width 179 height 24
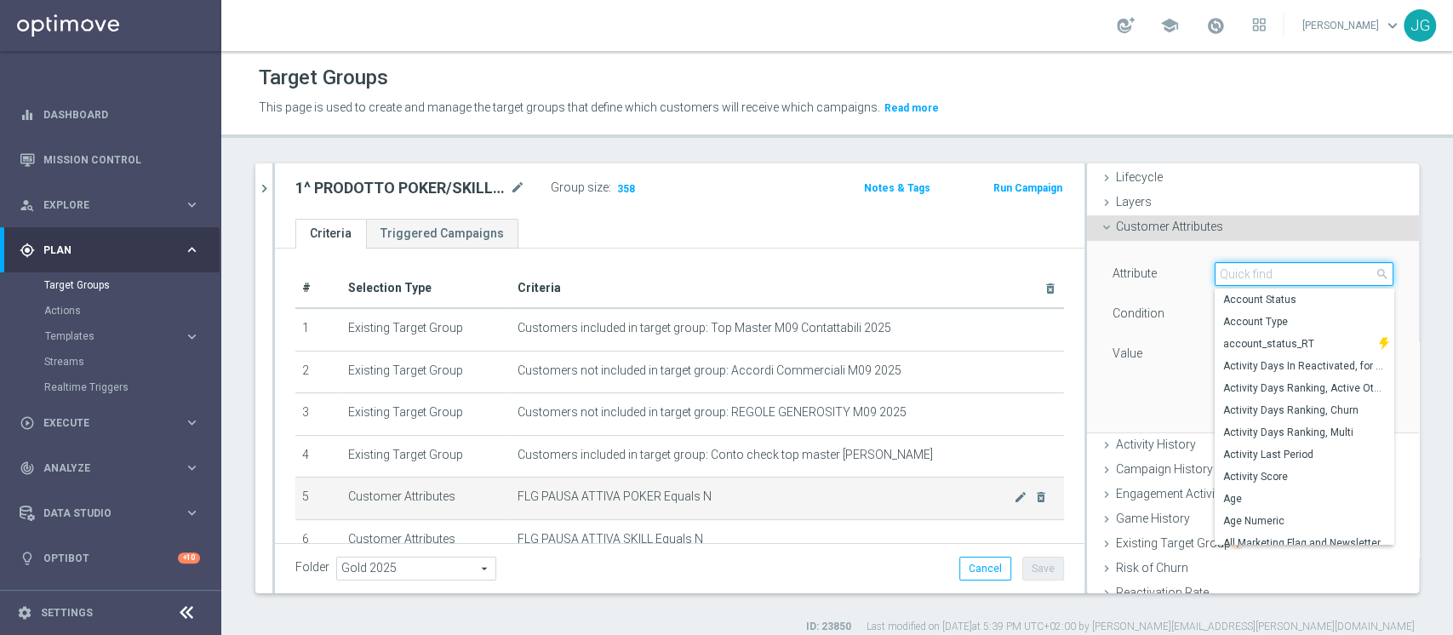
scroll to position [143, 0]
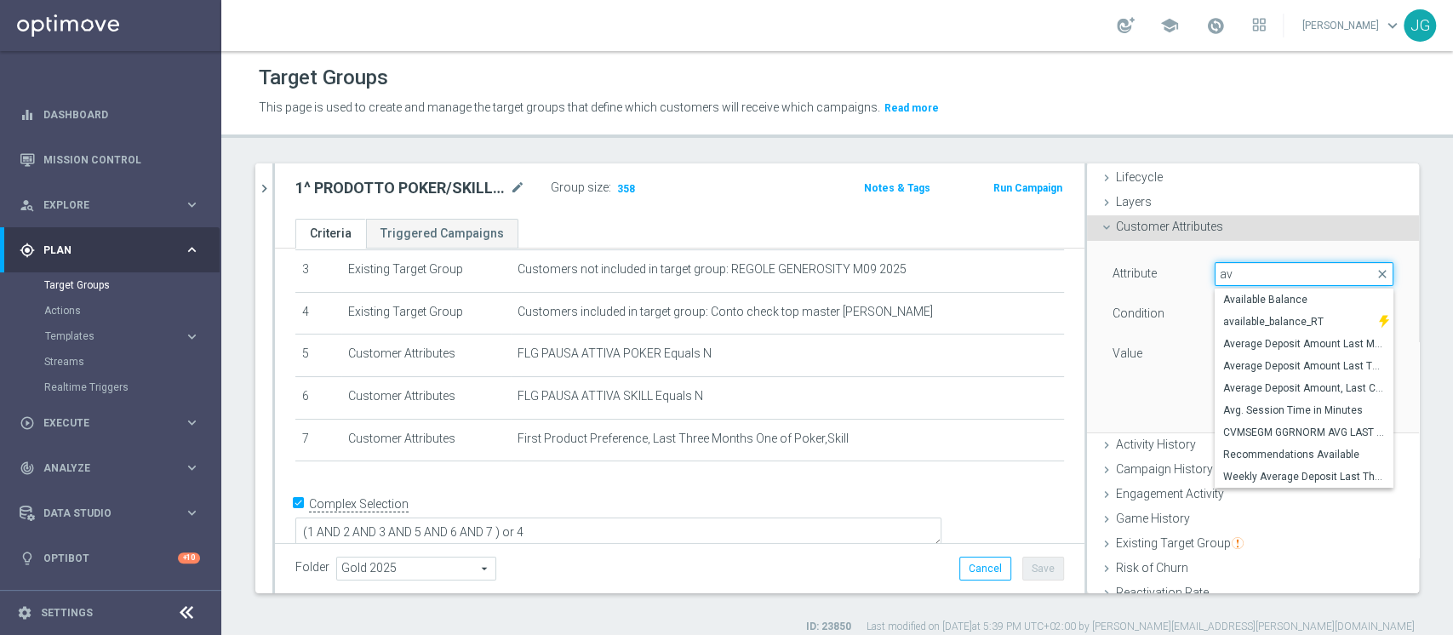
type input "ava"
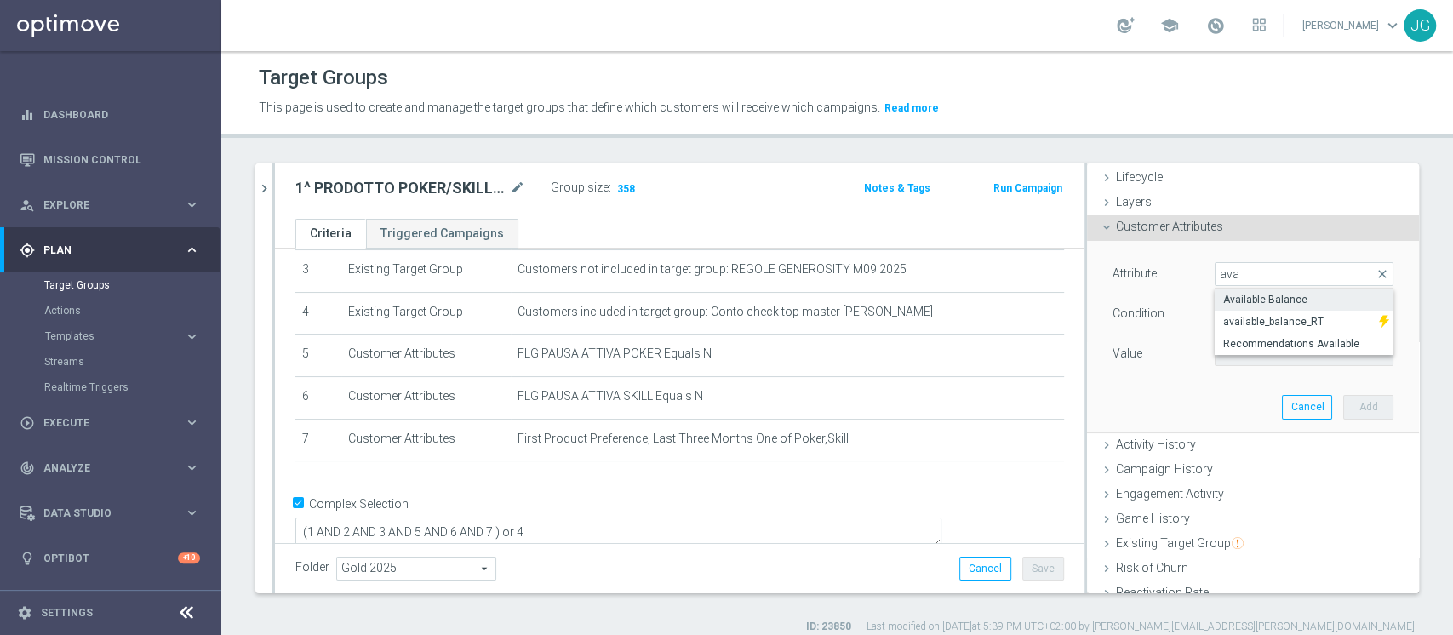
click at [1291, 297] on span "Available Balance" at bounding box center [1304, 300] width 162 height 14
type input "Available Balance"
click at [1237, 317] on span "=" at bounding box center [1303, 314] width 177 height 22
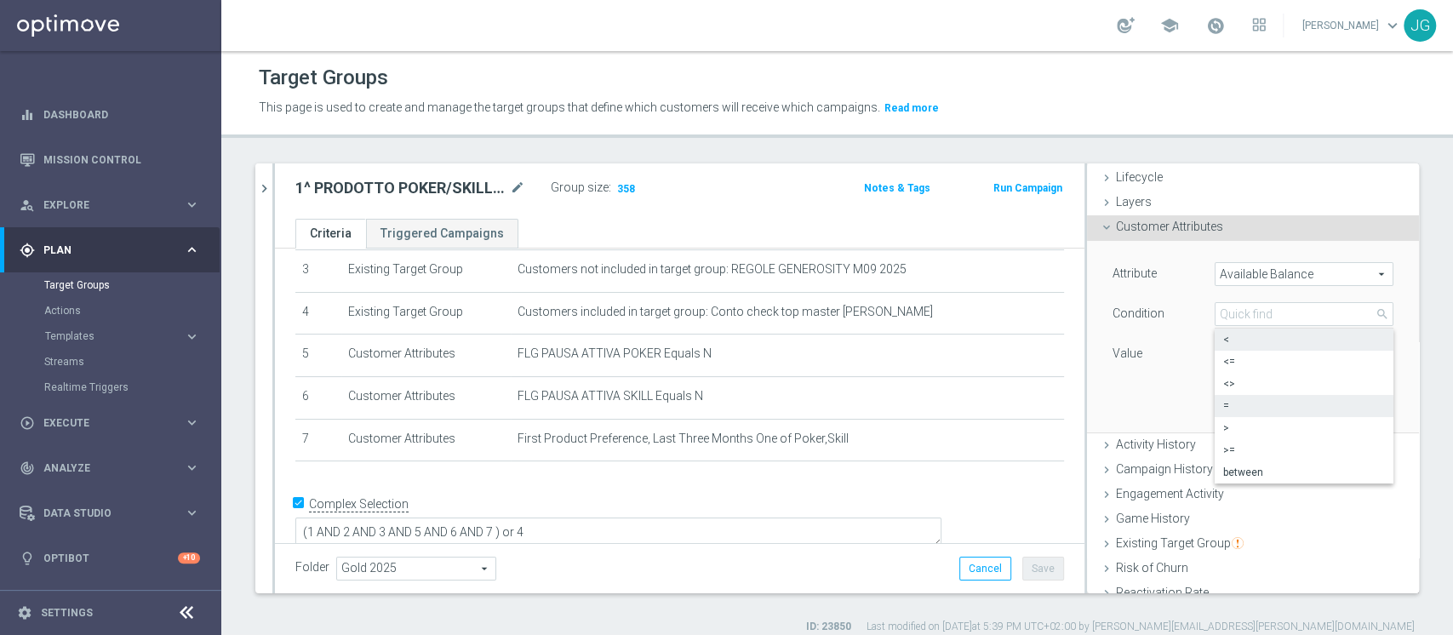
click at [1223, 342] on span "<" at bounding box center [1304, 340] width 162 height 14
type input "<"
click at [1220, 351] on input "€" at bounding box center [1253, 354] width 77 height 24
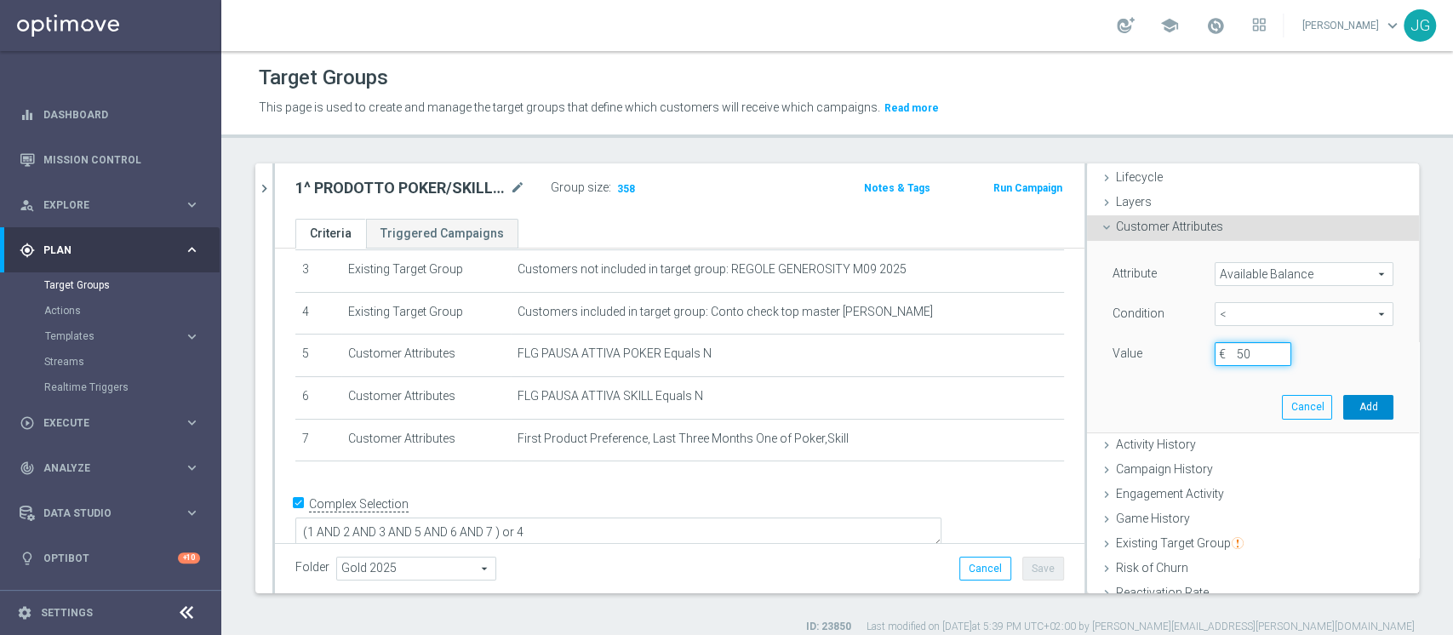
type input "50"
click at [1347, 405] on button "Add" at bounding box center [1368, 407] width 50 height 24
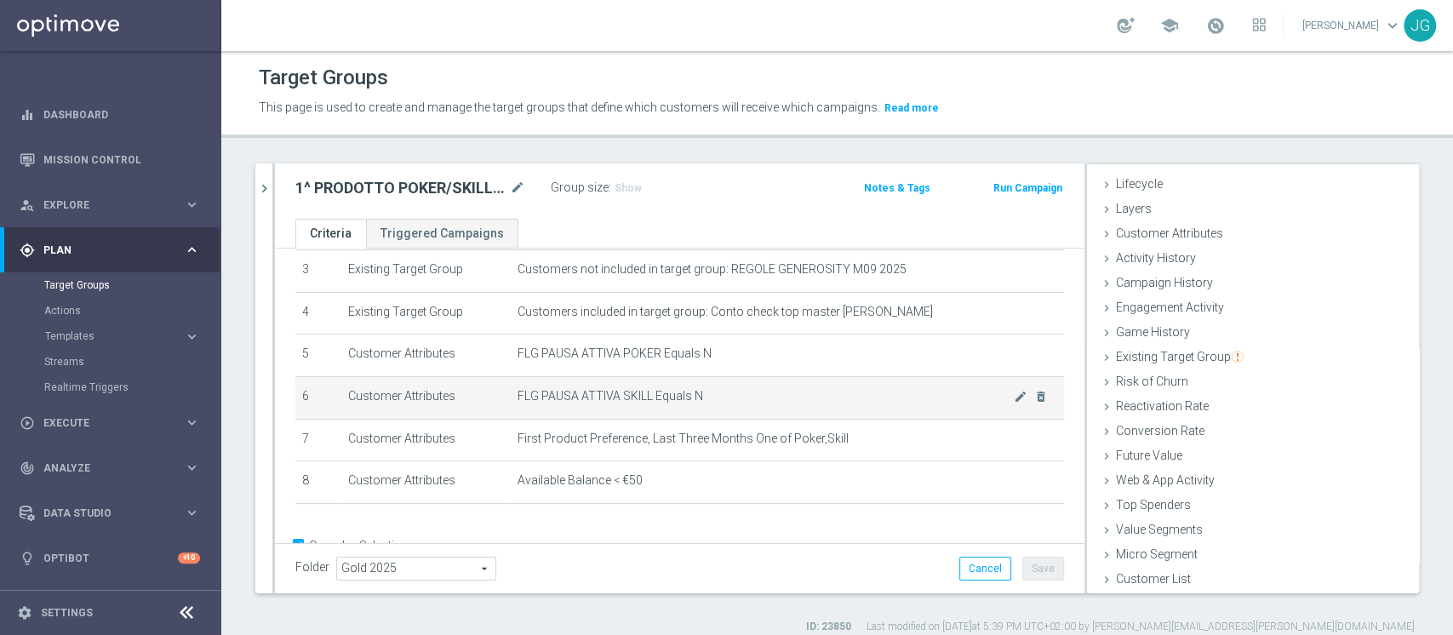
scroll to position [187, 0]
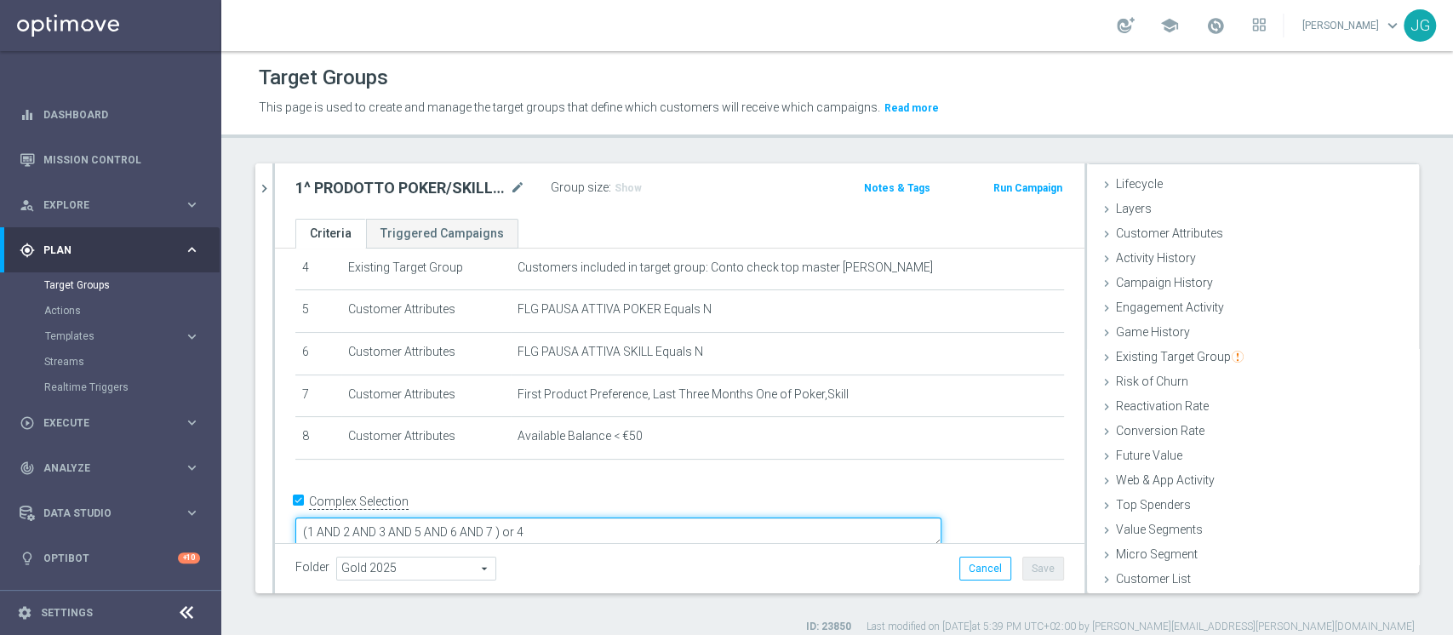
click at [616, 517] on textarea "(1 AND 2 AND 3 AND 5 AND 6 AND 7 ) or 4" at bounding box center [618, 532] width 646 height 30
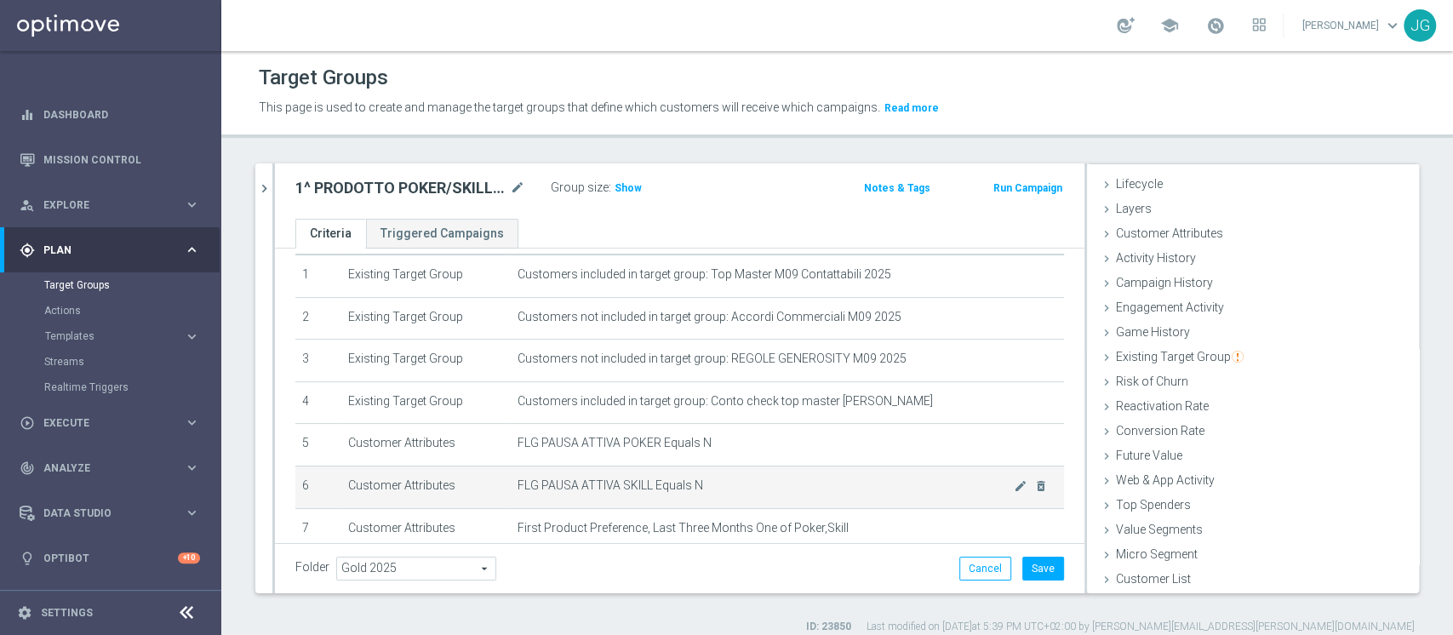
scroll to position [0, 0]
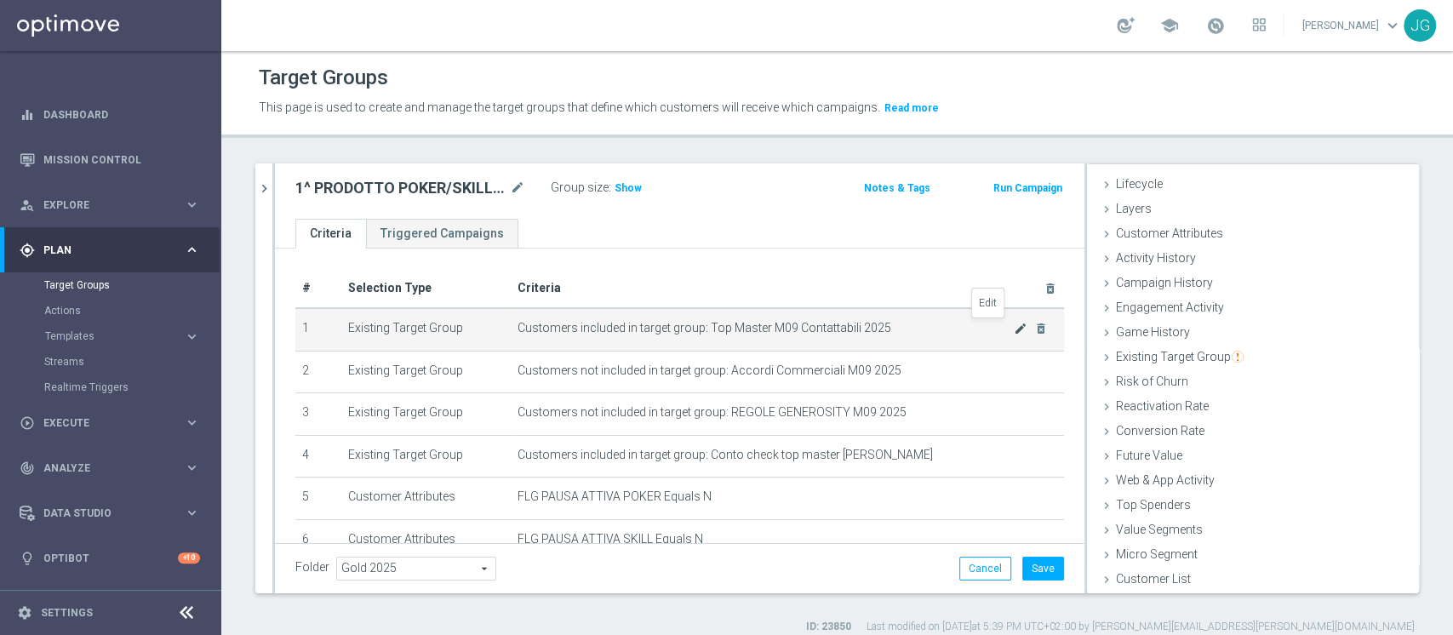
type textarea "(1 AND 2 AND 3 AND 5 AND 6 AND 7 and 8 ) or 4"
click at [1014, 332] on icon "mode_edit" at bounding box center [1021, 329] width 14 height 14
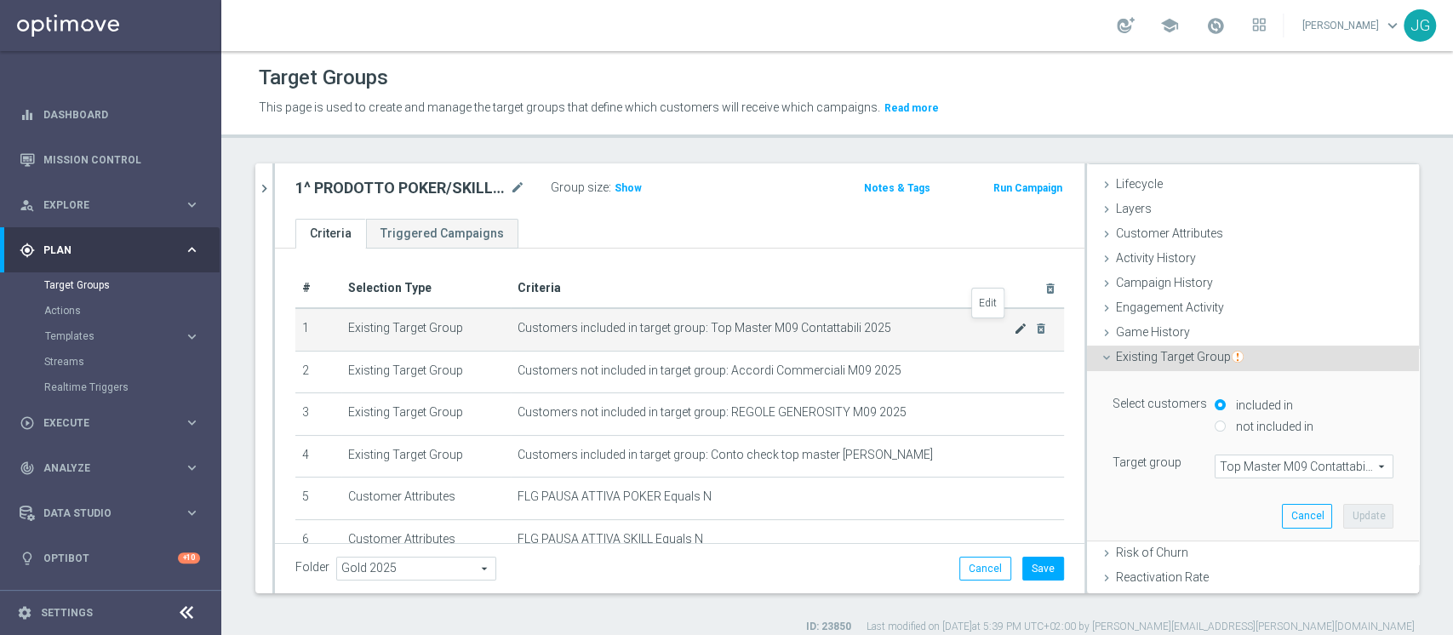
scroll to position [38, 0]
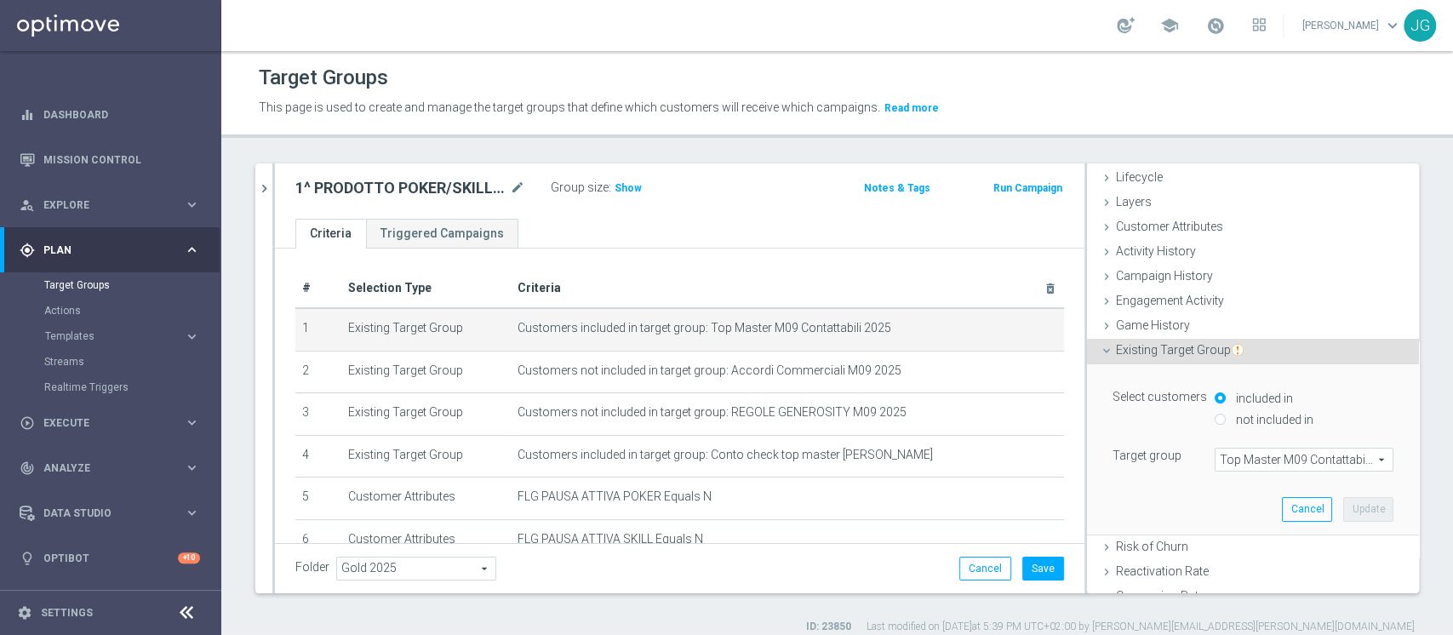
click at [1252, 460] on span "Top Master M09 Contattabili 2025" at bounding box center [1303, 460] width 177 height 22
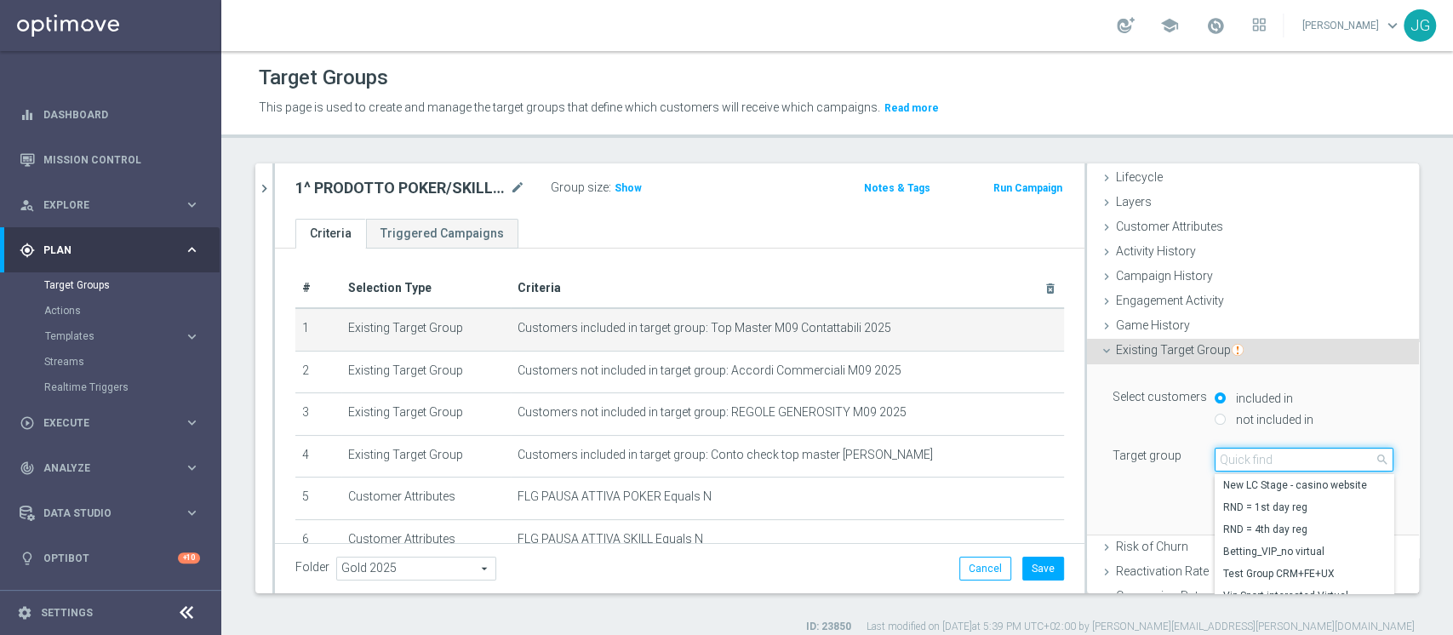
click at [1252, 460] on input "search" at bounding box center [1304, 460] width 179 height 24
type input "top master m09"
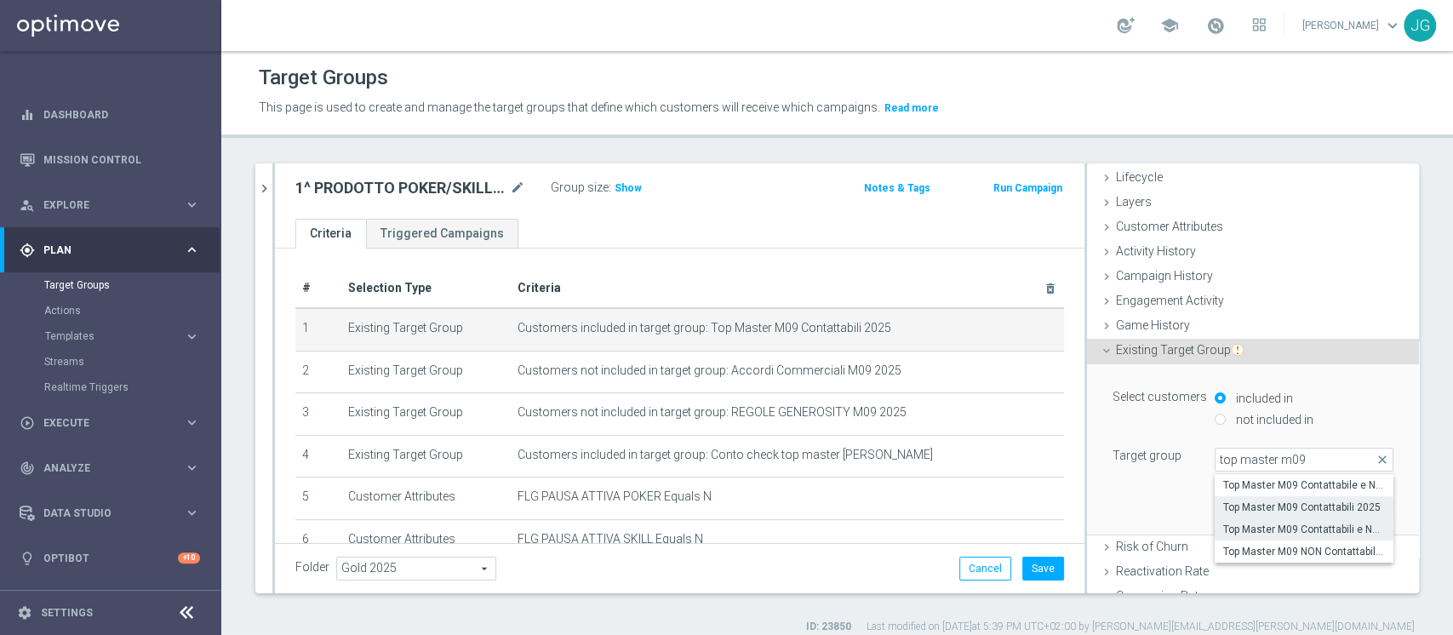
click at [1292, 523] on span "Top Master M09 Contattabili e NON Contattabili 2025" at bounding box center [1304, 530] width 162 height 14
type input "Top Master M09 Contattabili e NON Contattabili 2025"
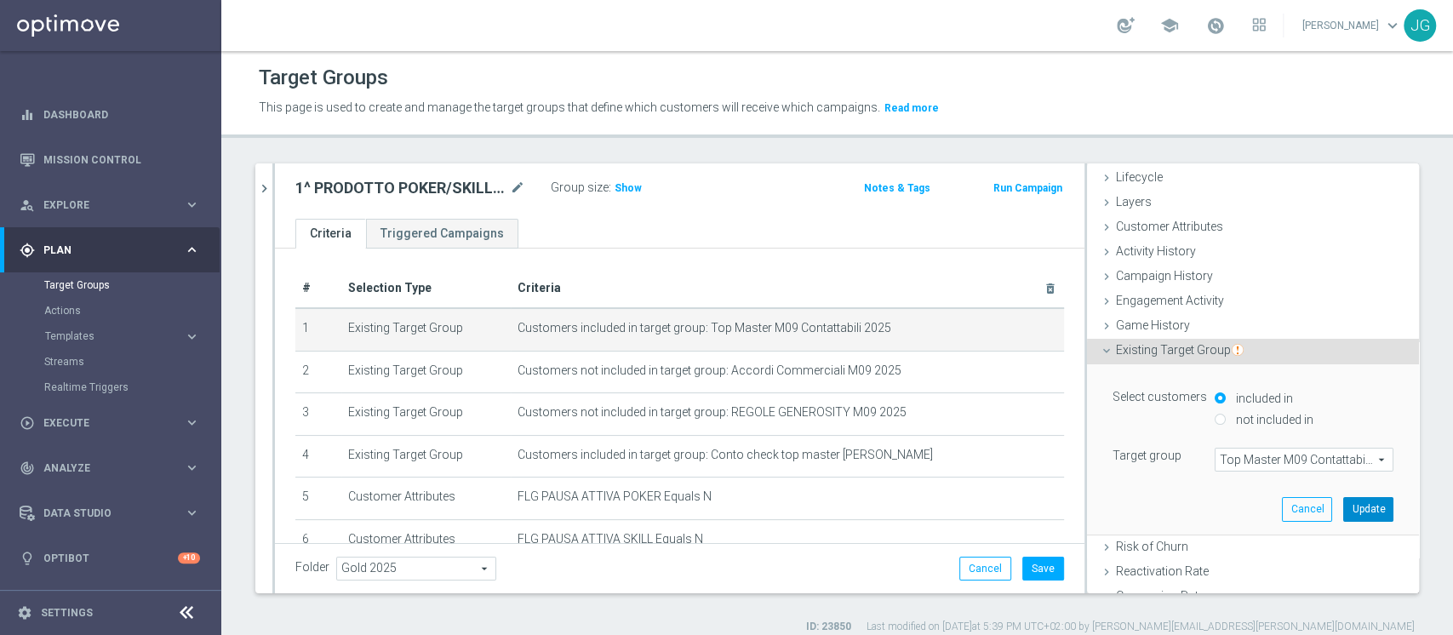
click at [1343, 505] on button "Update" at bounding box center [1368, 509] width 50 height 24
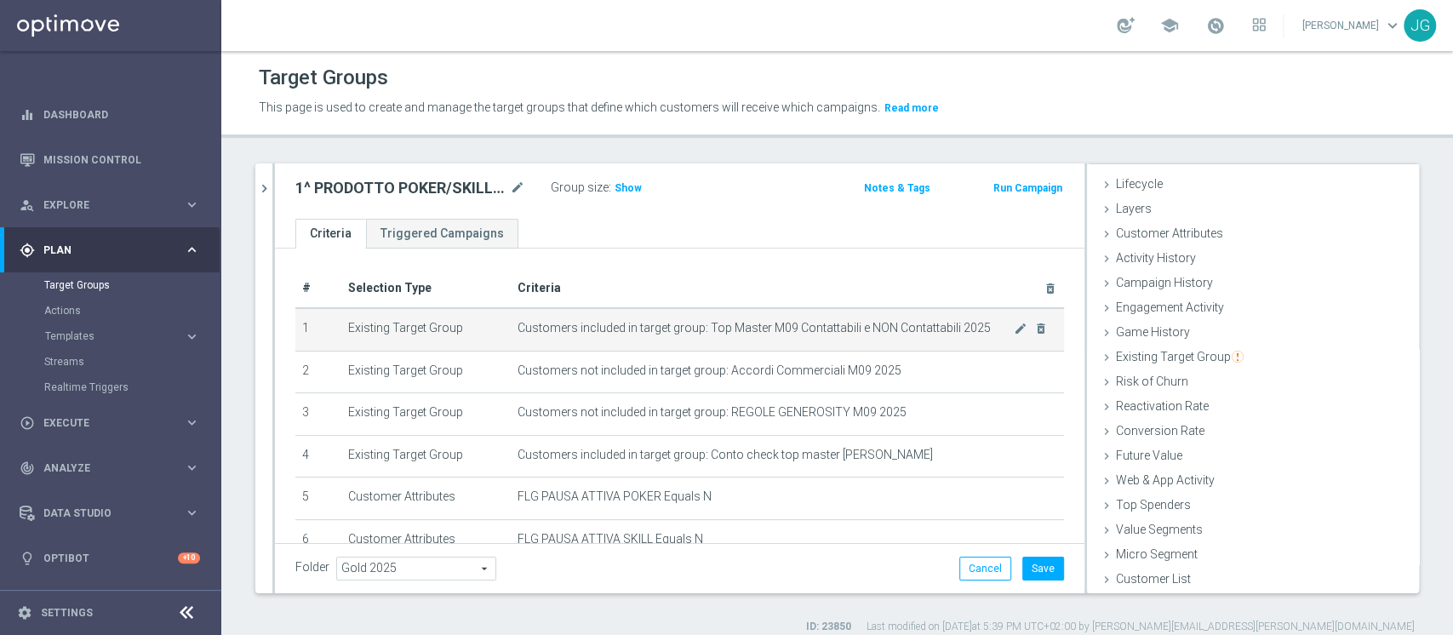
scroll to position [31, 0]
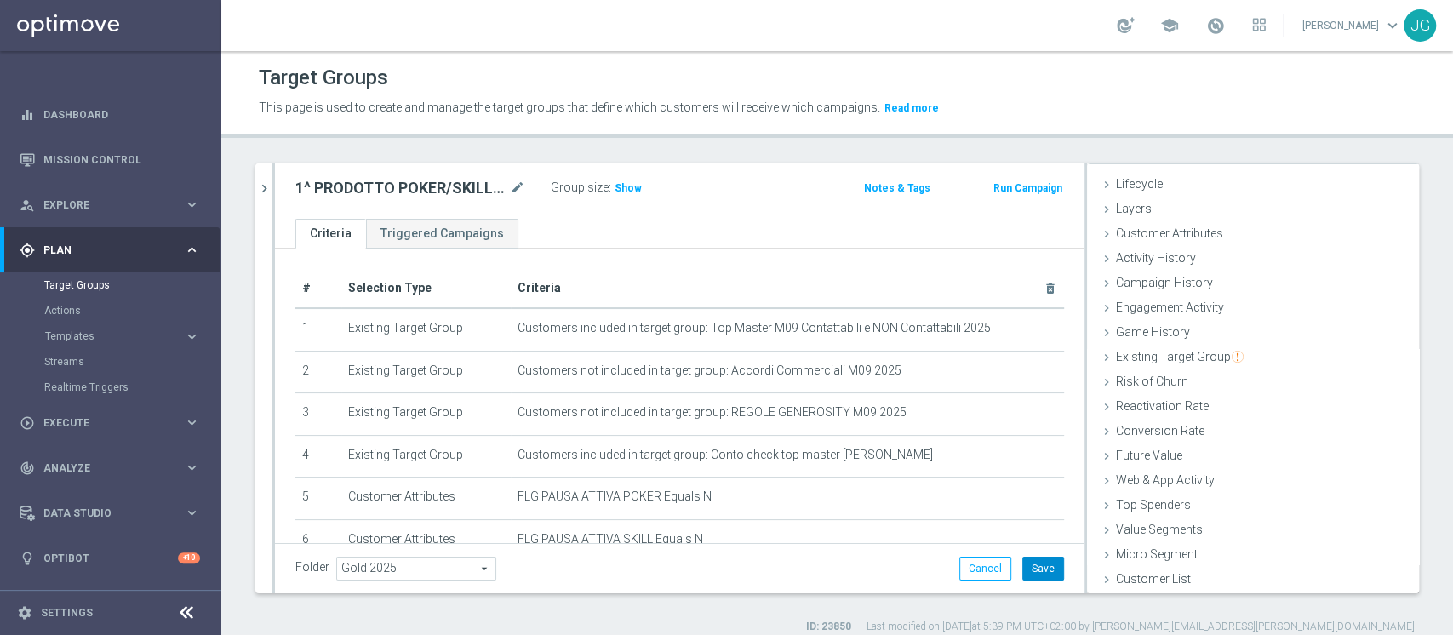
click at [1032, 563] on button "Save" at bounding box center [1043, 569] width 42 height 24
click at [630, 182] on span "Show" at bounding box center [627, 188] width 27 height 12
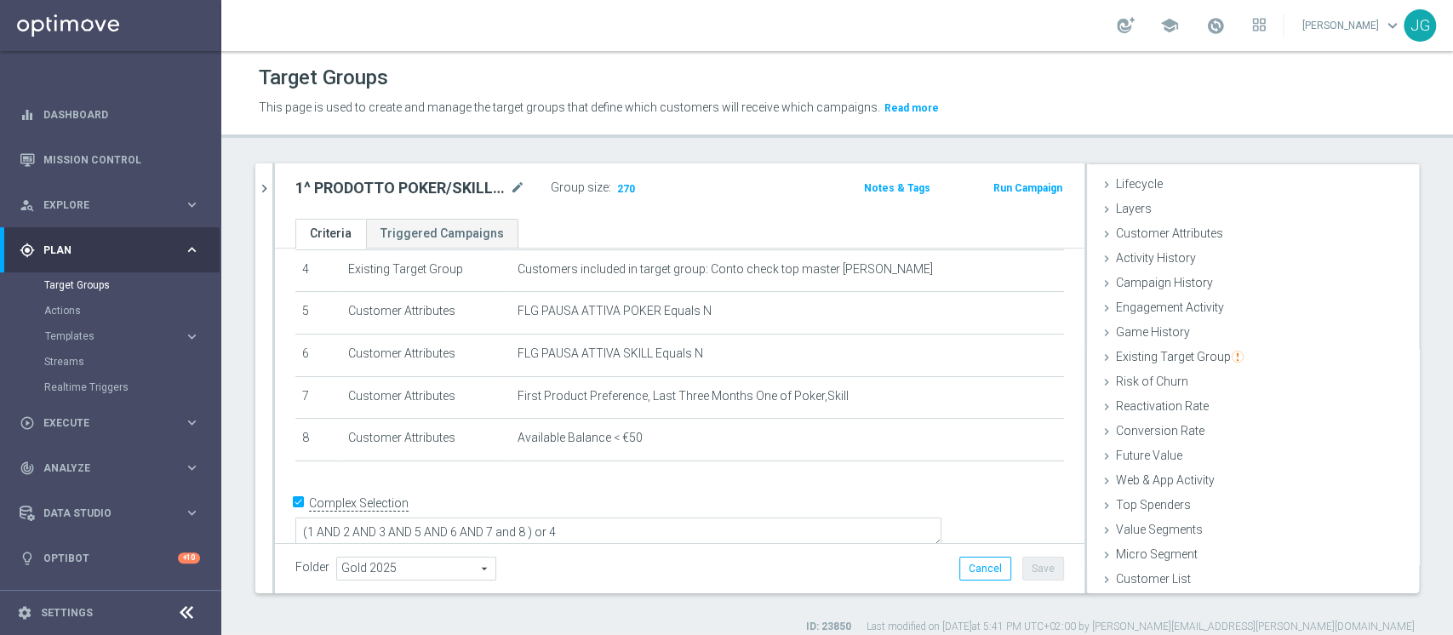
scroll to position [185, 0]
